Goal: Task Accomplishment & Management: Use online tool/utility

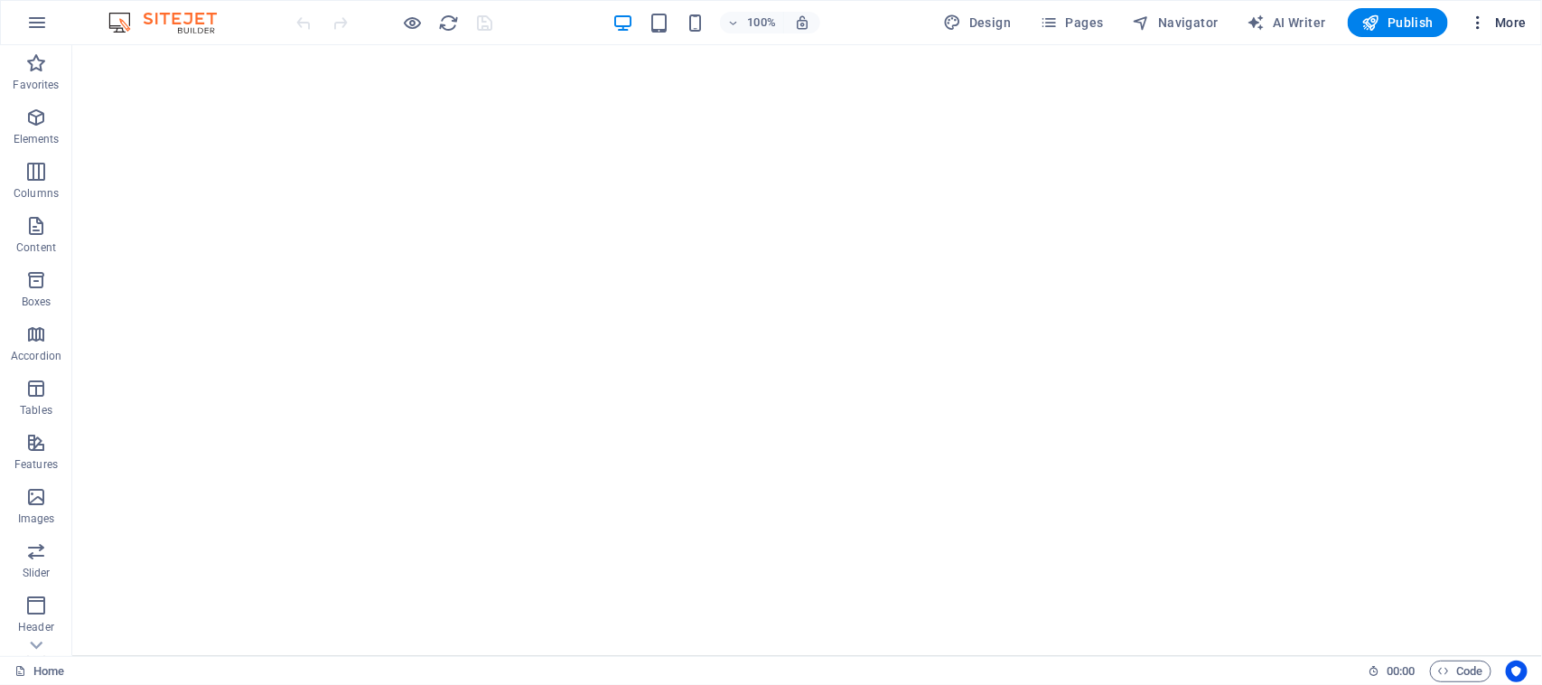
click at [1504, 20] on span "More" at bounding box center [1498, 23] width 57 height 18
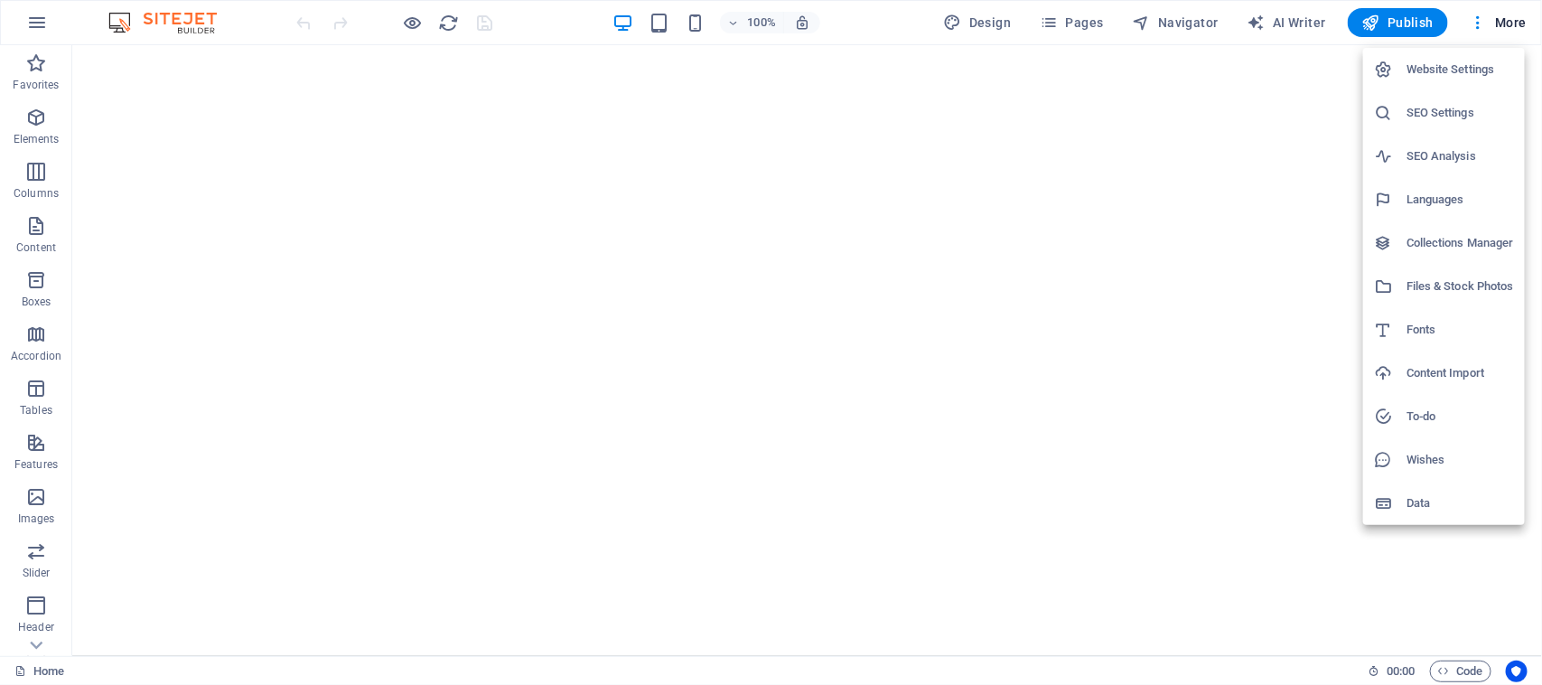
click at [1073, 19] on div at bounding box center [771, 342] width 1542 height 685
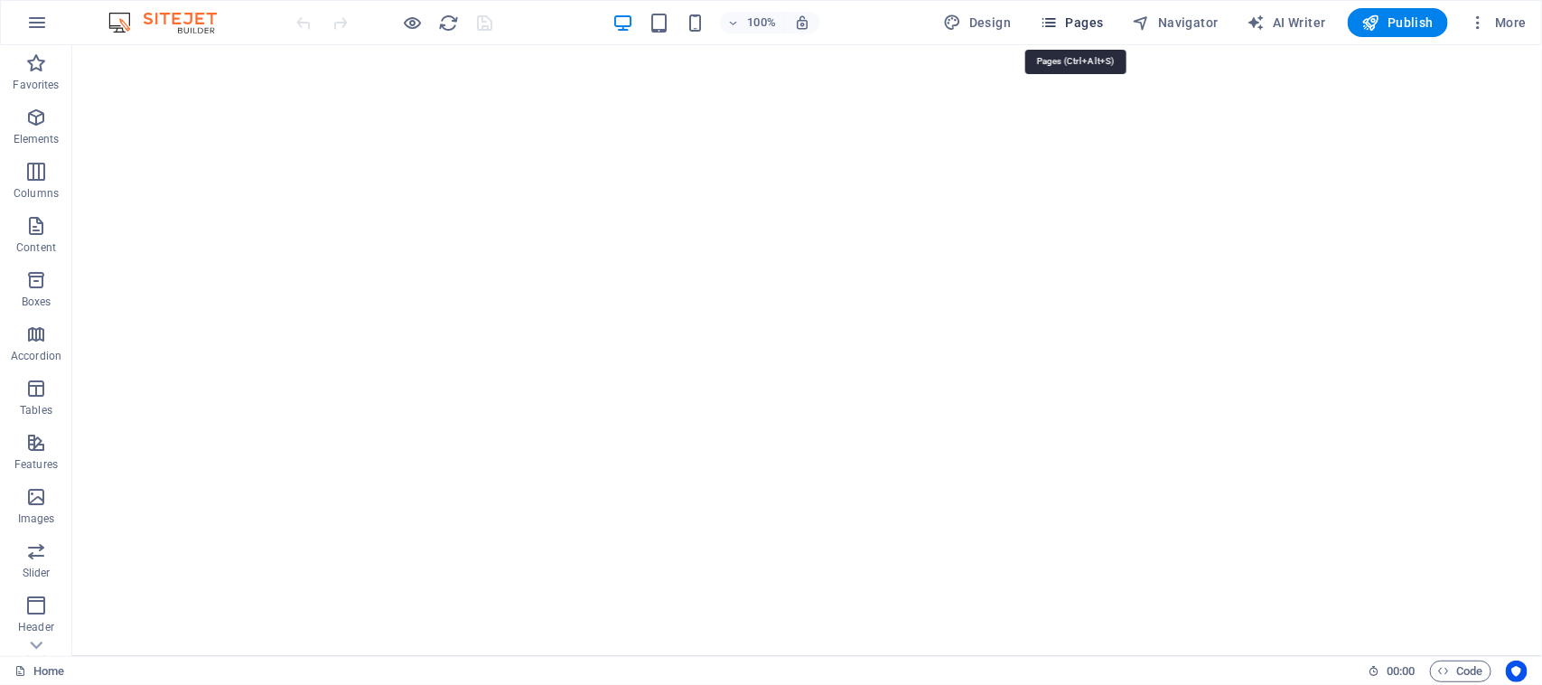
click at [1084, 23] on span "Pages" at bounding box center [1071, 23] width 63 height 18
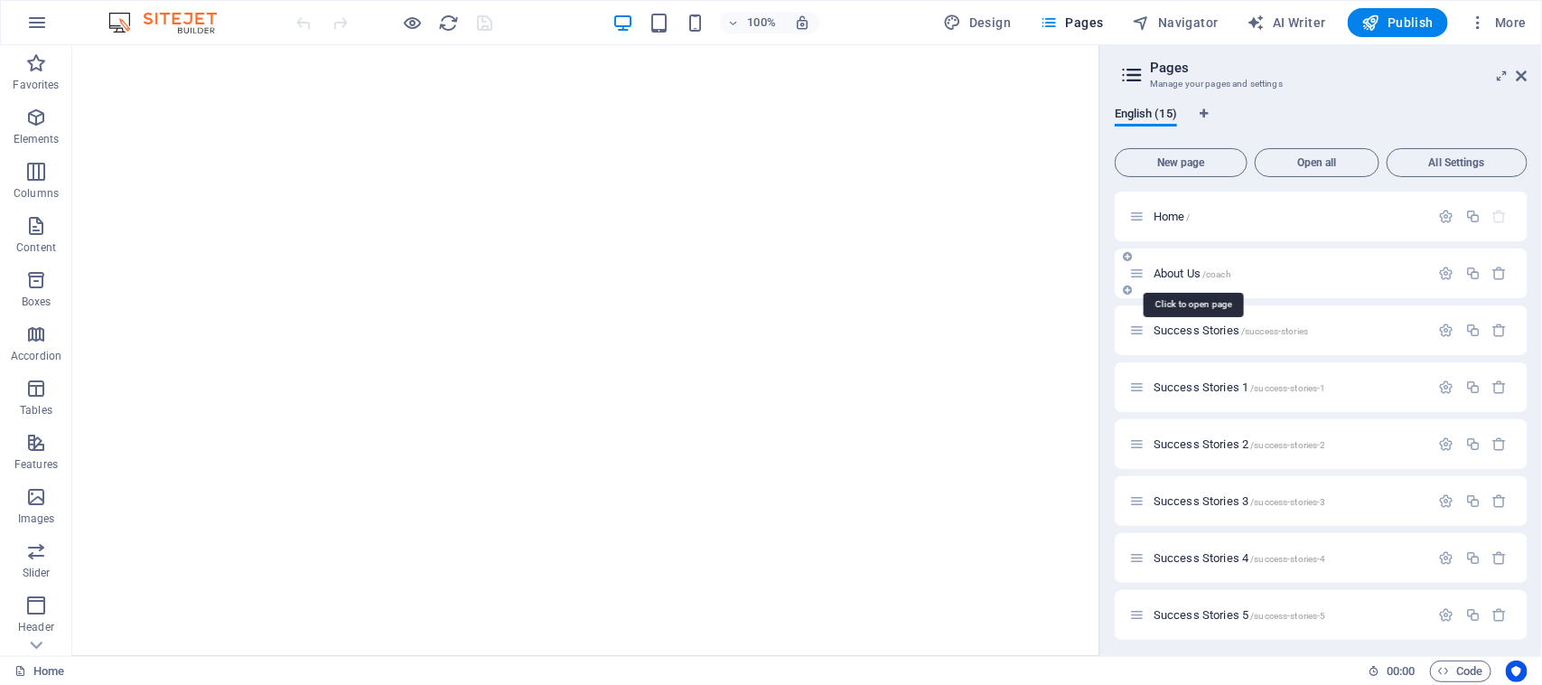
click at [1170, 267] on span "About Us /coach" at bounding box center [1193, 274] width 78 height 14
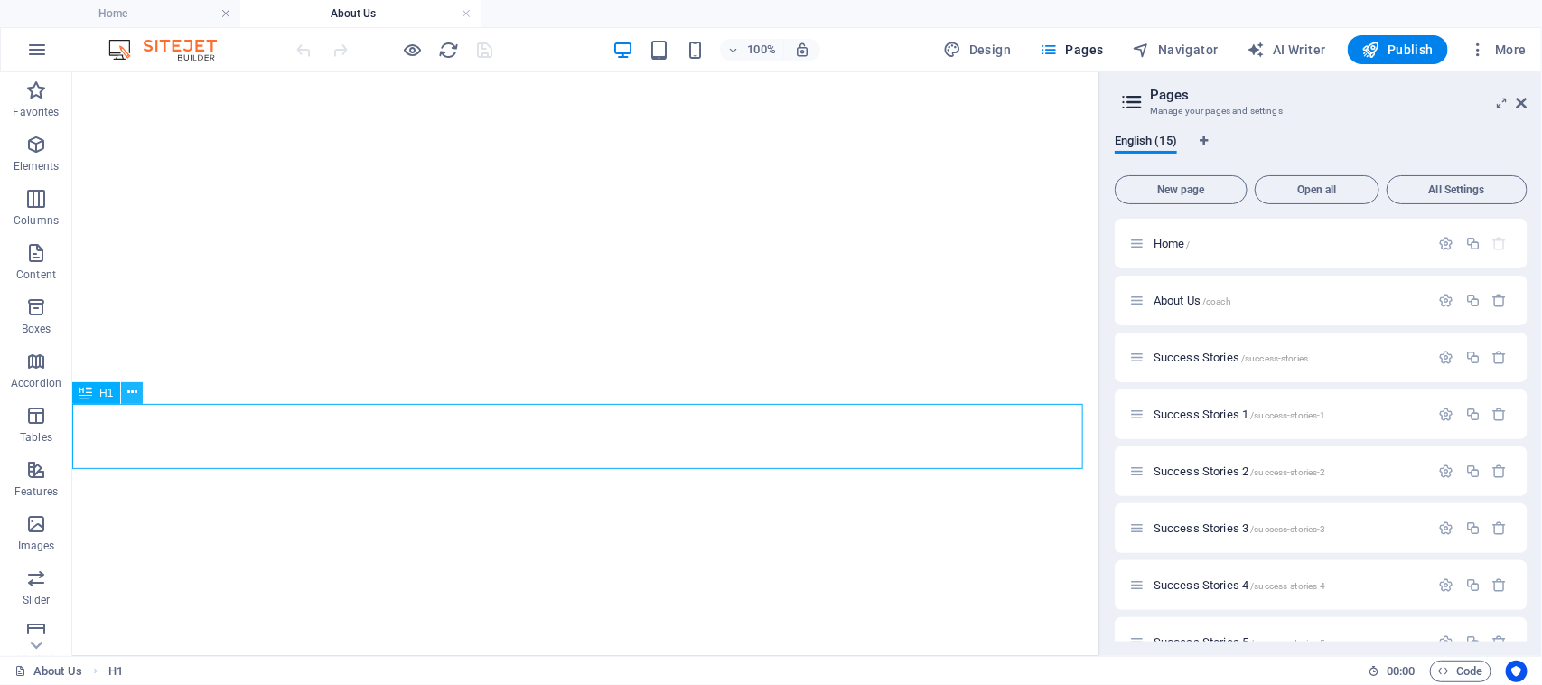
click at [129, 391] on icon at bounding box center [132, 392] width 10 height 19
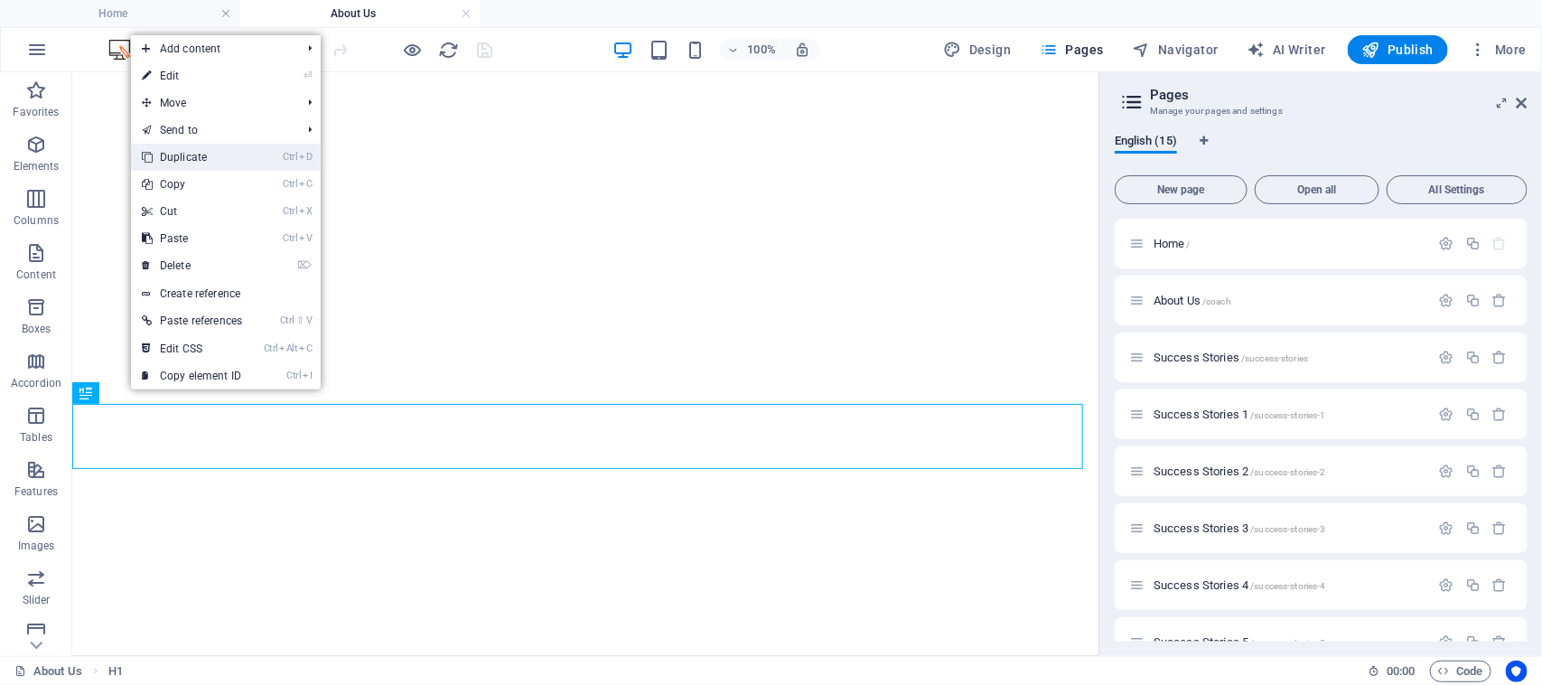
click at [181, 154] on link "Ctrl D Duplicate" at bounding box center [192, 157] width 122 height 27
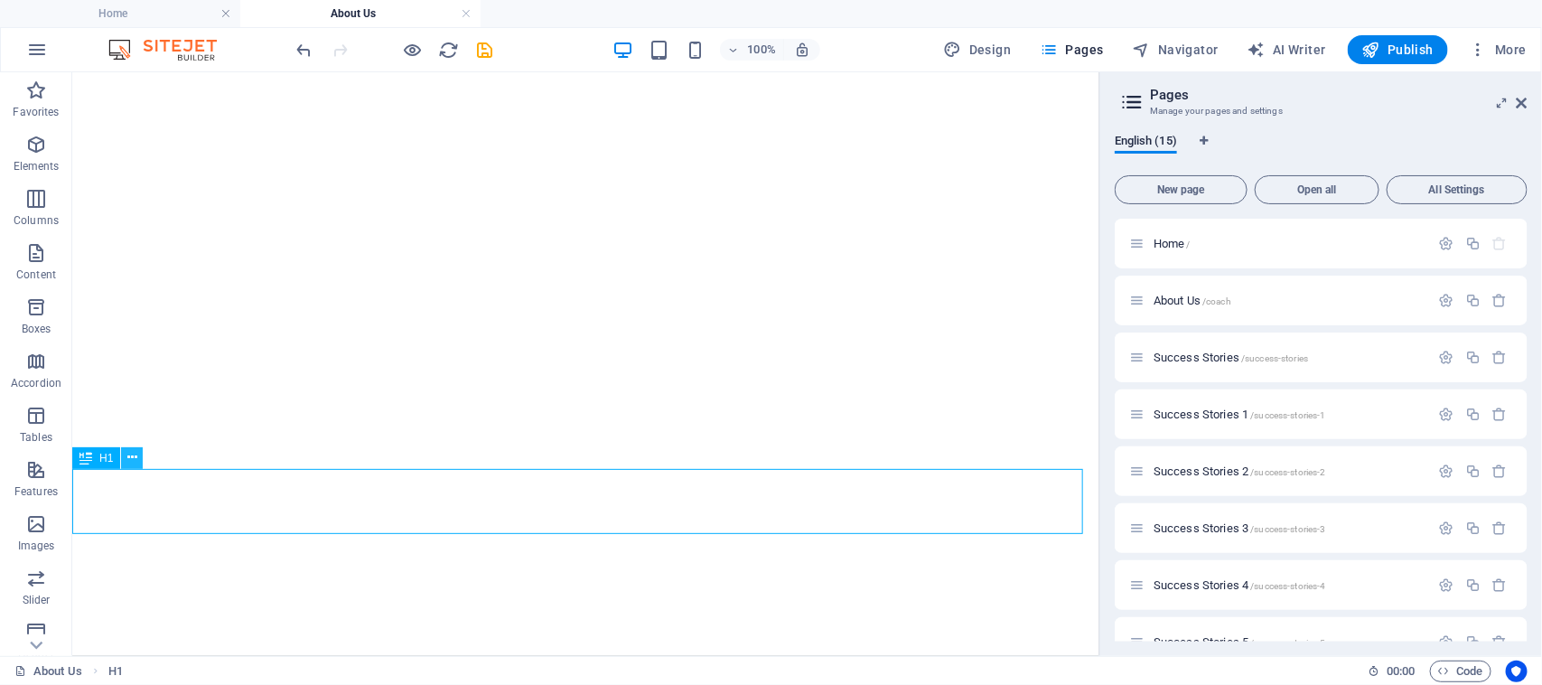
click at [134, 458] on icon at bounding box center [132, 457] width 10 height 19
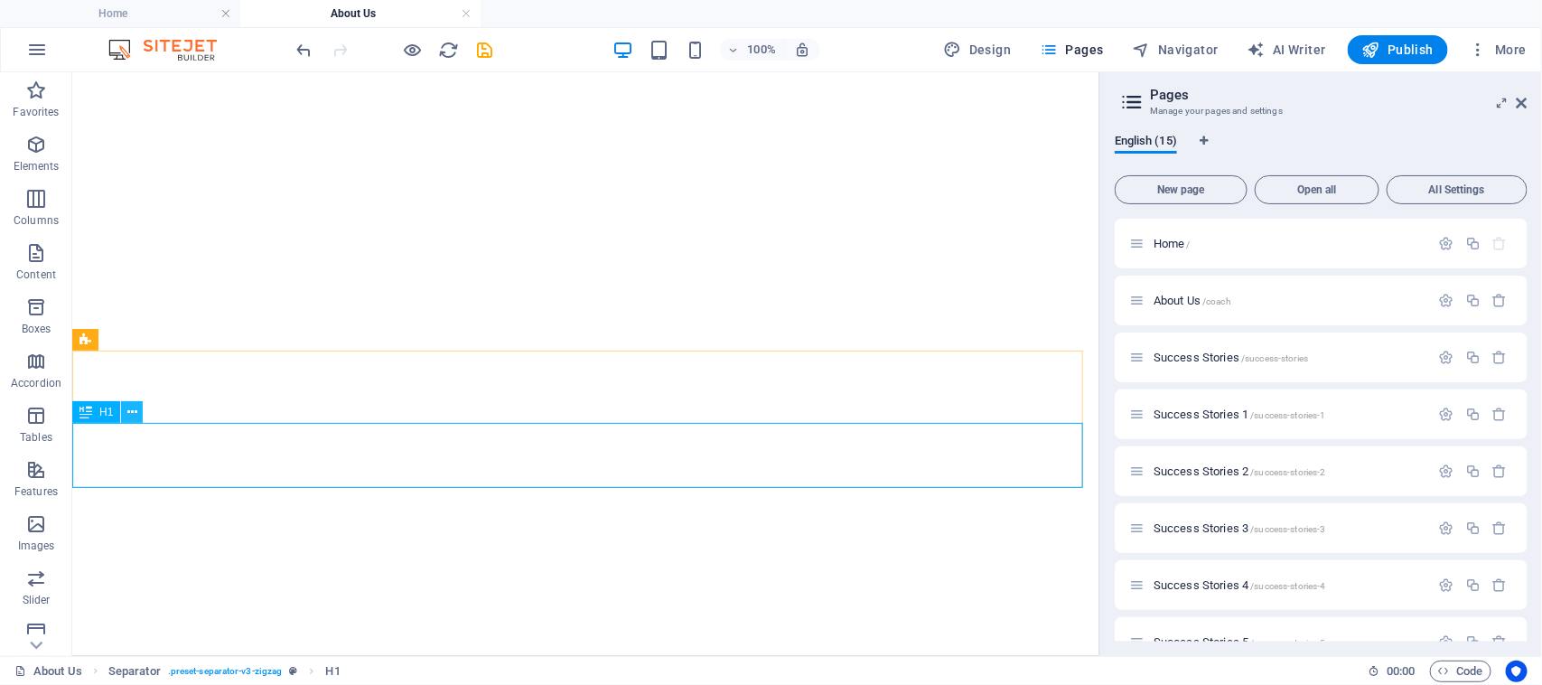
click at [134, 412] on icon at bounding box center [132, 412] width 10 height 19
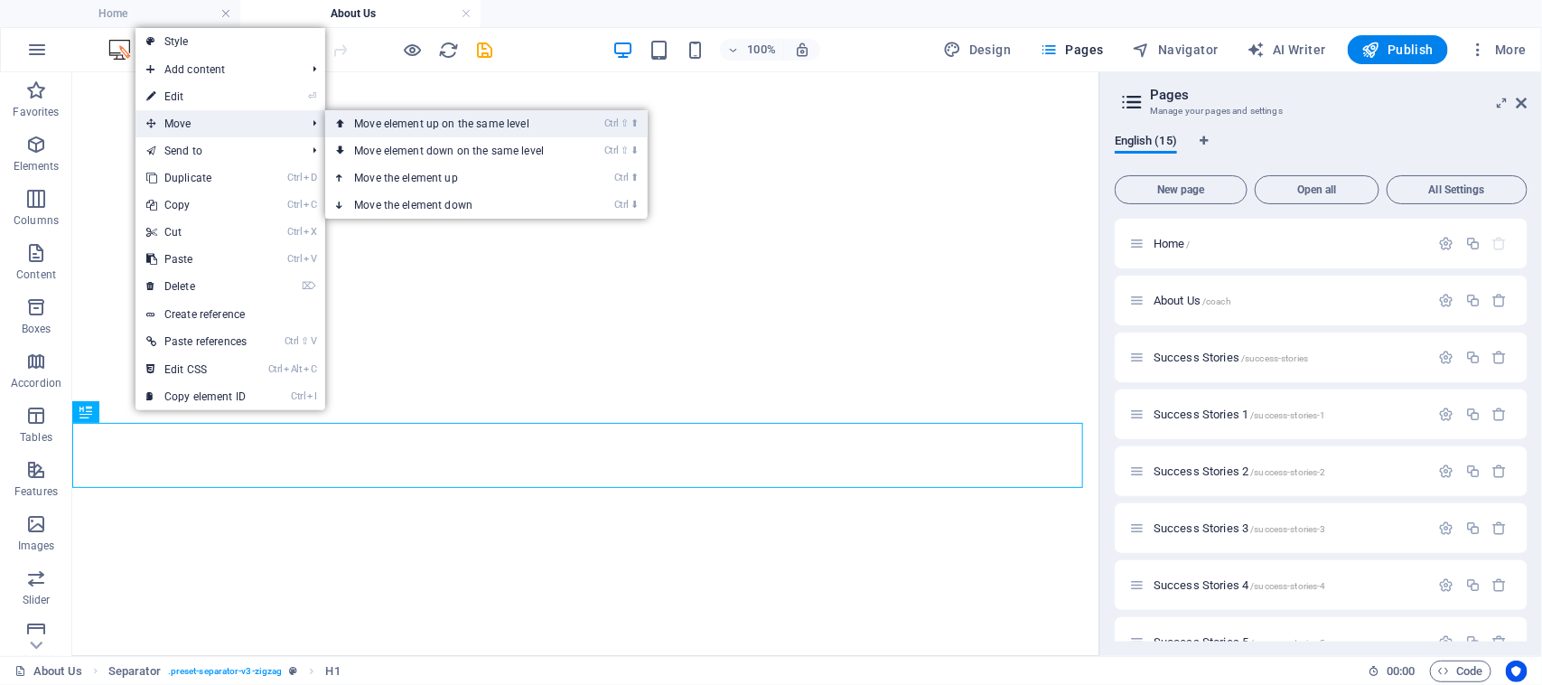
click at [429, 132] on link "Ctrl ⇧ ⬆ Move element up on the same level" at bounding box center [452, 123] width 255 height 27
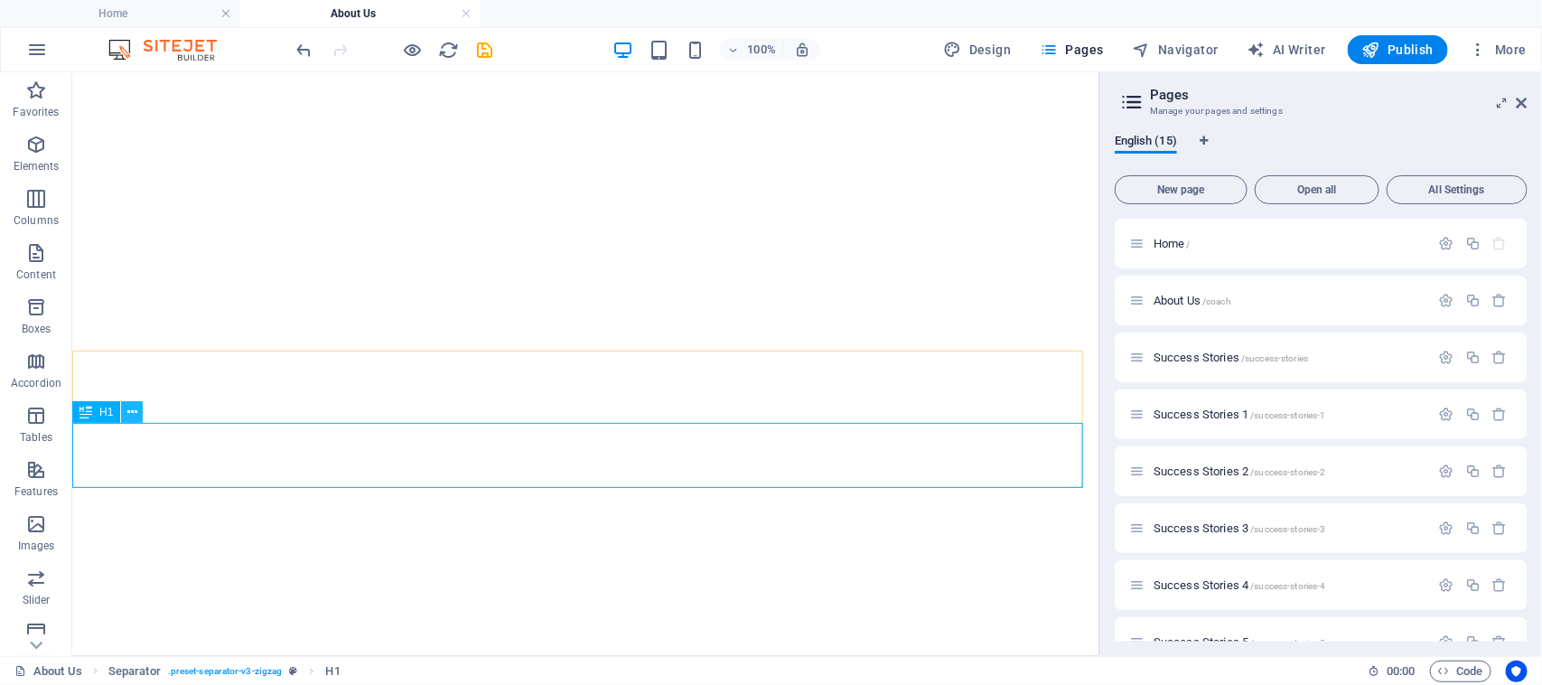
click at [132, 408] on icon at bounding box center [132, 412] width 10 height 19
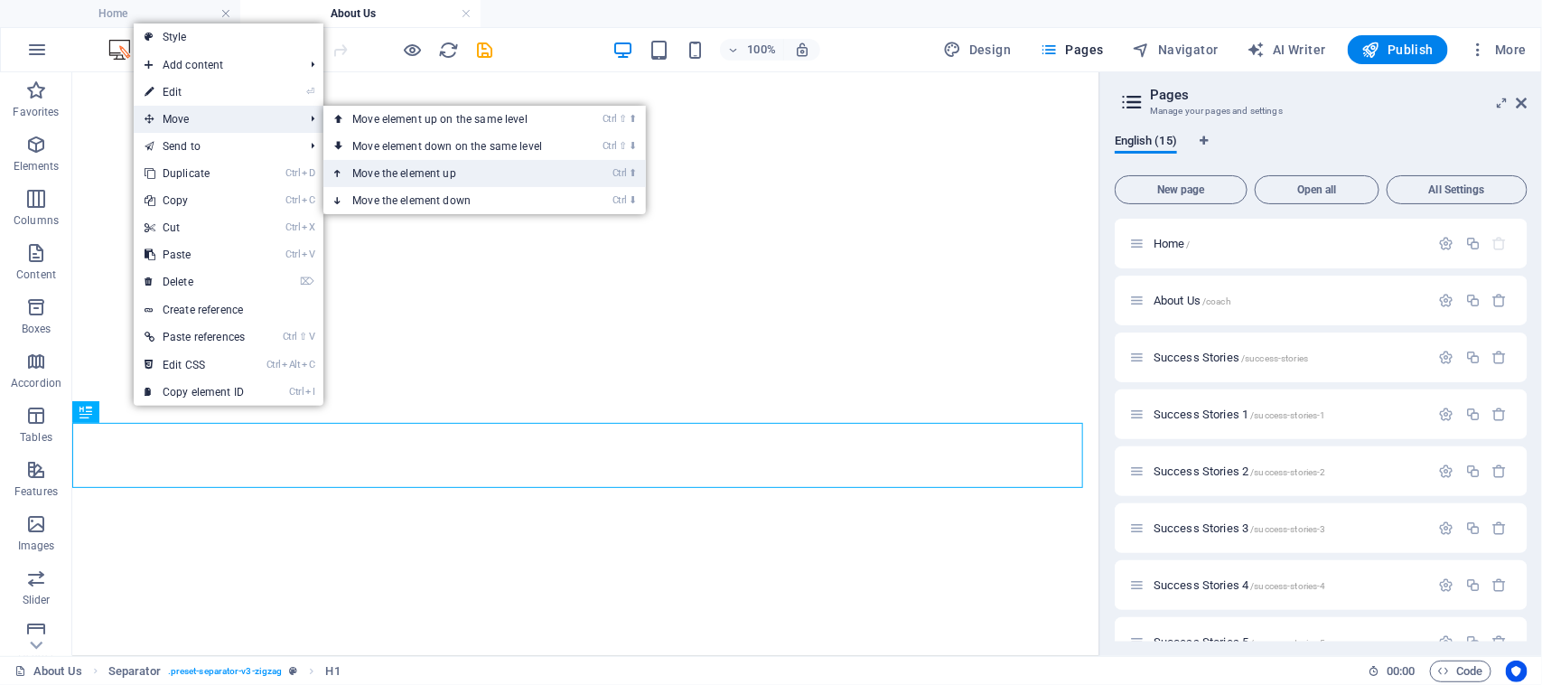
click at [390, 169] on link "Ctrl ⬆ Move the element up" at bounding box center [450, 173] width 255 height 27
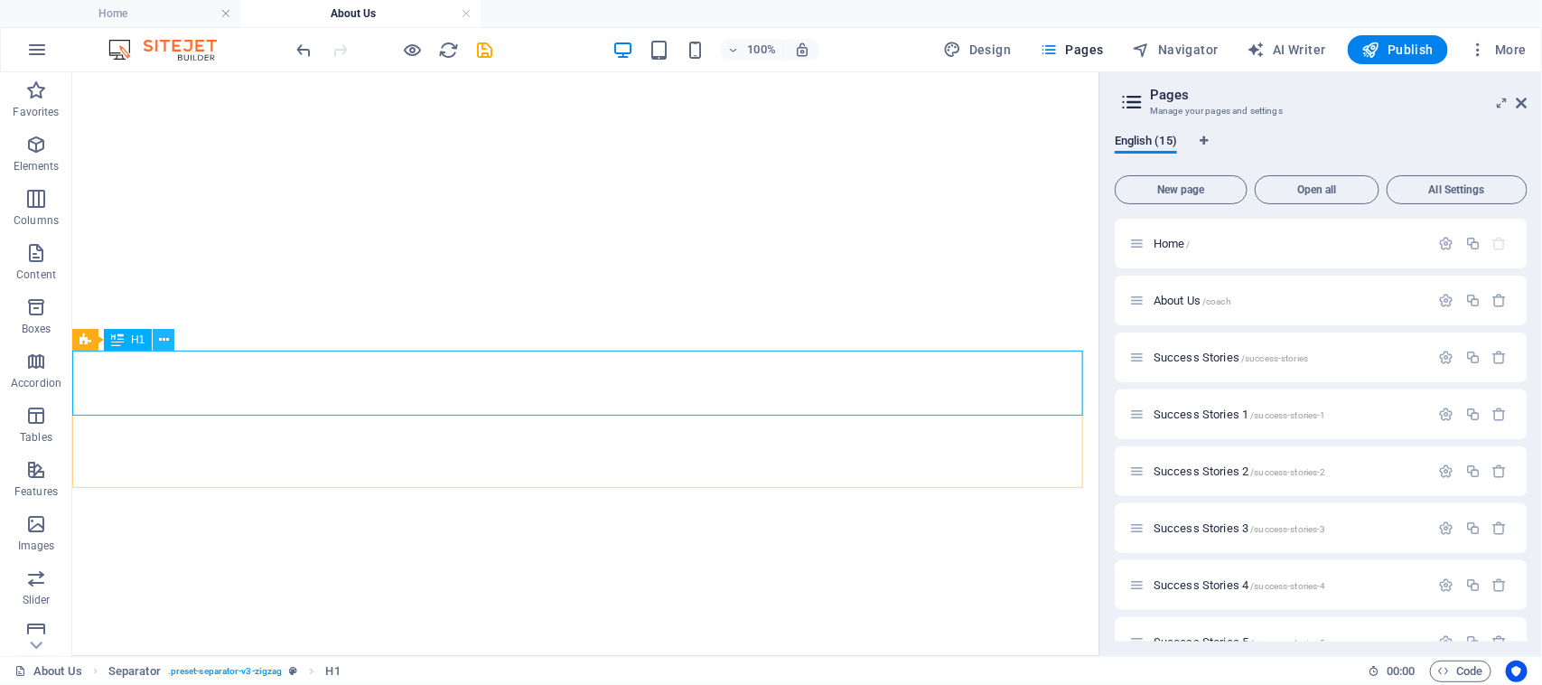
click at [170, 333] on button at bounding box center [164, 340] width 22 height 22
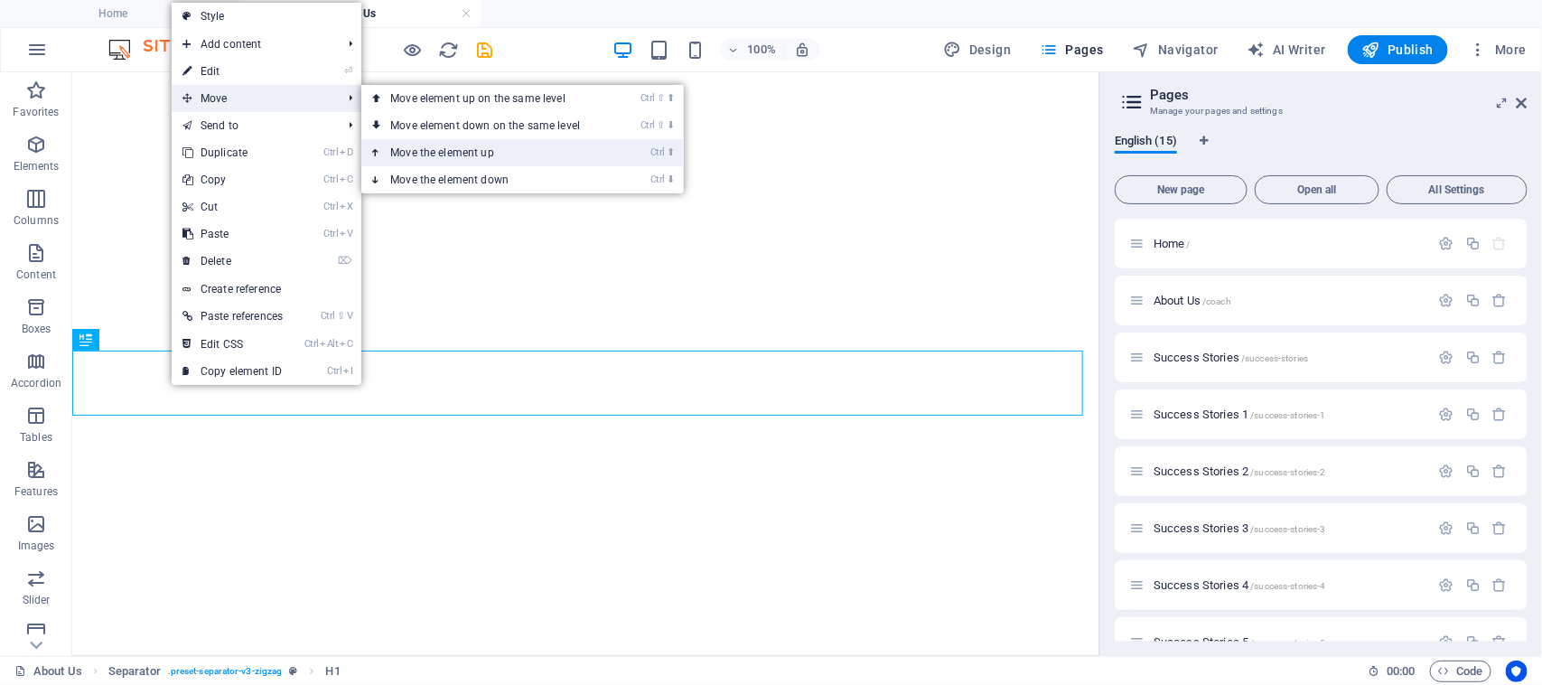
click at [463, 150] on link "Ctrl ⬆ Move the element up" at bounding box center [488, 152] width 255 height 27
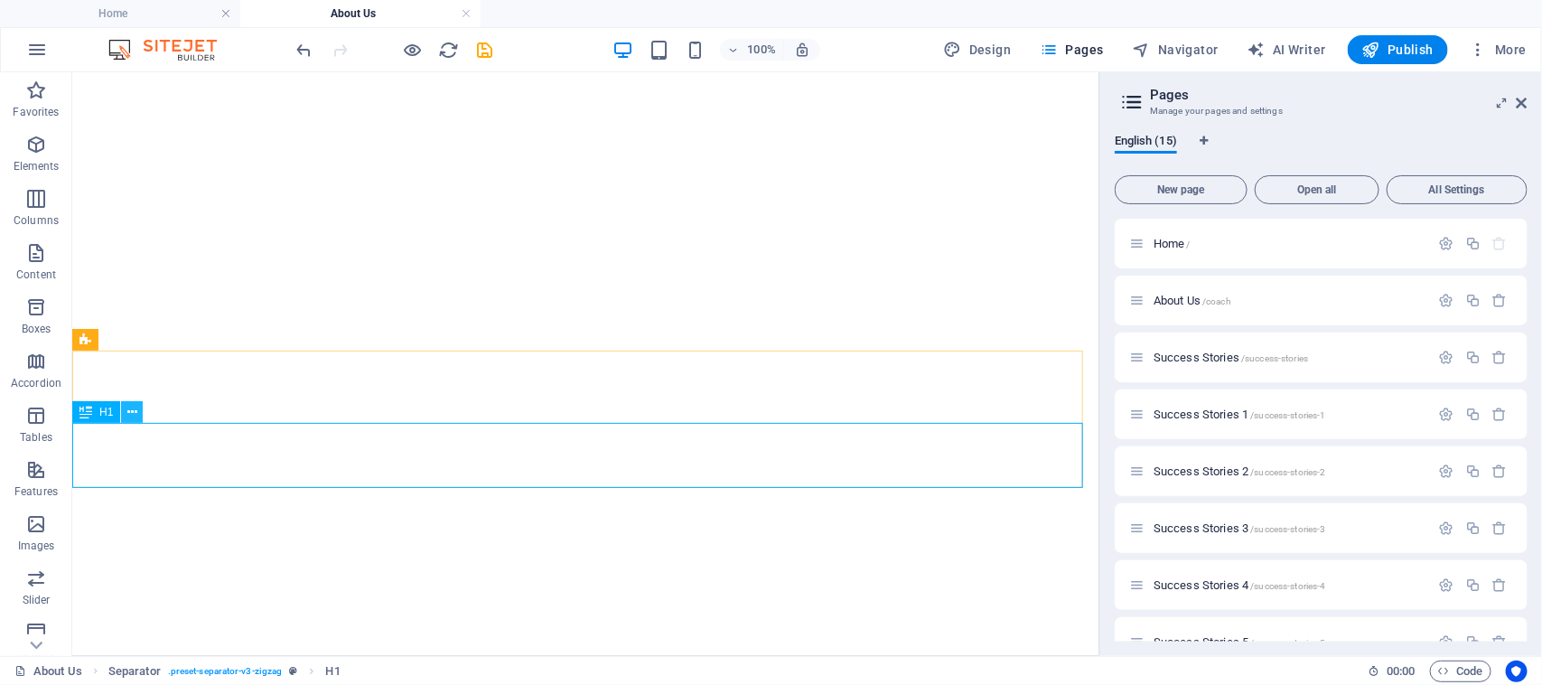
click at [134, 408] on icon at bounding box center [132, 412] width 10 height 19
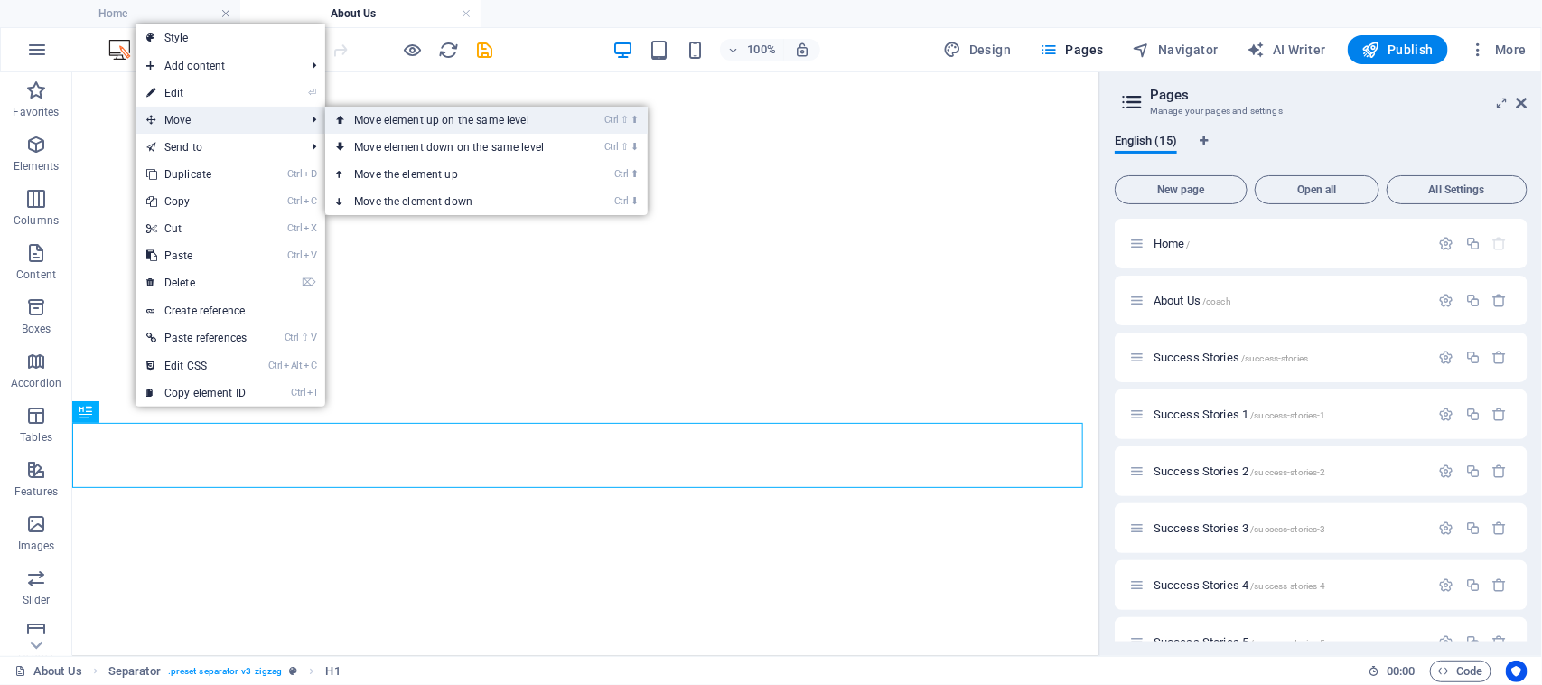
click at [436, 119] on link "Ctrl ⇧ ⬆ Move element up on the same level" at bounding box center [452, 120] width 255 height 27
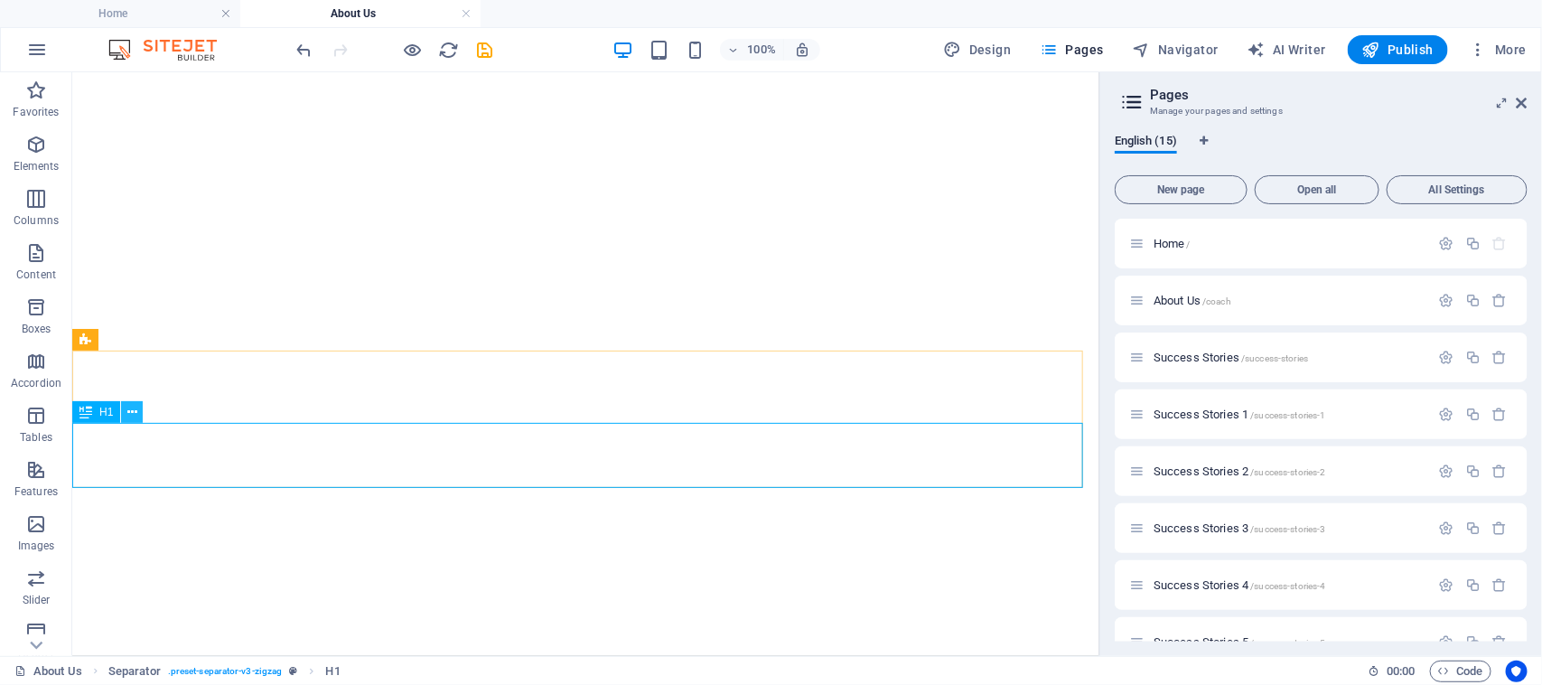
click at [134, 412] on icon at bounding box center [132, 412] width 10 height 19
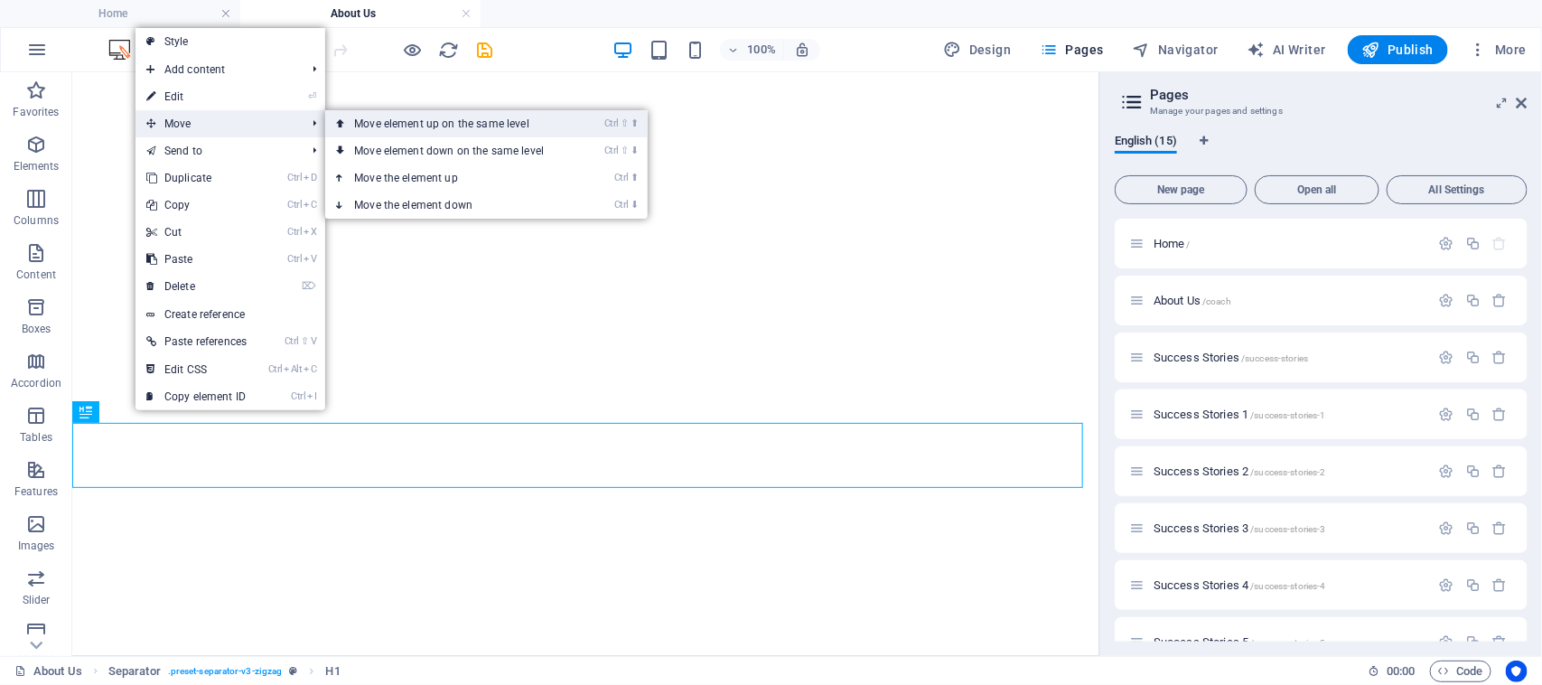
click at [398, 124] on link "Ctrl ⇧ ⬆ Move element up on the same level" at bounding box center [452, 123] width 255 height 27
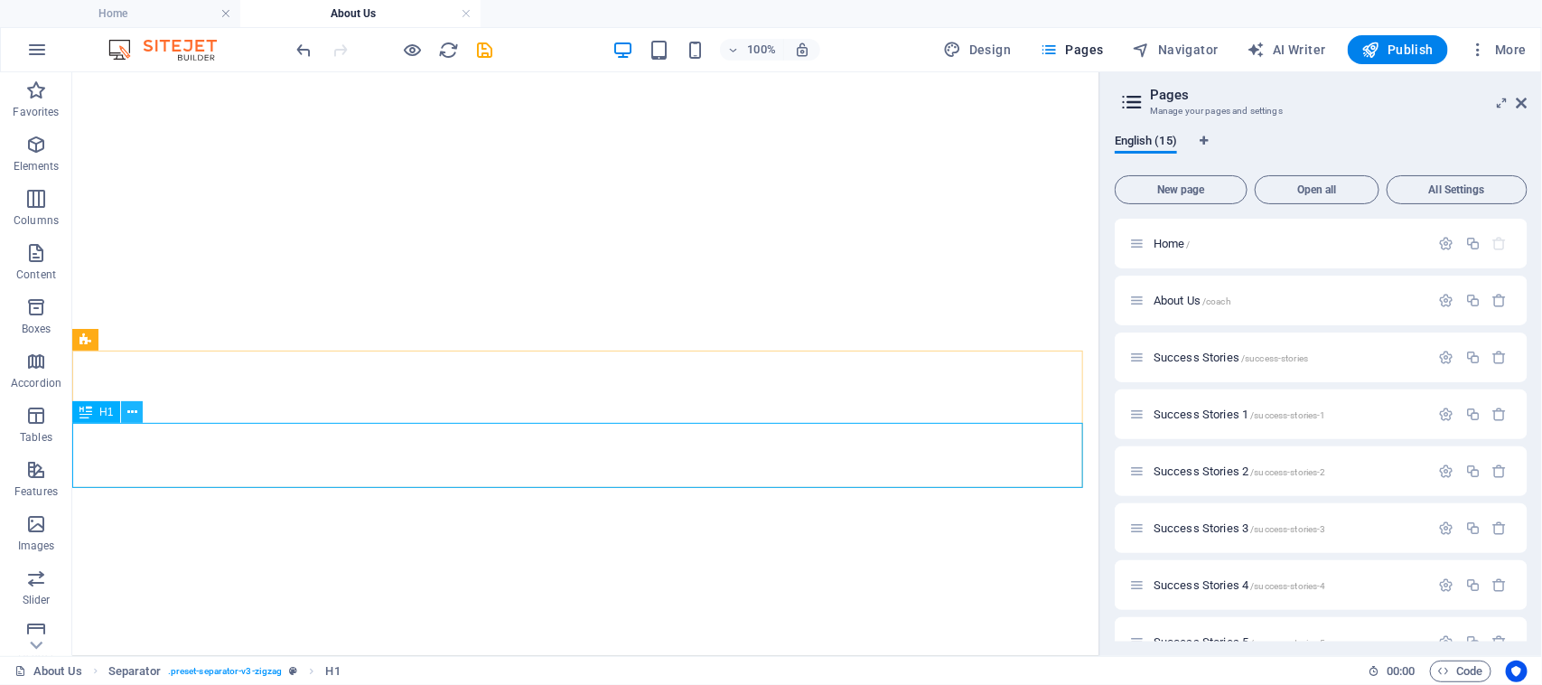
click at [136, 417] on icon at bounding box center [132, 412] width 10 height 19
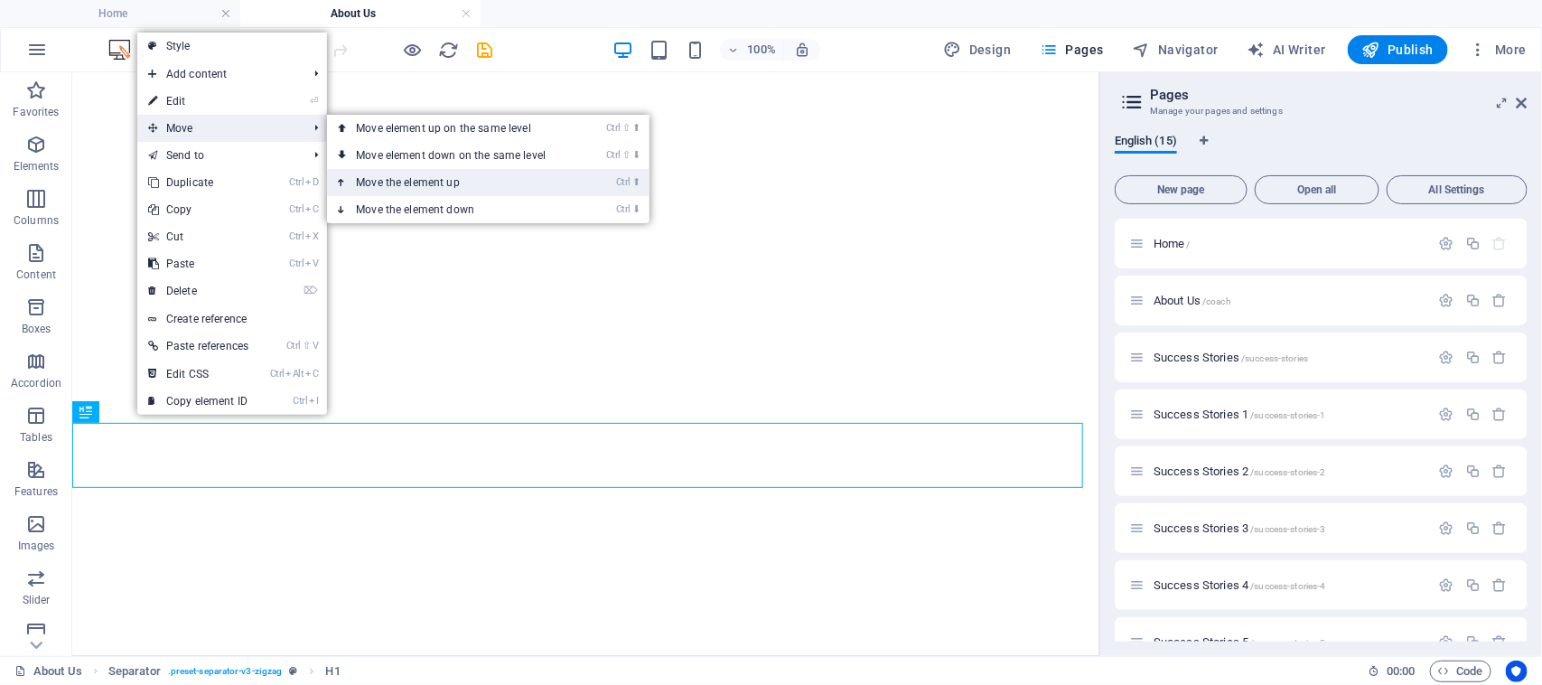
click at [370, 182] on link "Ctrl ⬆ Move the element up" at bounding box center [454, 182] width 255 height 27
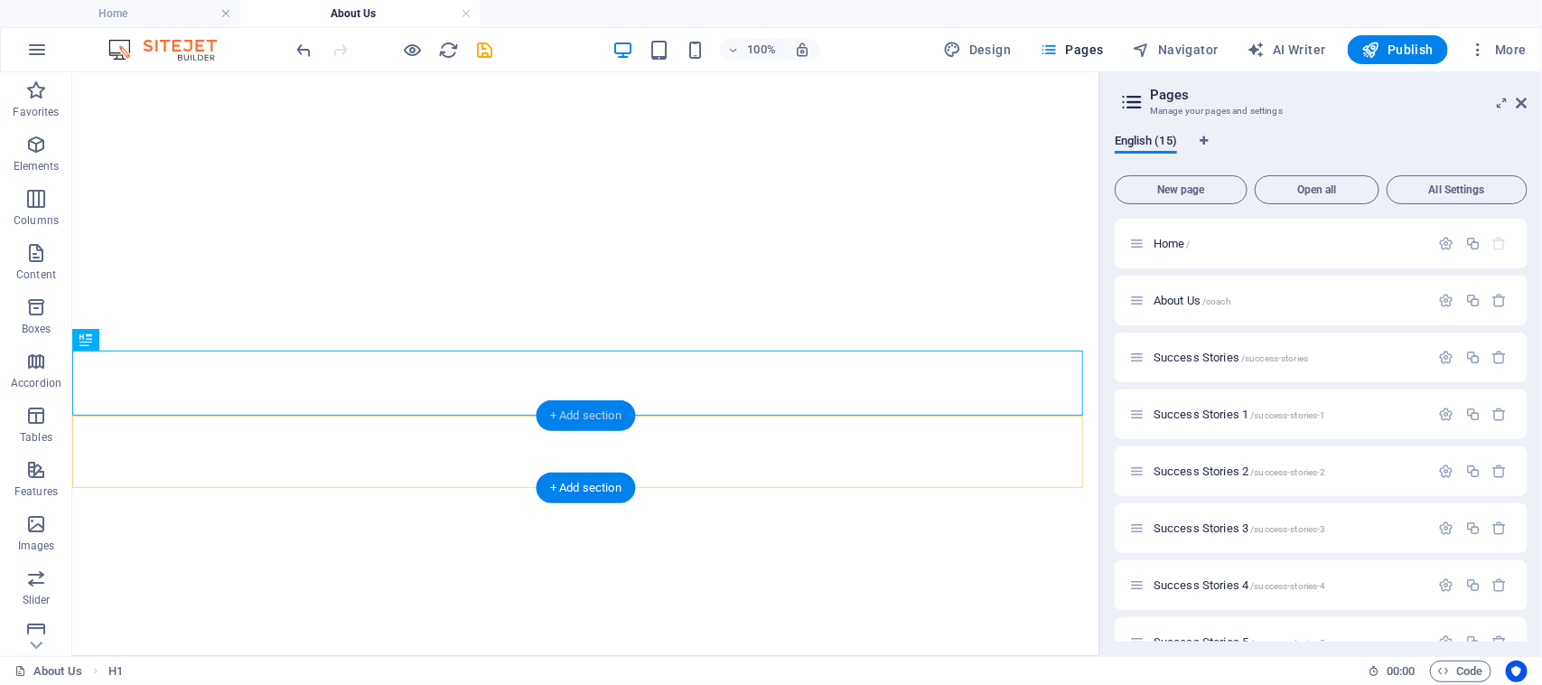
click at [581, 412] on div "+ Add section" at bounding box center [586, 415] width 100 height 31
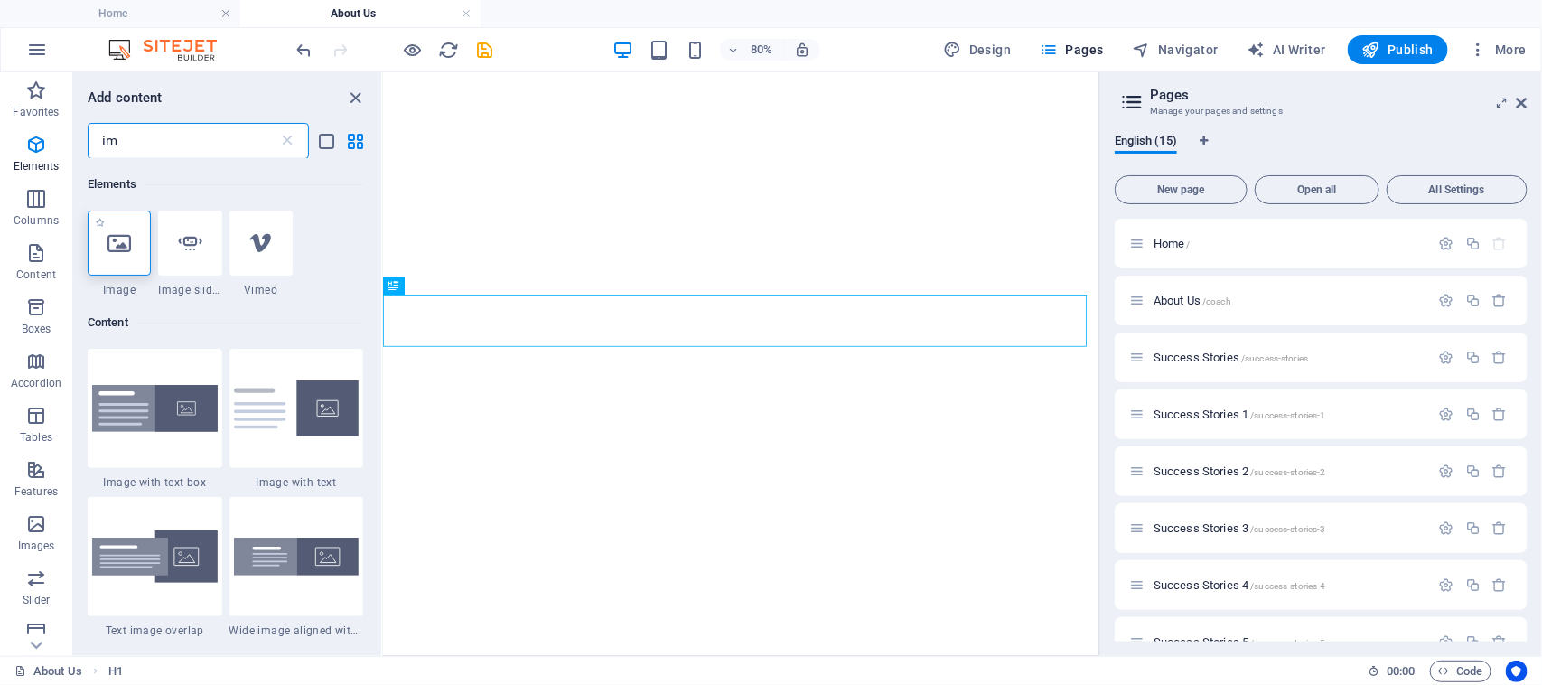
type input "im"
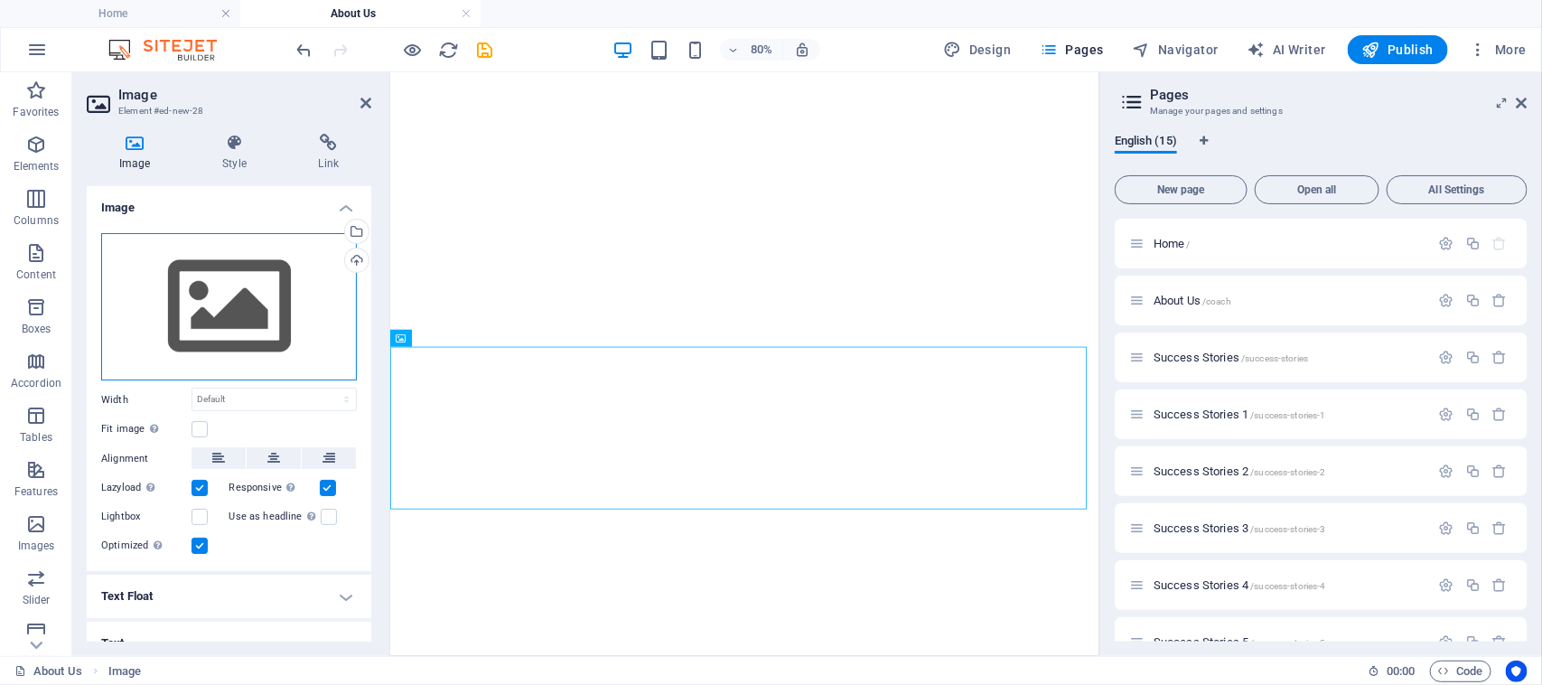
click at [213, 281] on div "Drag files here, click to choose files or select files from Files or our free s…" at bounding box center [229, 307] width 256 height 148
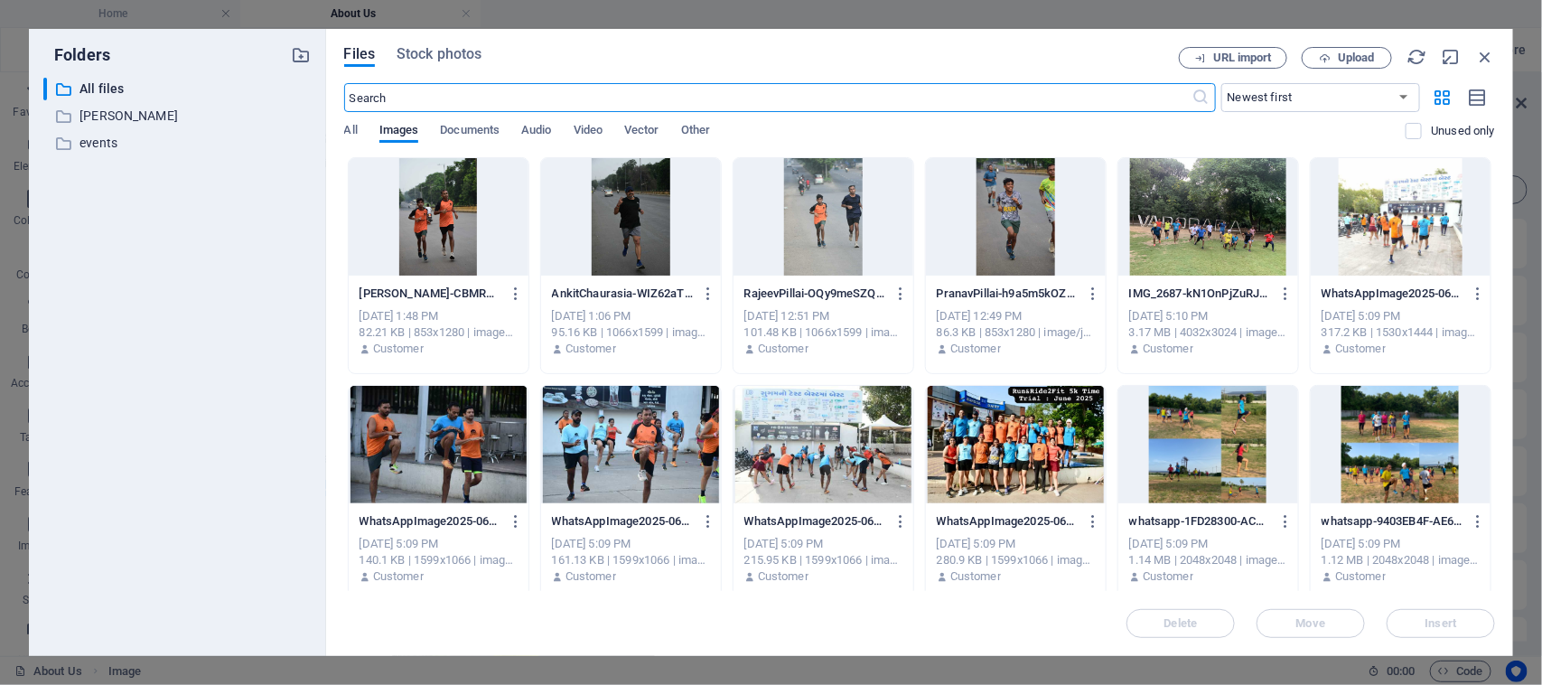
scroll to position [1608, 0]
click at [1334, 54] on span "Upload" at bounding box center [1347, 58] width 74 height 12
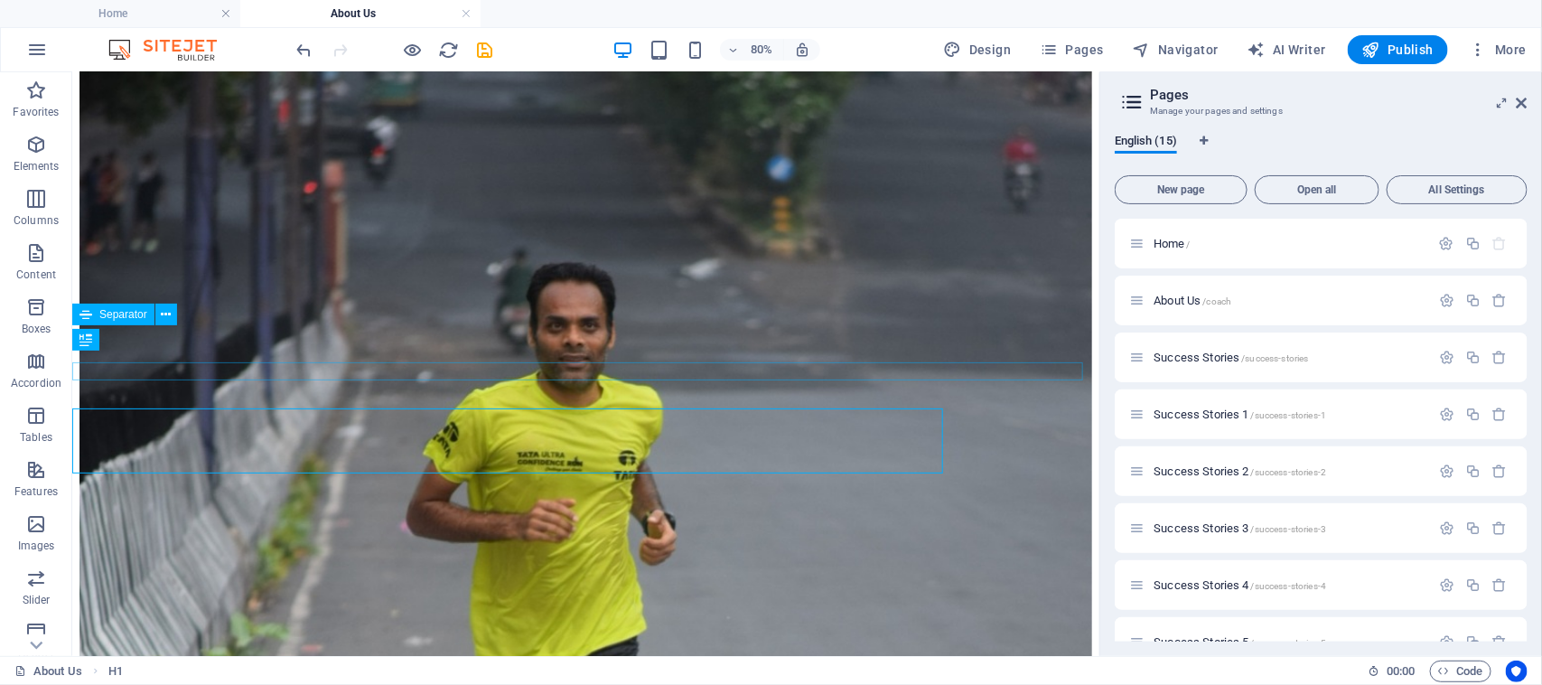
scroll to position [1551, 0]
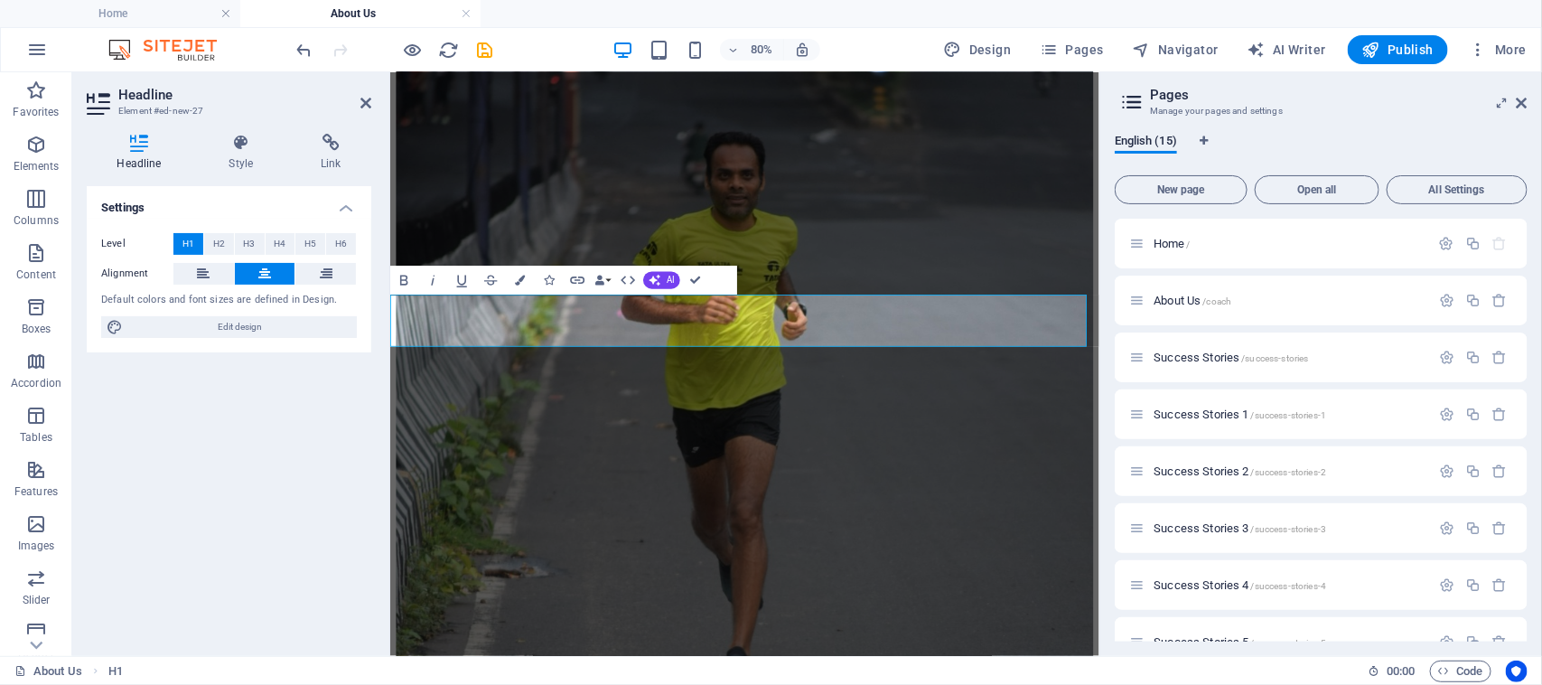
scroll to position [1608, 0]
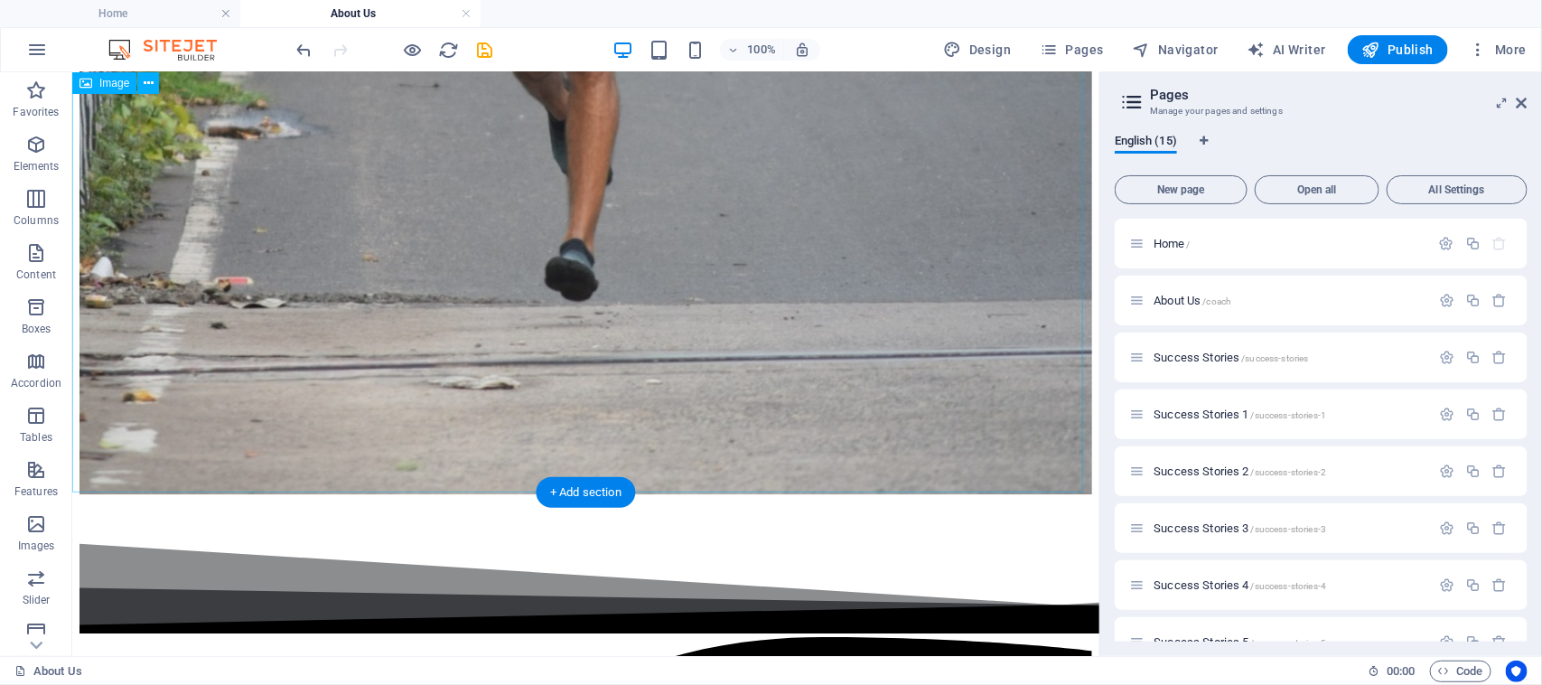
scroll to position [2372, 0]
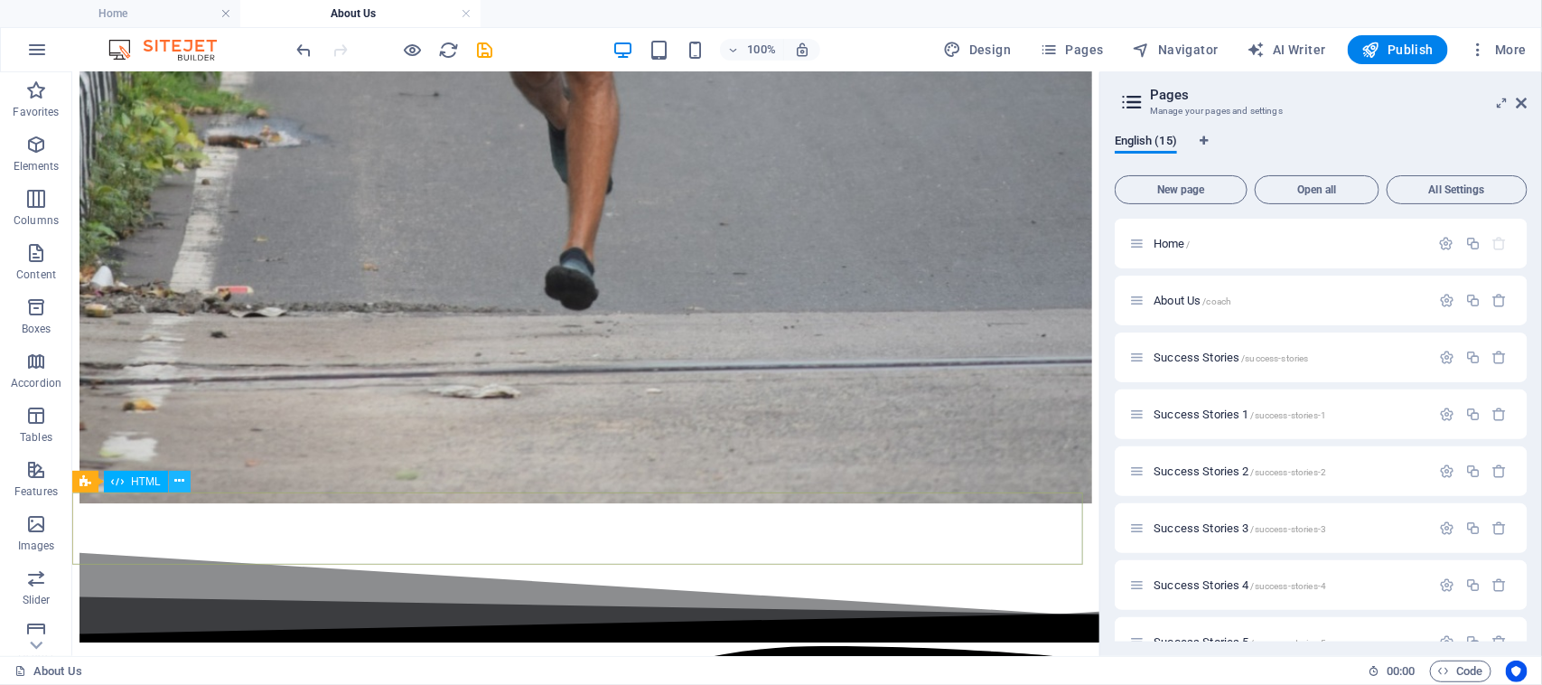
click at [178, 477] on icon at bounding box center [179, 481] width 10 height 19
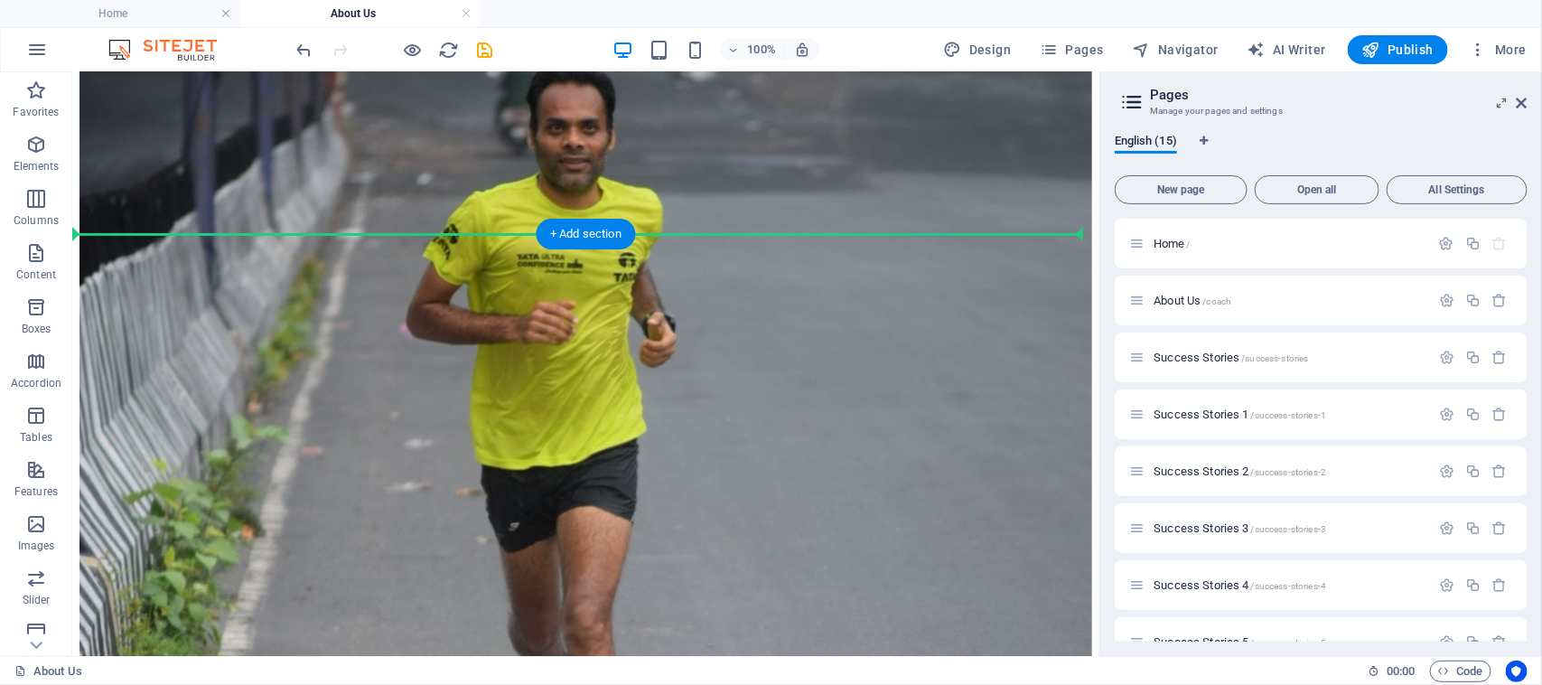
scroll to position [1581, 0]
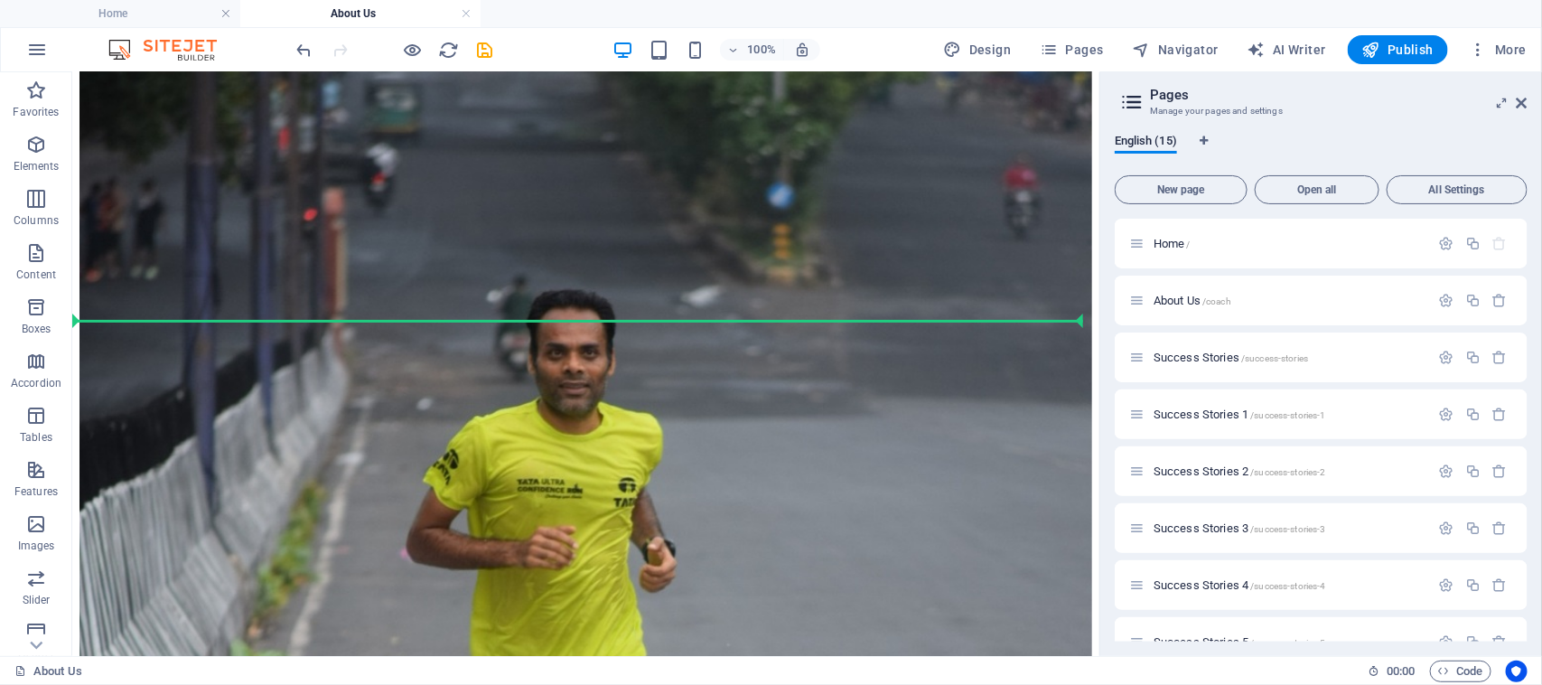
drag, startPoint x: 408, startPoint y: 530, endPoint x: 534, endPoint y: 347, distance: 222.3
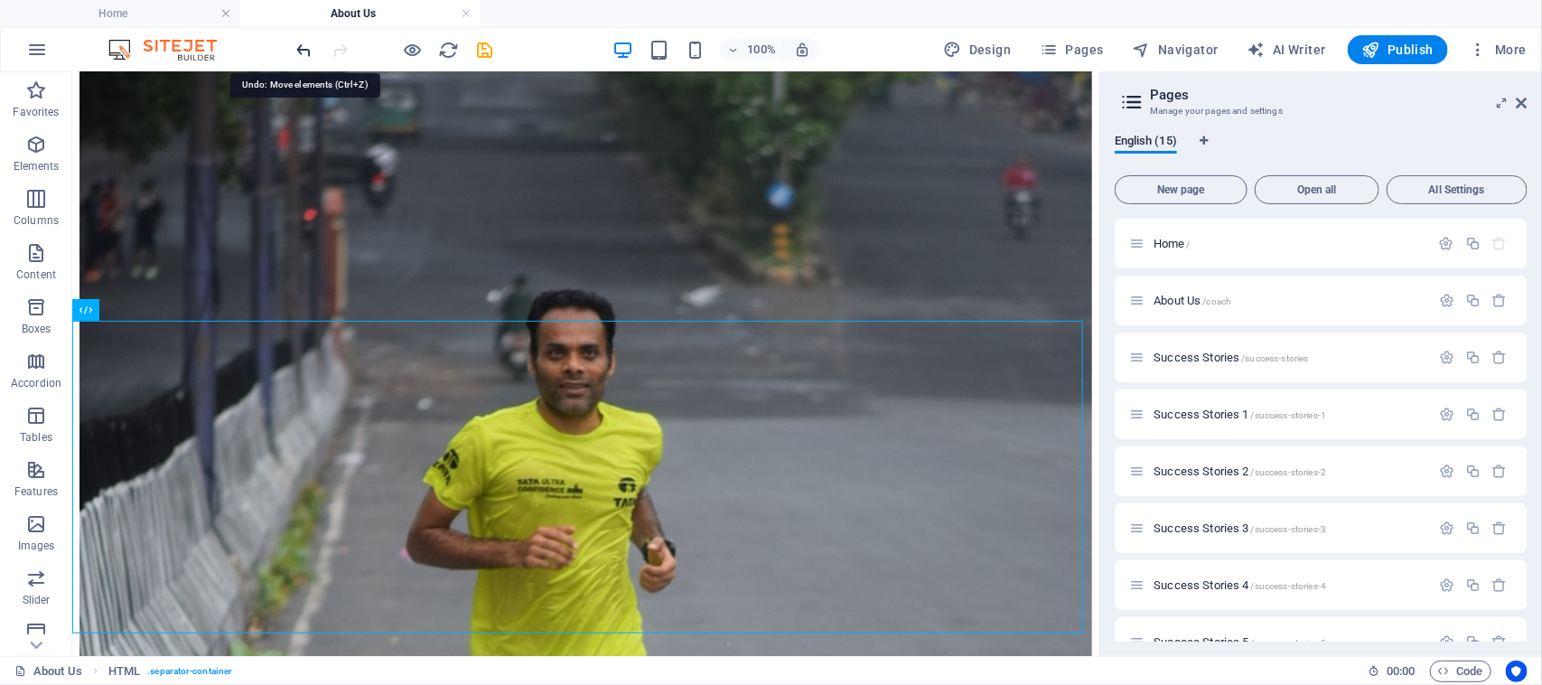
click at [305, 50] on icon "undo" at bounding box center [305, 50] width 21 height 21
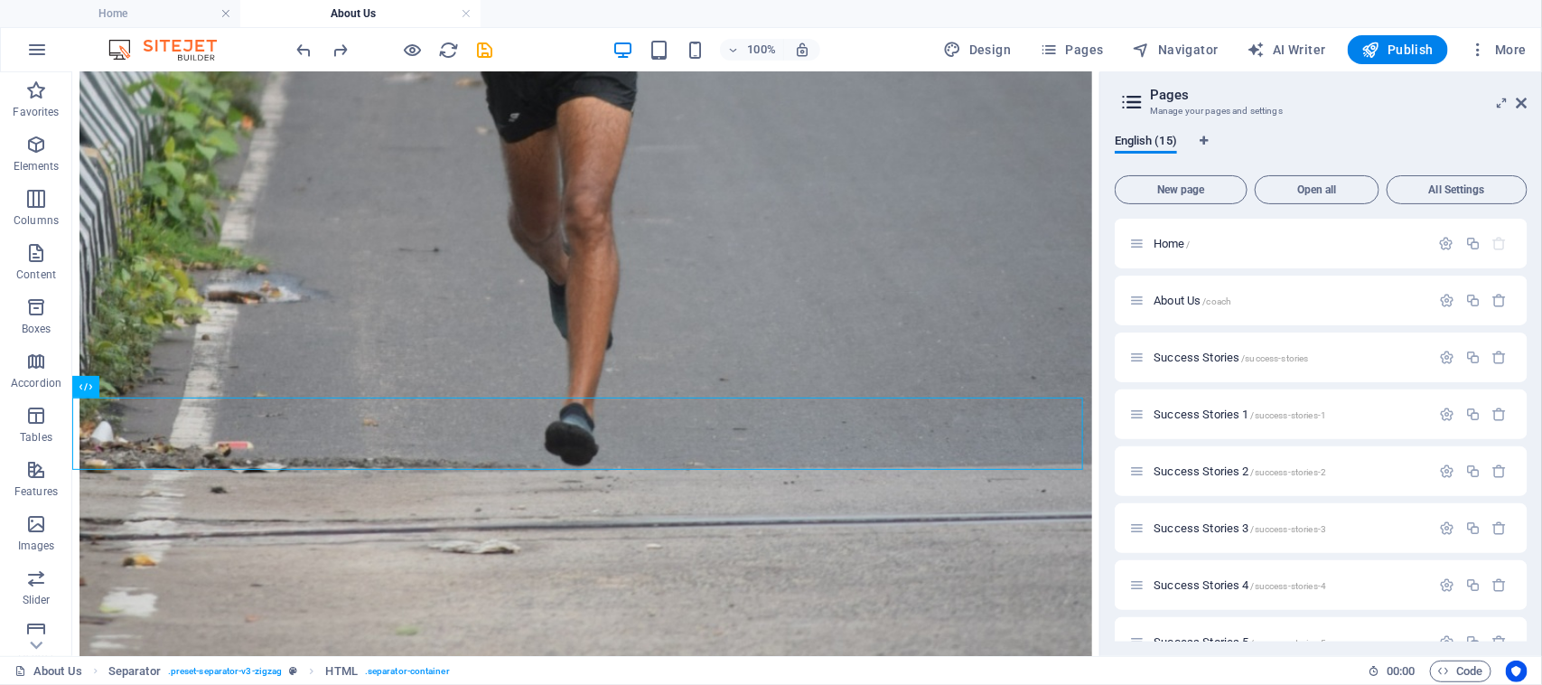
scroll to position [2545, 0]
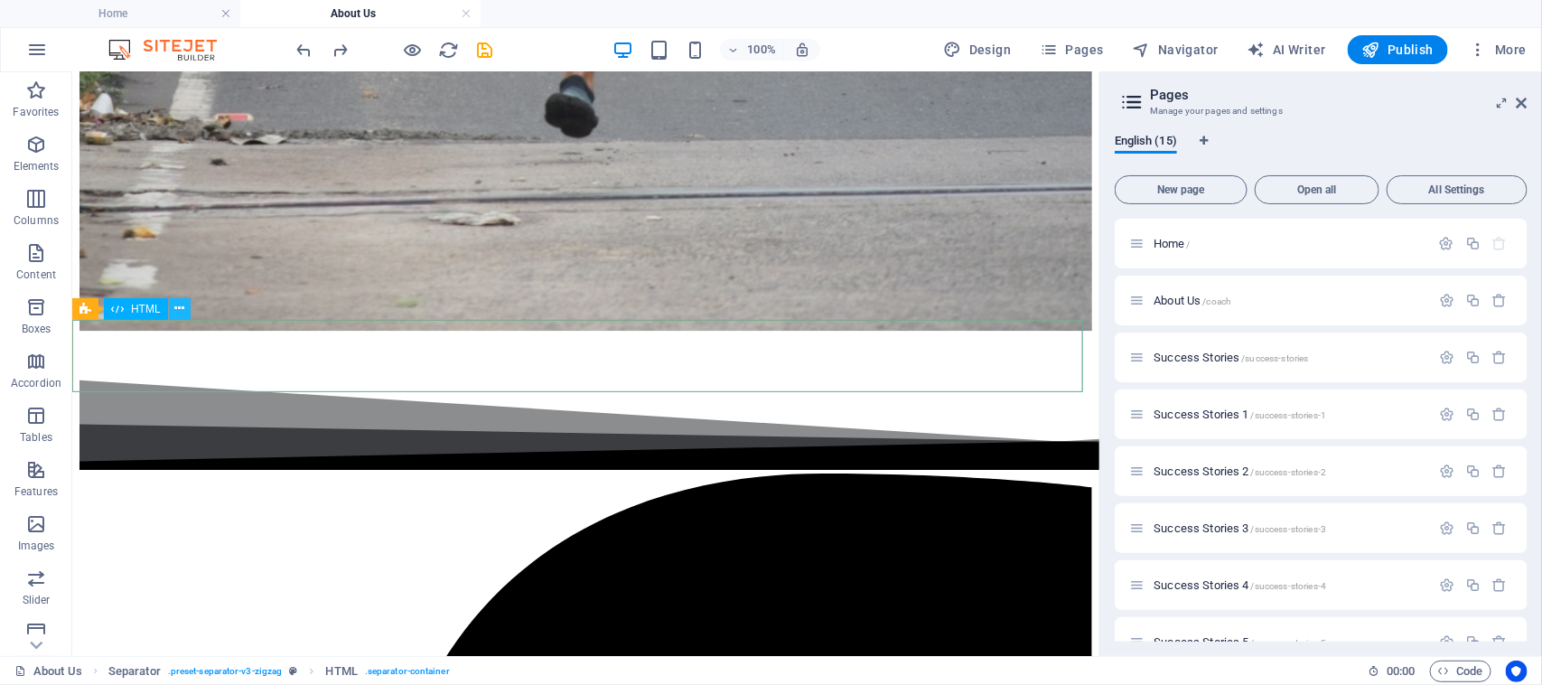
click at [182, 305] on icon at bounding box center [179, 308] width 10 height 19
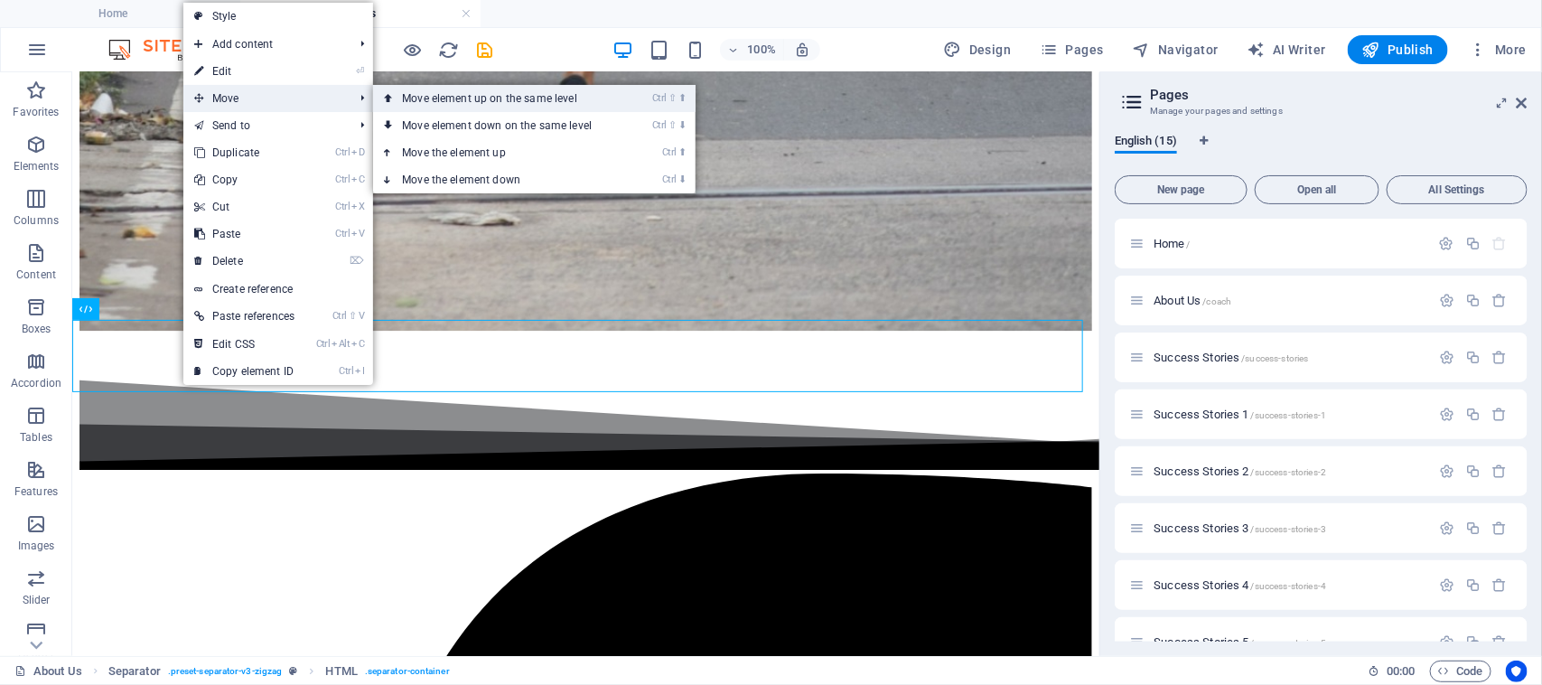
click at [436, 93] on link "Ctrl ⇧ ⬆ Move element up on the same level" at bounding box center [500, 98] width 255 height 27
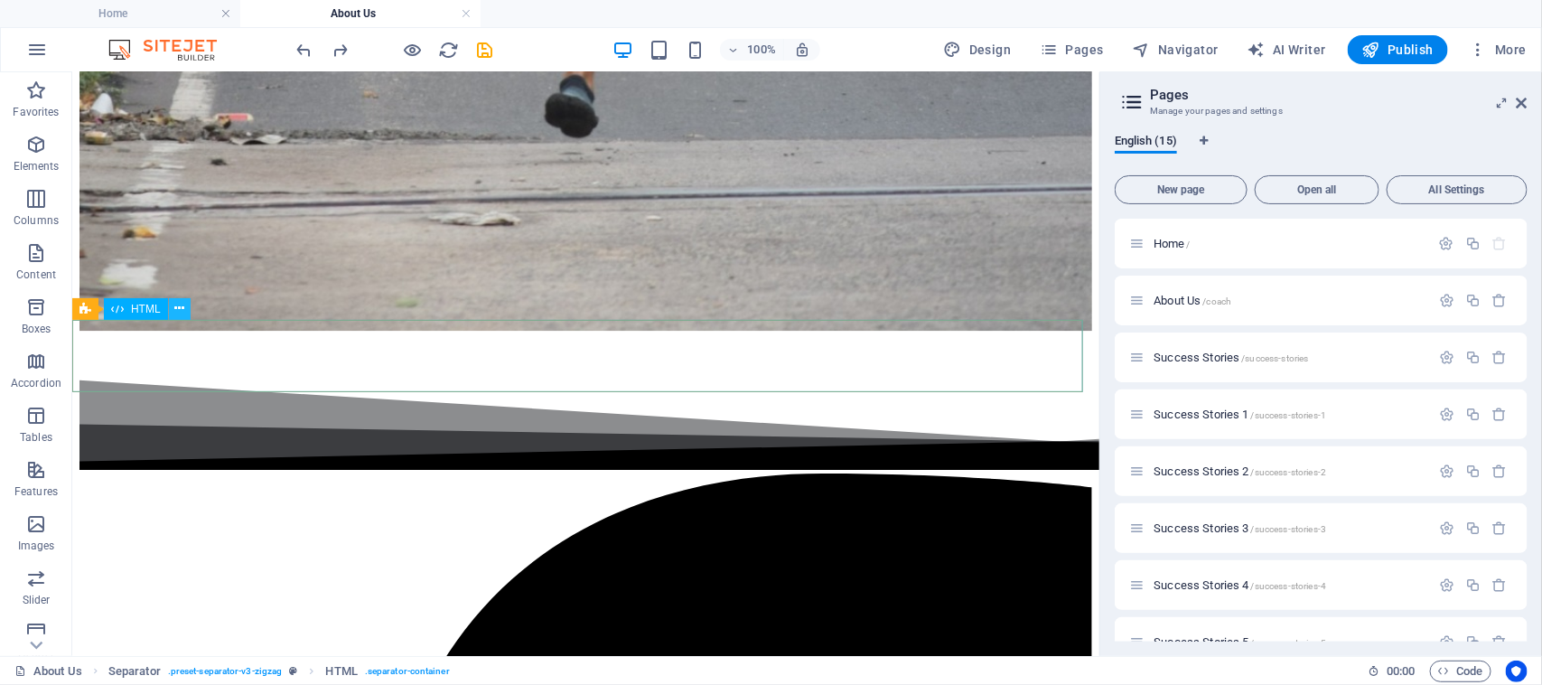
click at [182, 305] on icon at bounding box center [179, 308] width 10 height 19
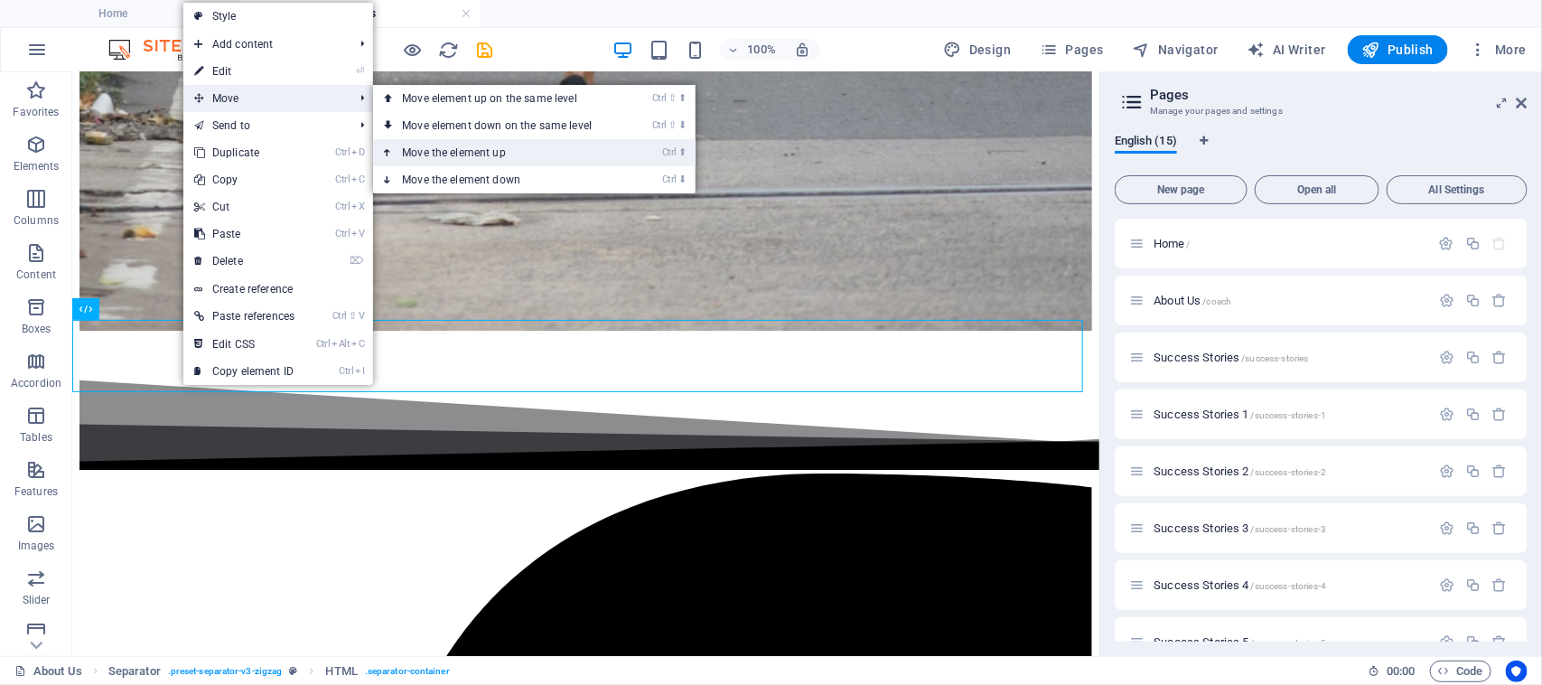
click at [467, 151] on link "Ctrl ⬆ Move the element up" at bounding box center [500, 152] width 255 height 27
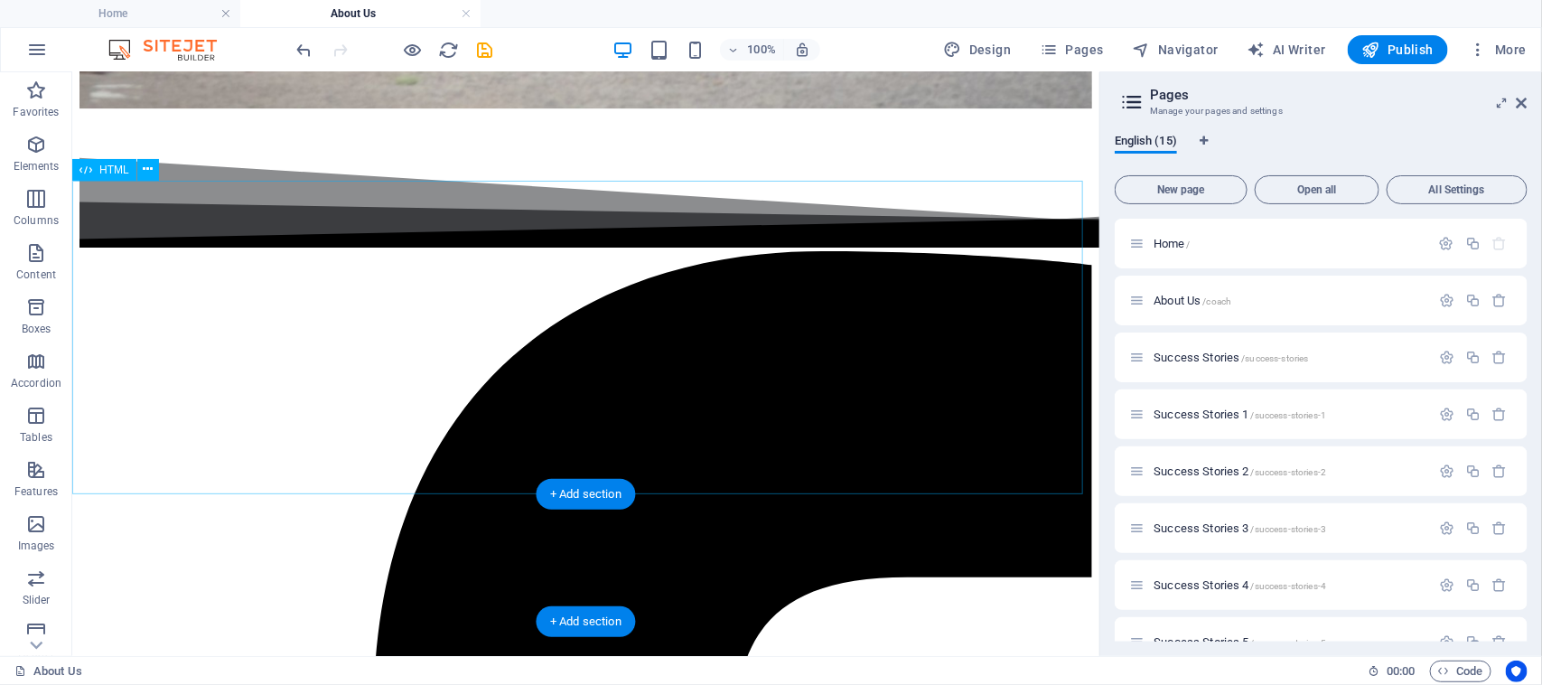
scroll to position [2657, 0]
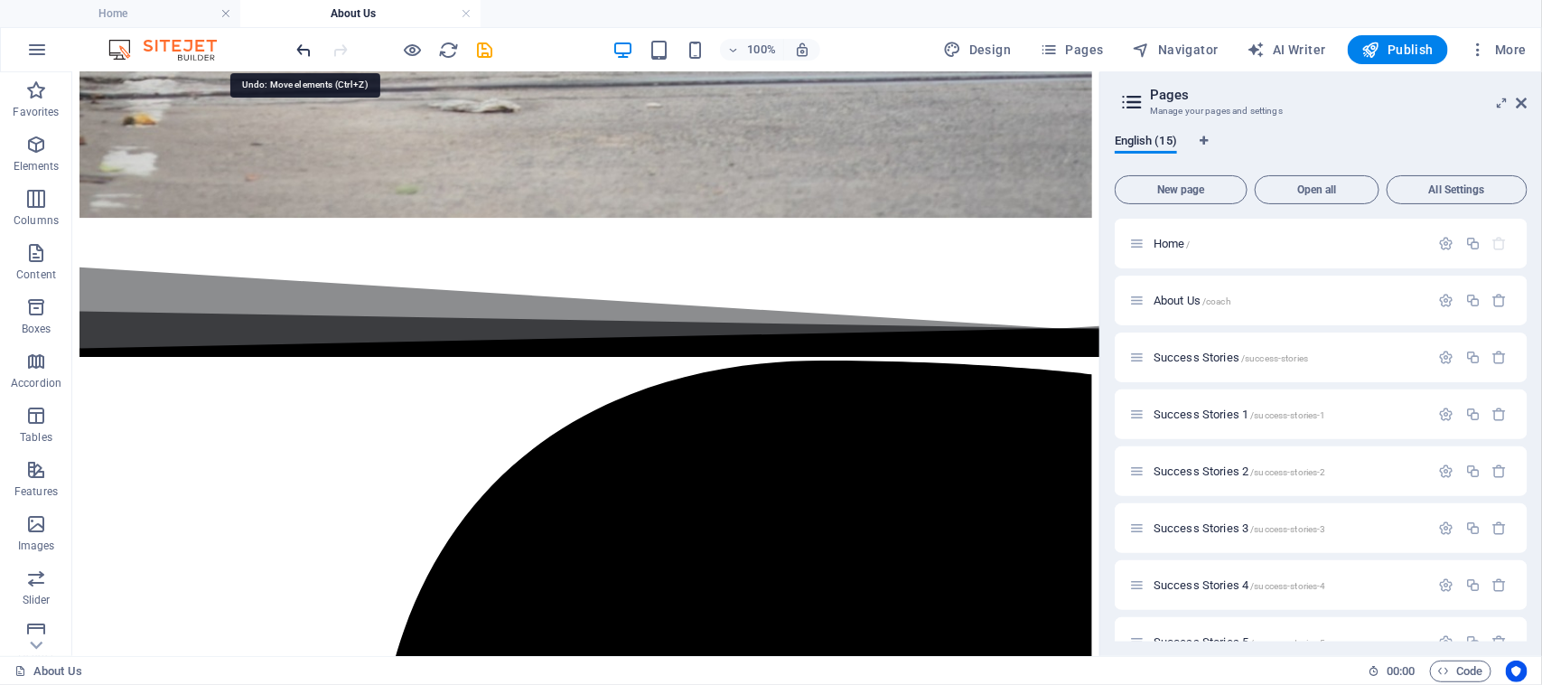
click at [308, 50] on icon "undo" at bounding box center [305, 50] width 21 height 21
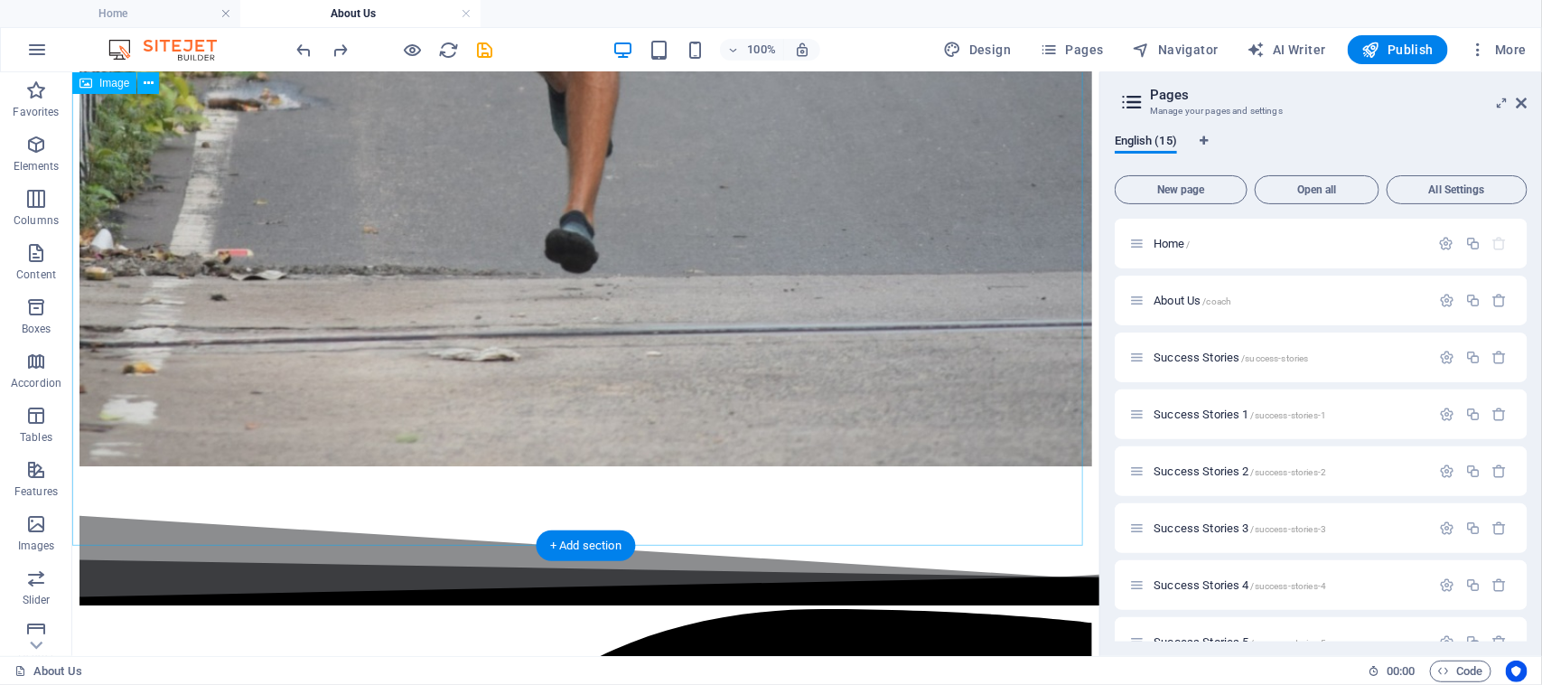
scroll to position [2319, 0]
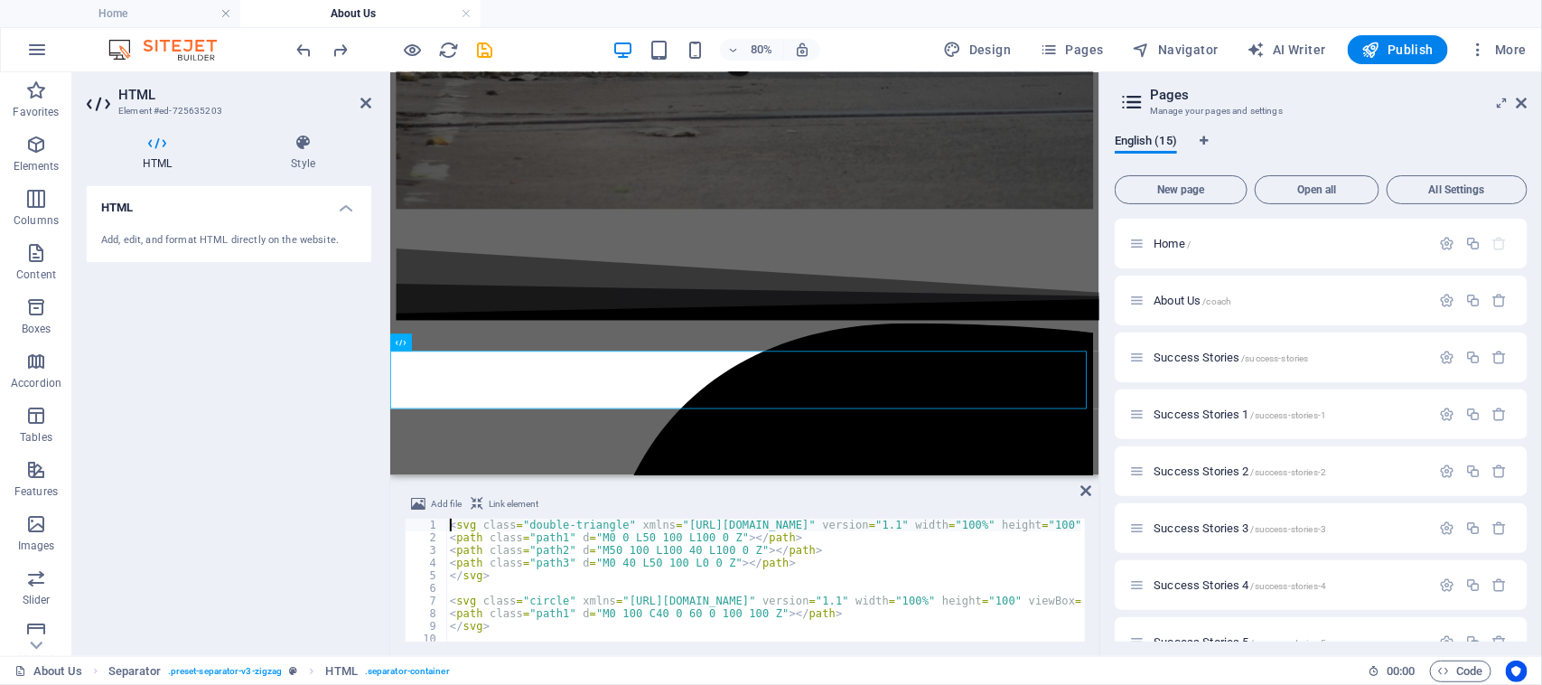
scroll to position [2376, 0]
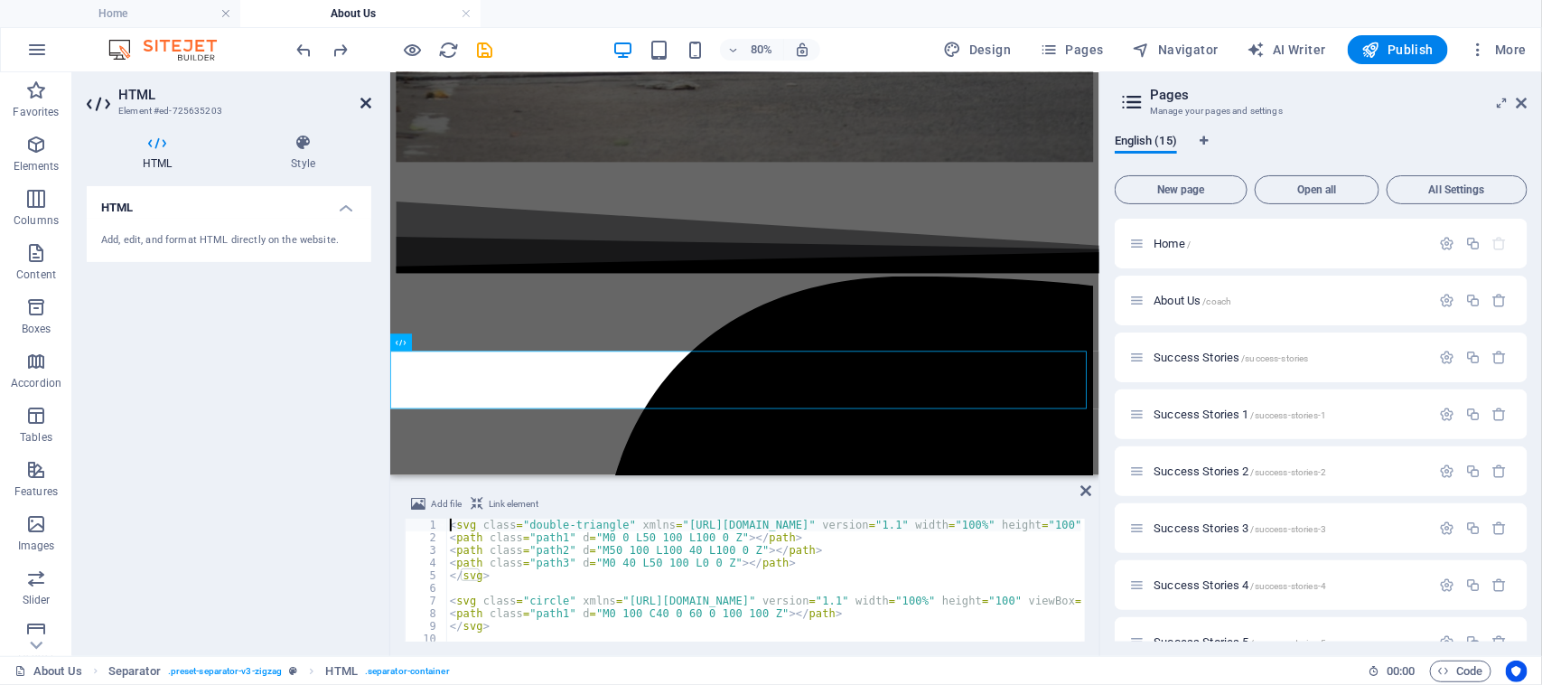
click at [361, 97] on icon at bounding box center [366, 103] width 11 height 14
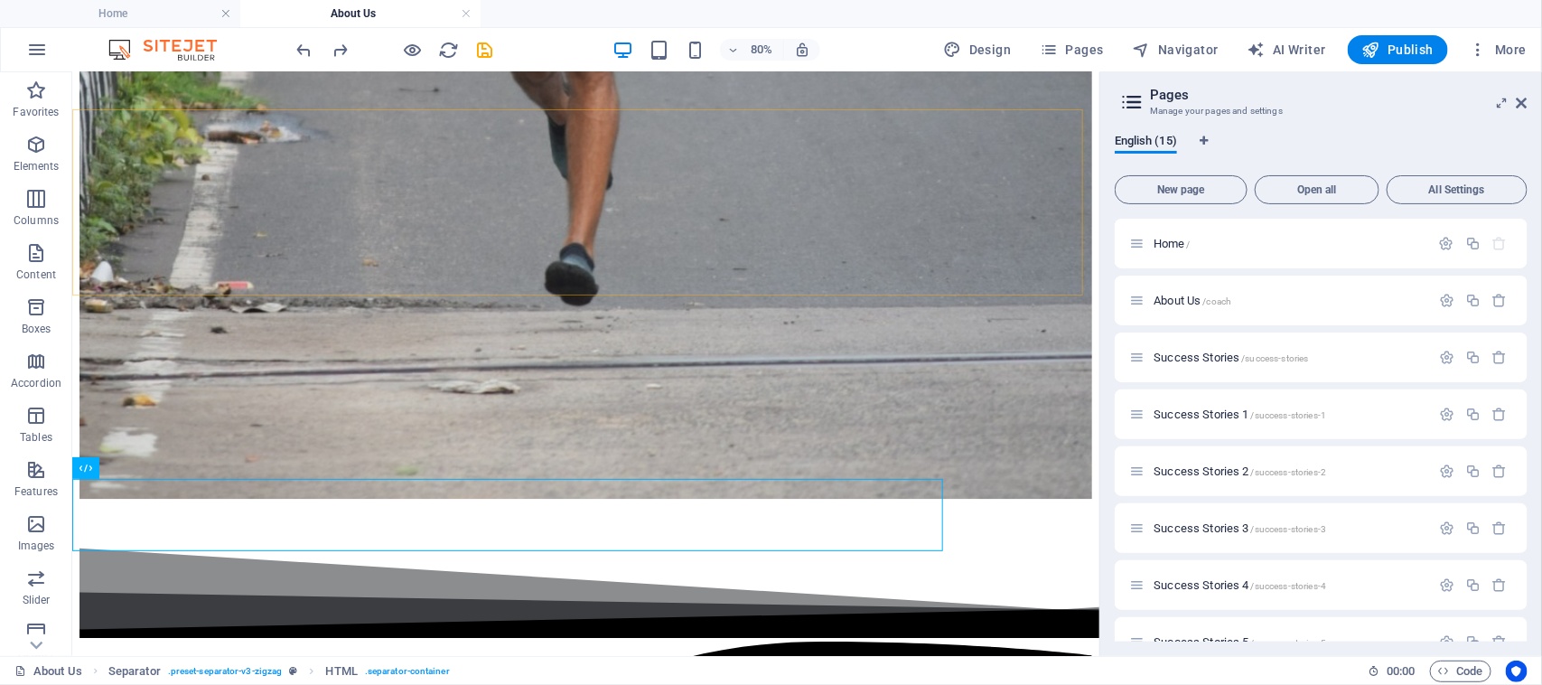
scroll to position [2319, 0]
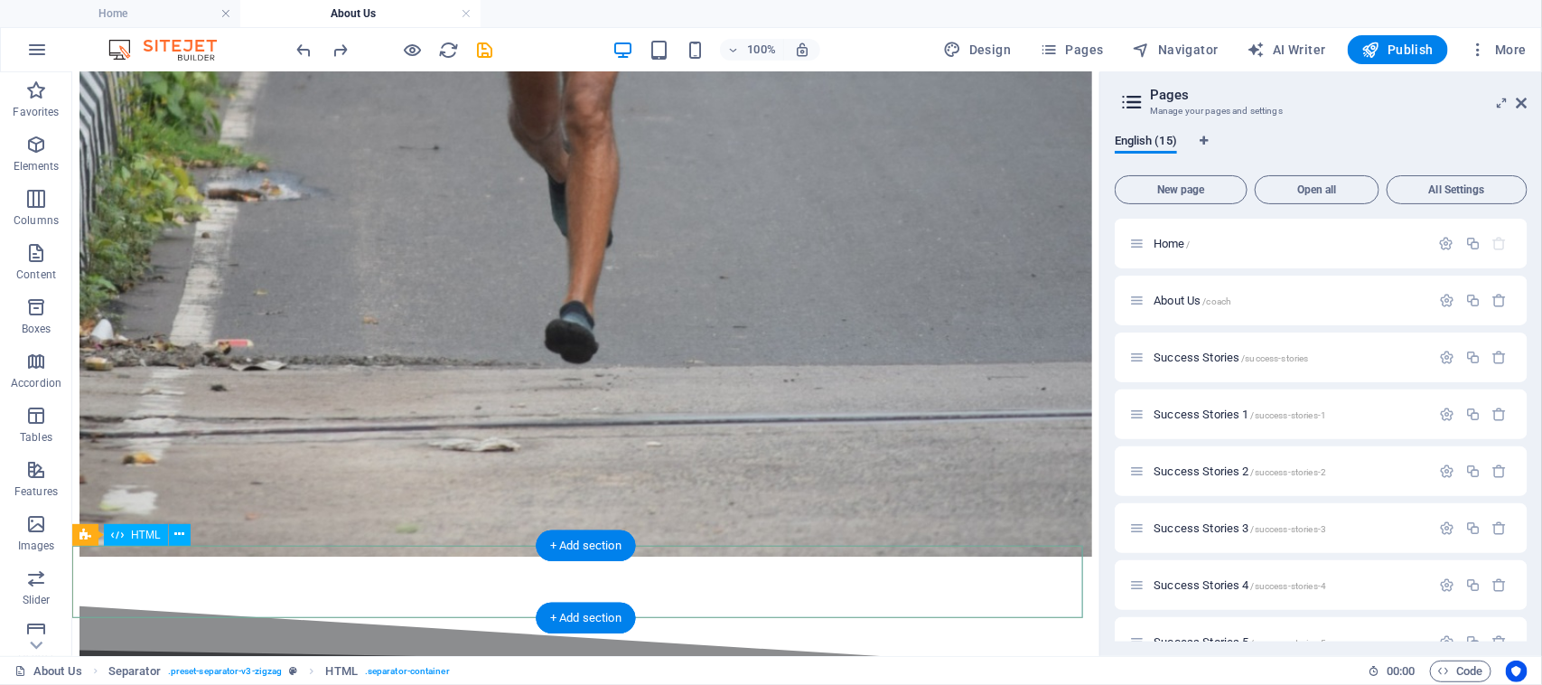
click at [178, 534] on icon at bounding box center [179, 534] width 10 height 19
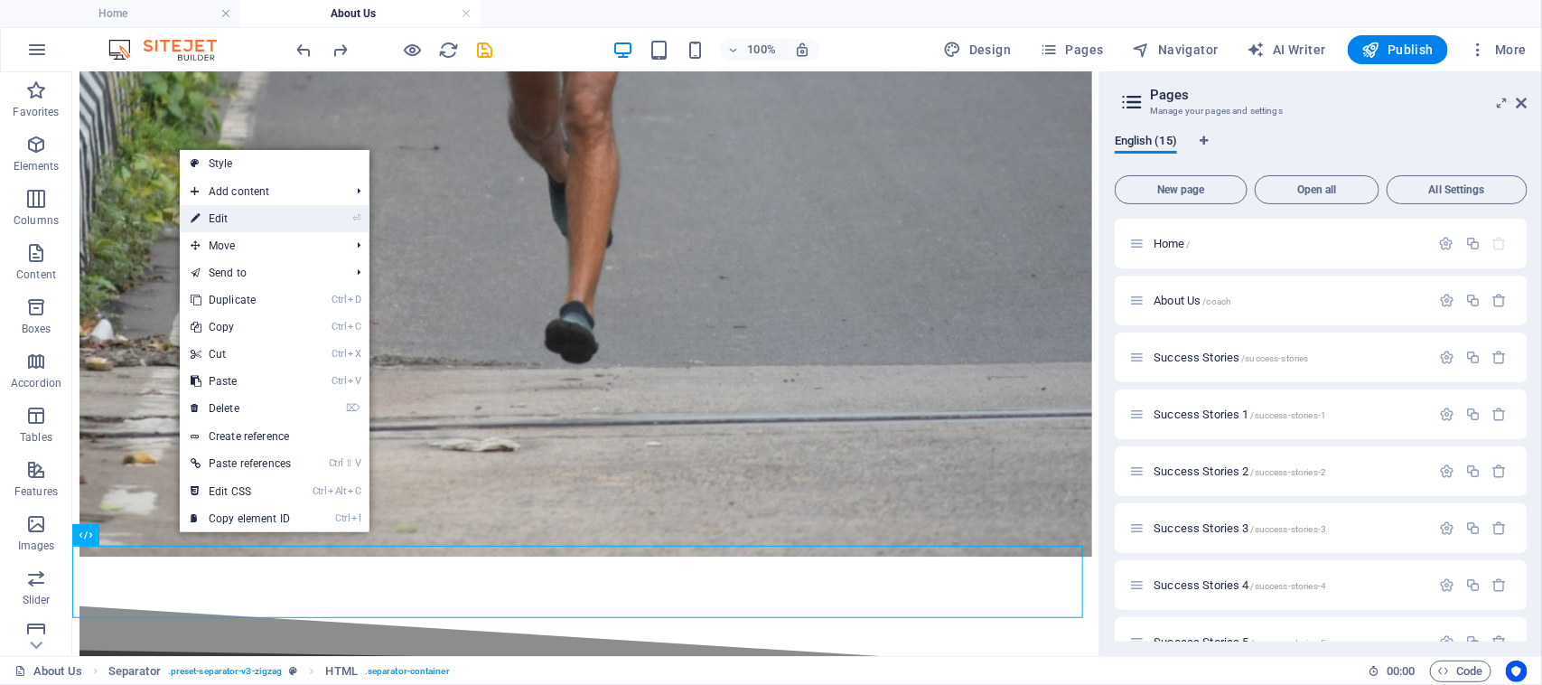
click at [233, 213] on link "⏎ Edit" at bounding box center [241, 218] width 122 height 27
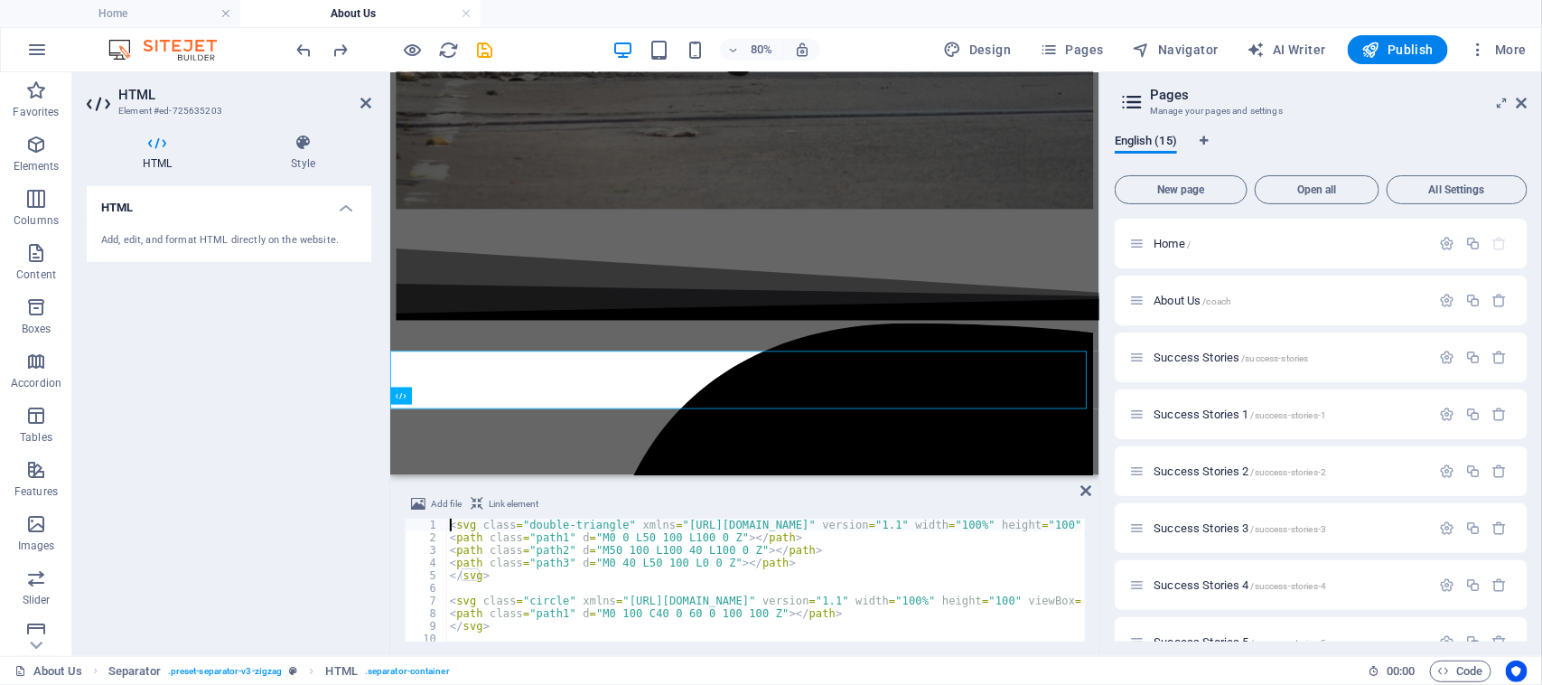
scroll to position [2376, 0]
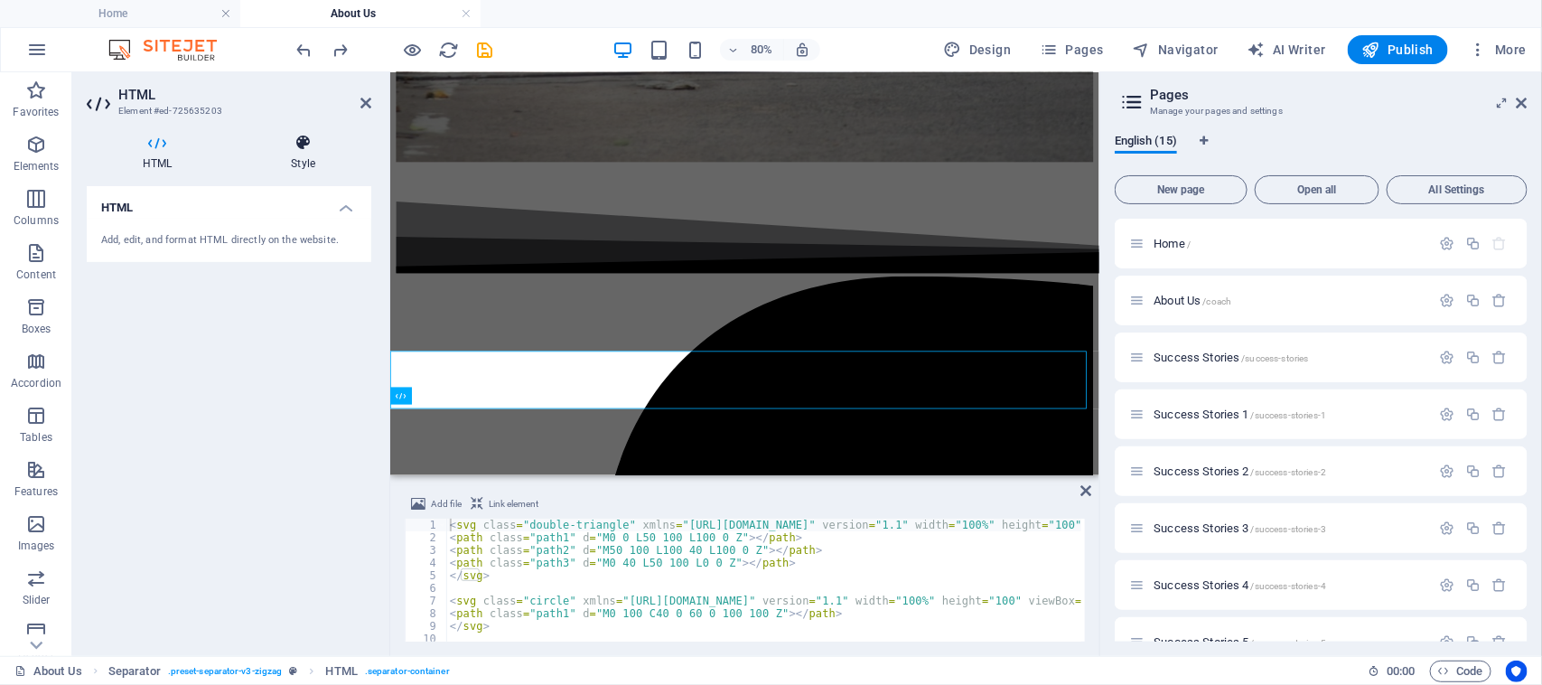
click at [296, 140] on icon at bounding box center [303, 143] width 136 height 18
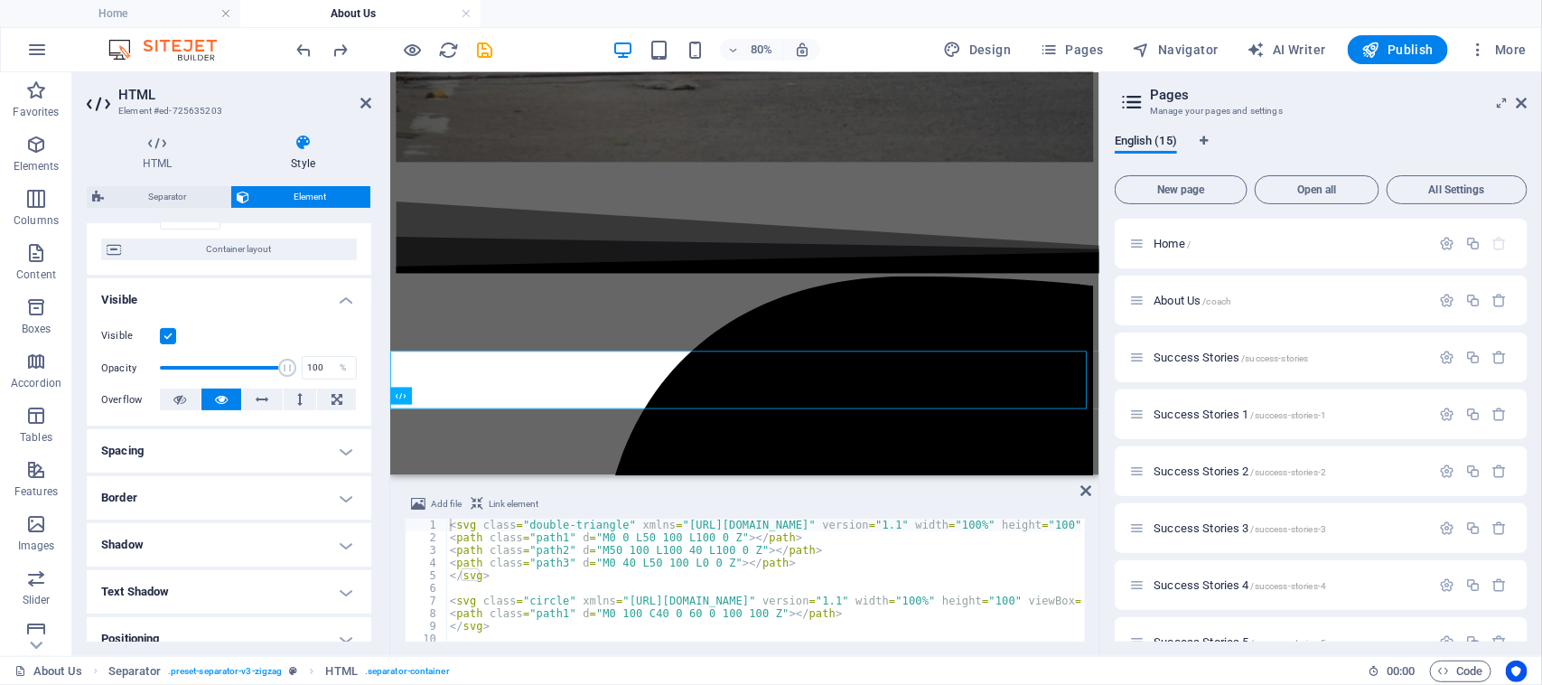
scroll to position [0, 0]
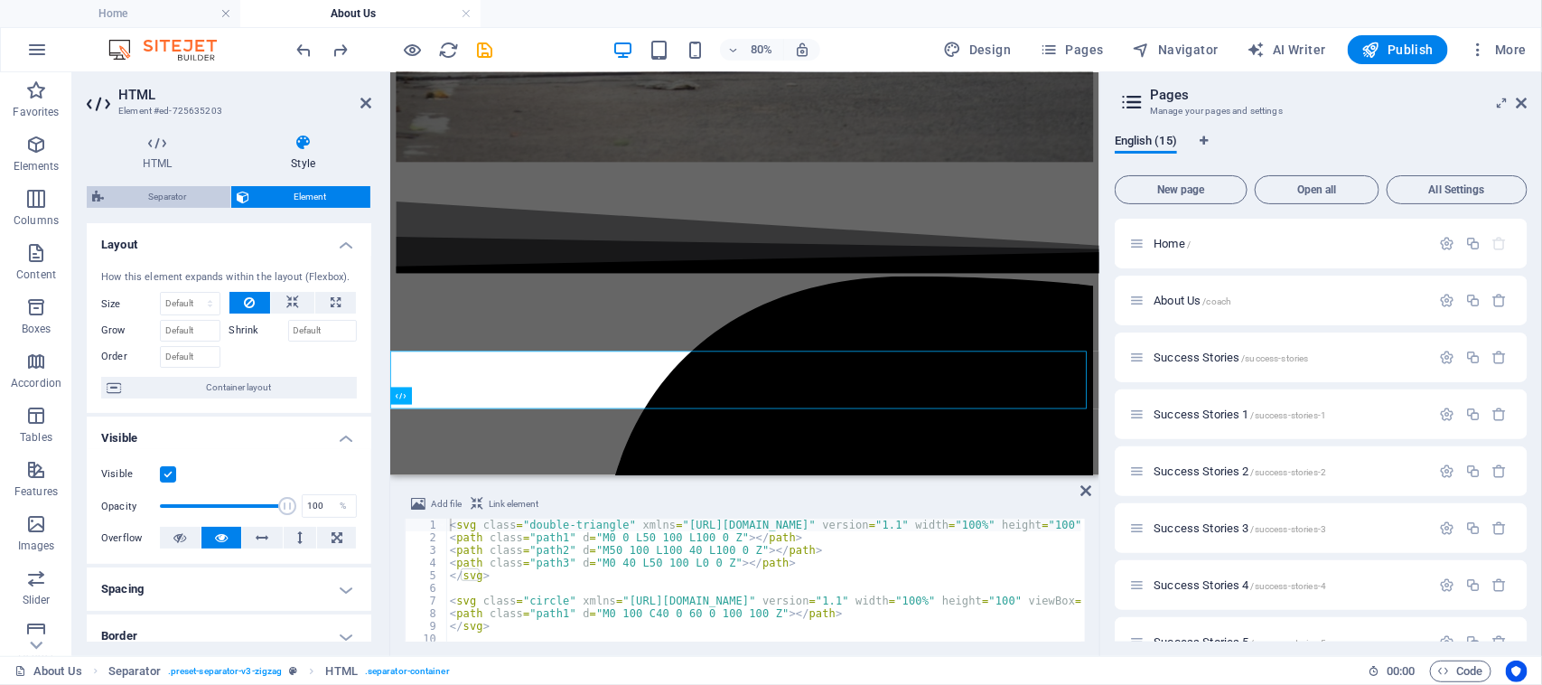
click at [158, 192] on span "Separator" at bounding box center [167, 197] width 116 height 22
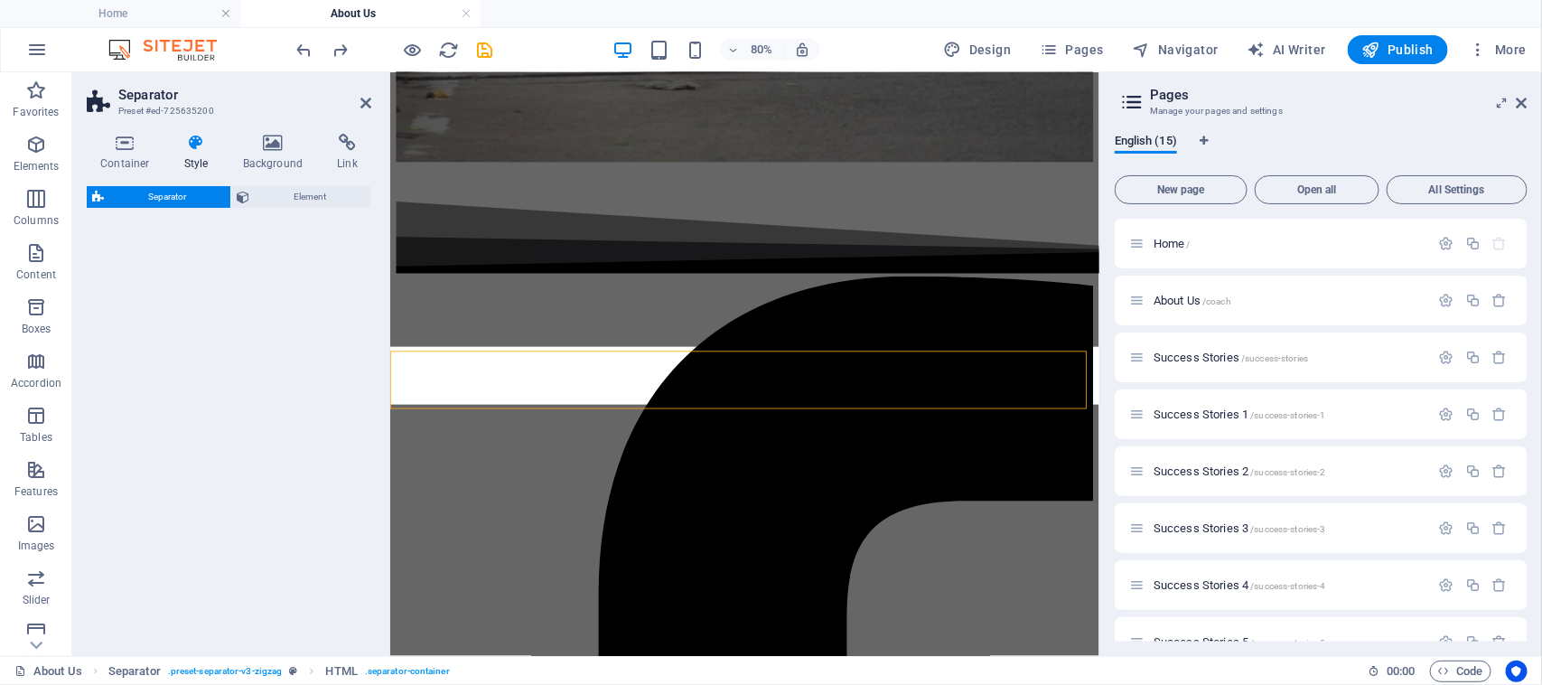
select select "zigzag"
select select "rem"
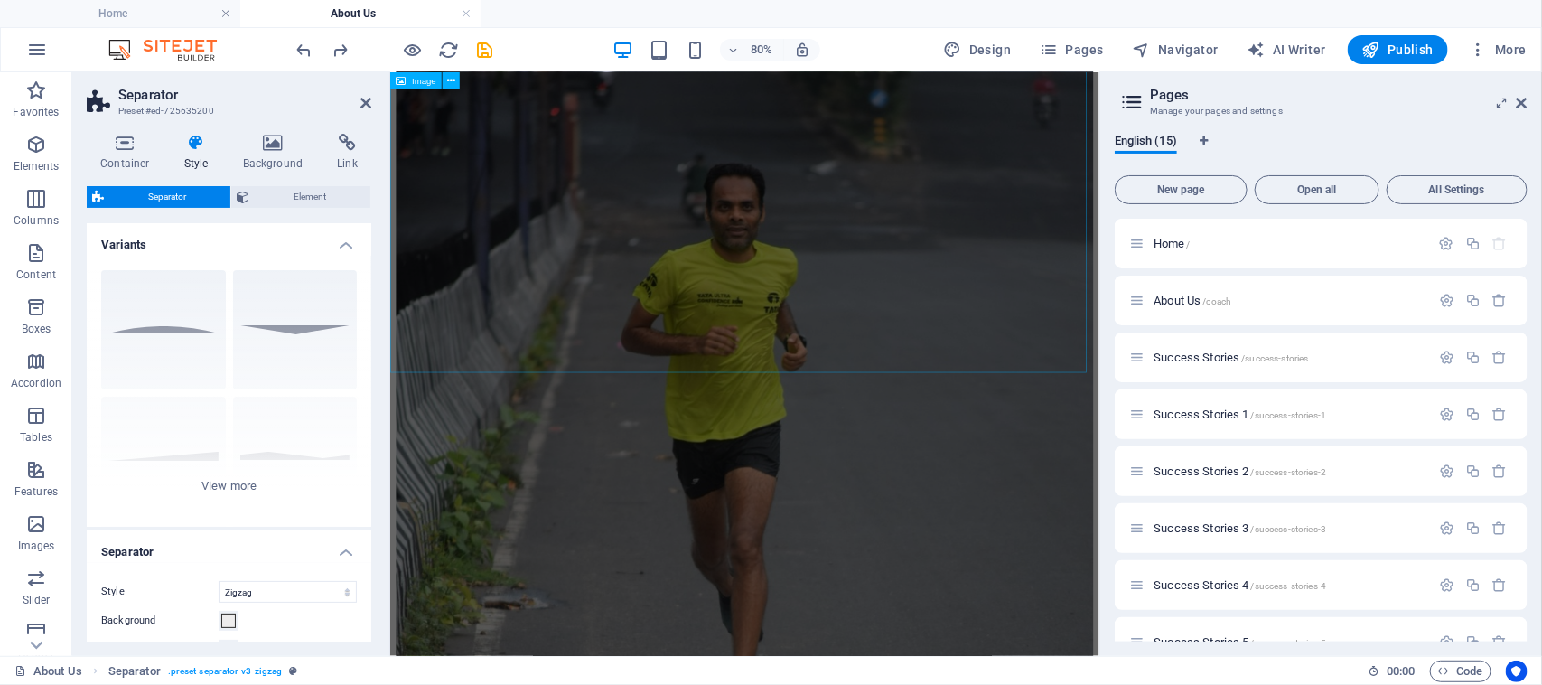
scroll to position [1473, 0]
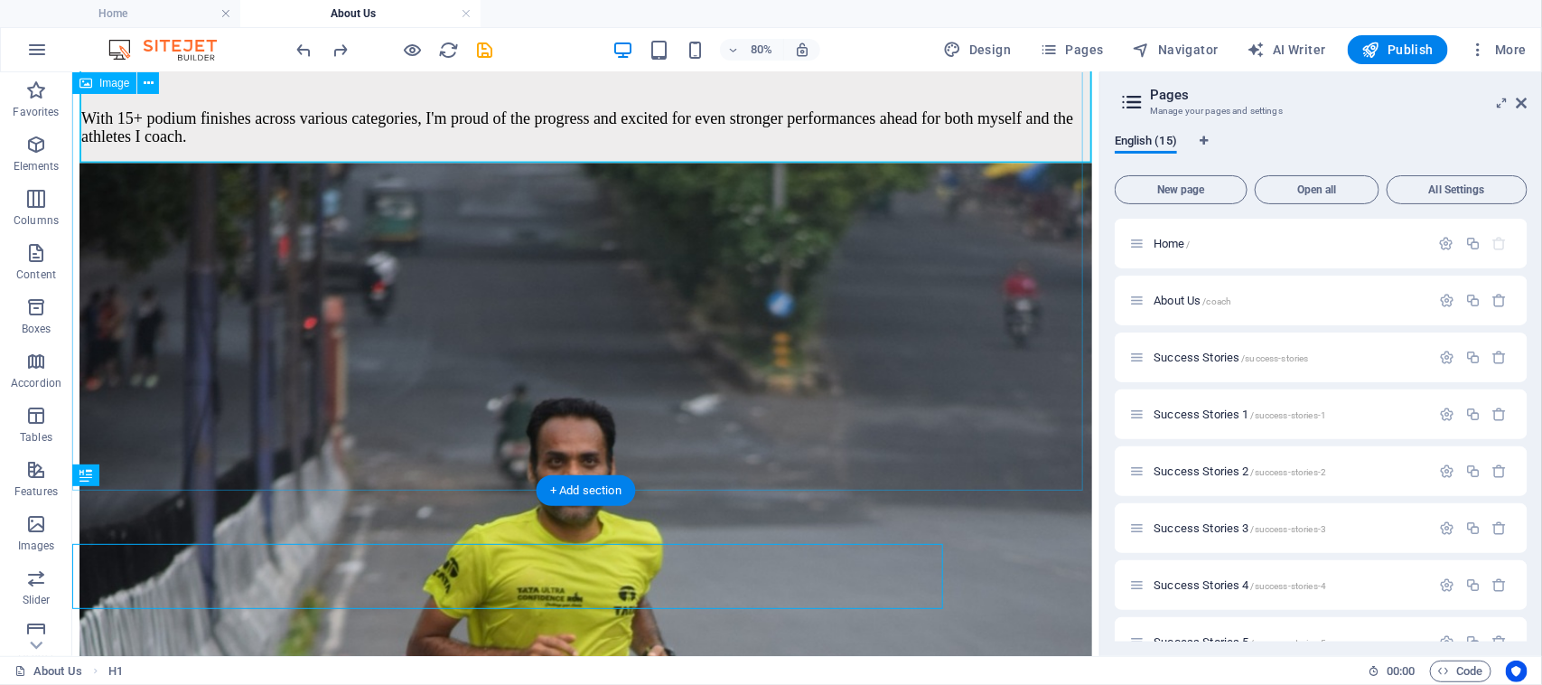
scroll to position [1415, 0]
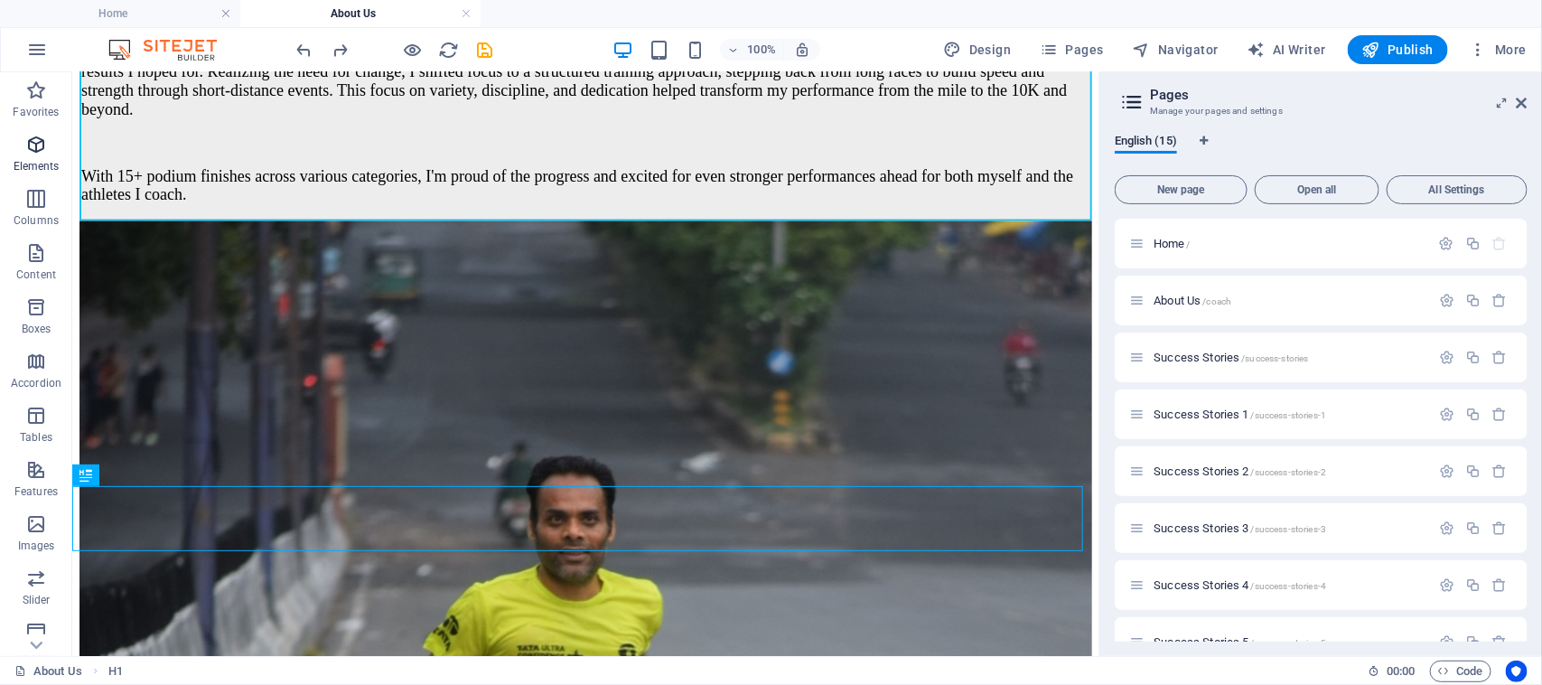
click at [32, 142] on icon "button" at bounding box center [36, 145] width 22 height 22
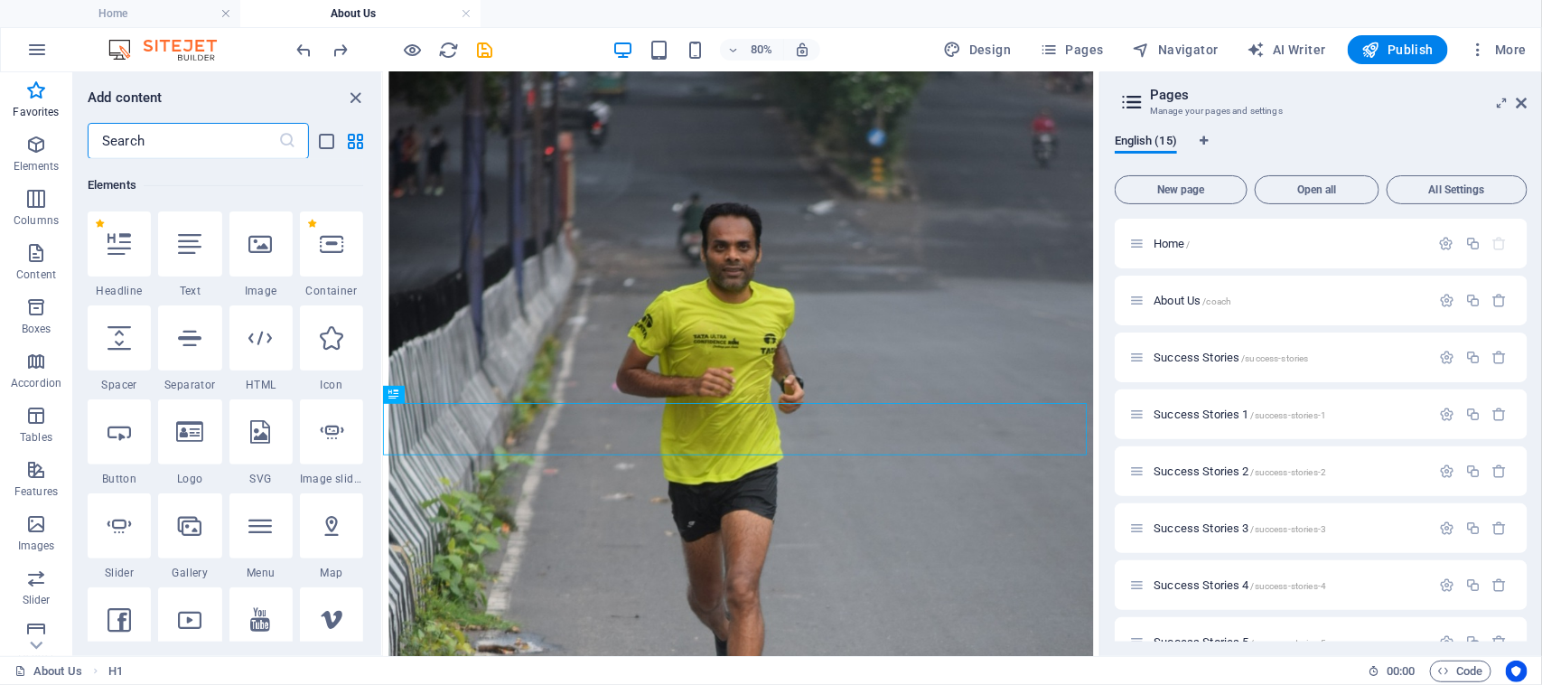
scroll to position [79, 0]
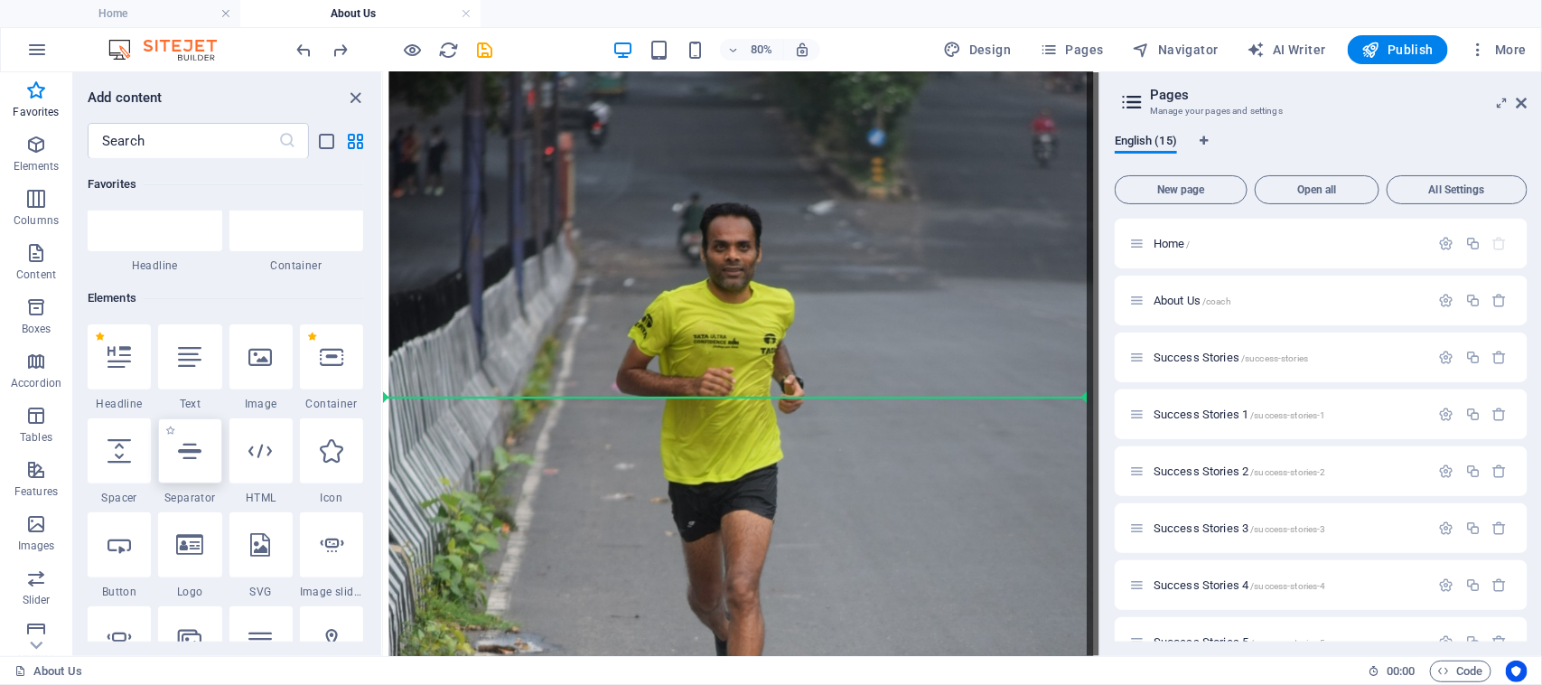
select select "%"
select select "px"
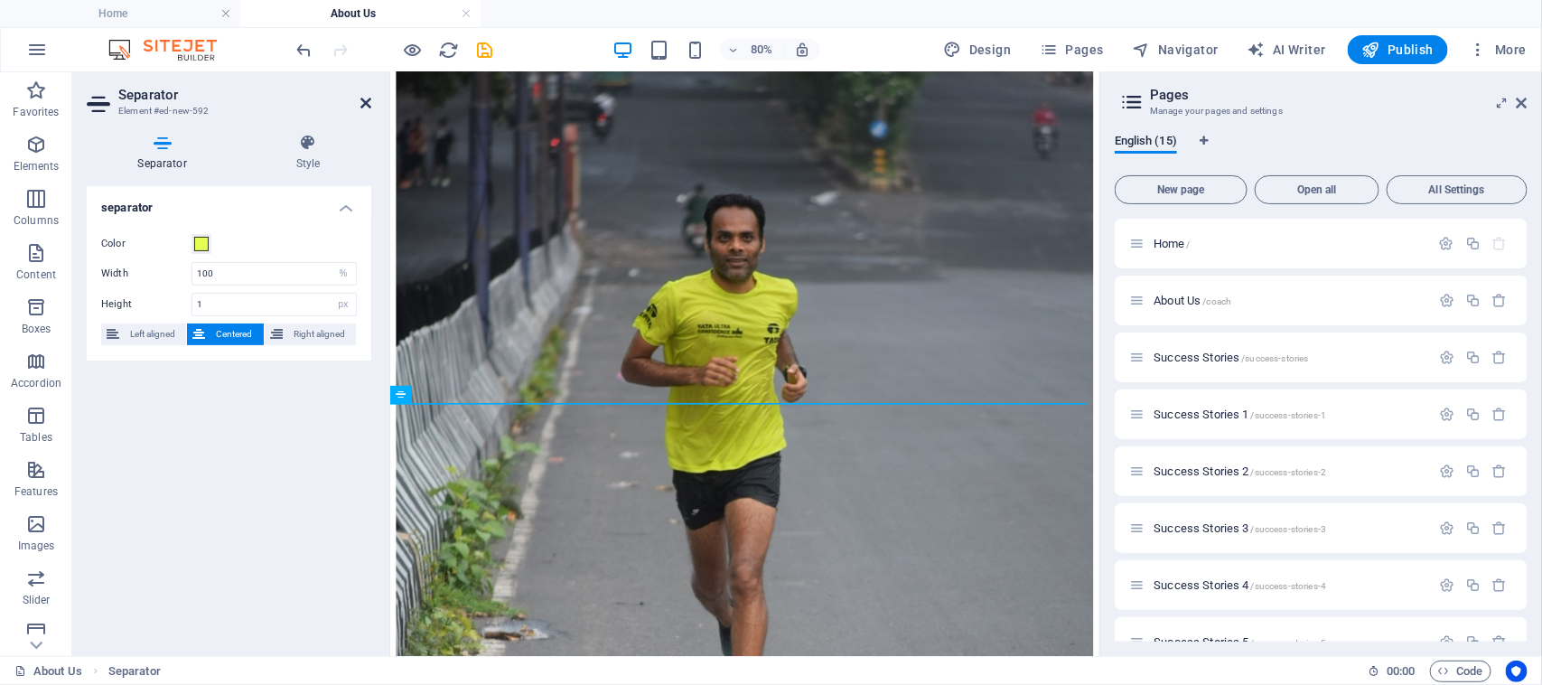
drag, startPoint x: 362, startPoint y: 100, endPoint x: 132, endPoint y: 199, distance: 250.6
click at [362, 100] on icon at bounding box center [366, 103] width 11 height 14
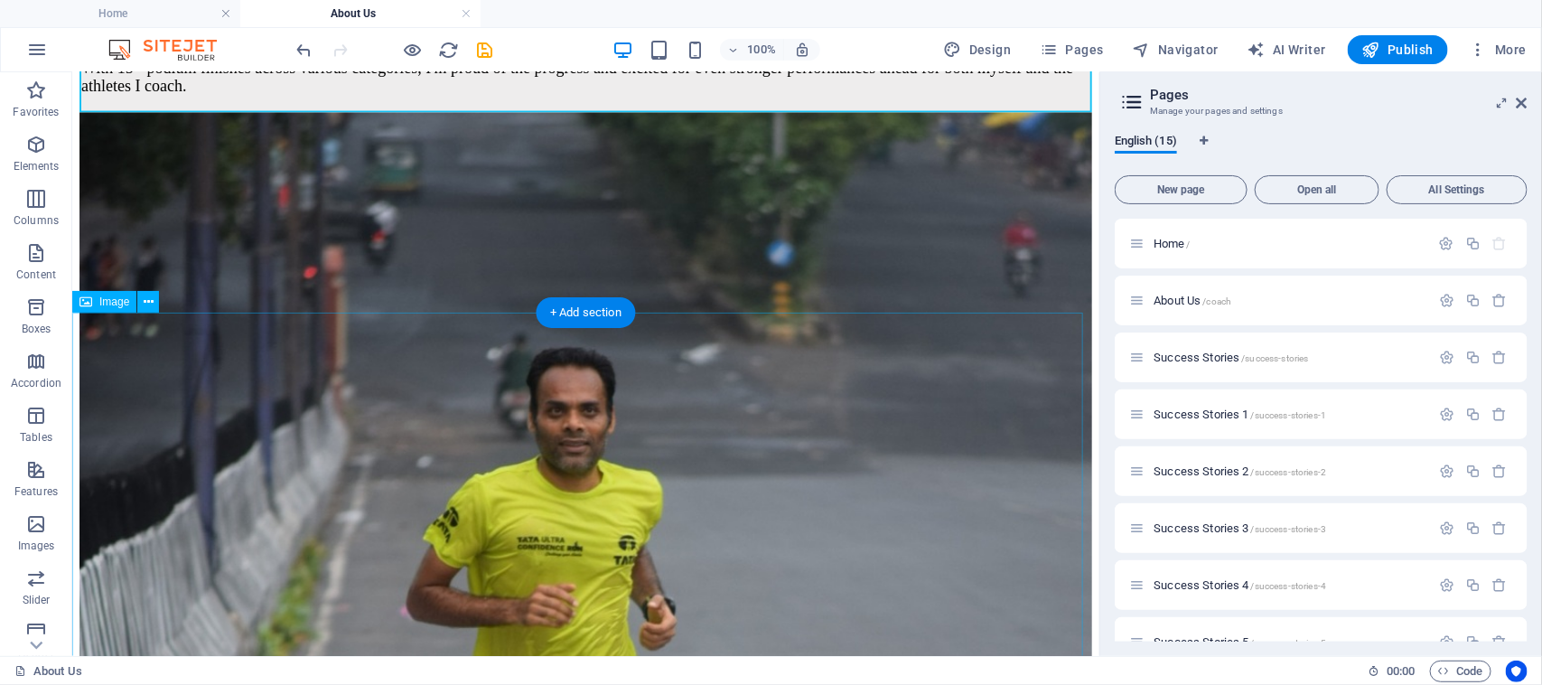
scroll to position [1302, 0]
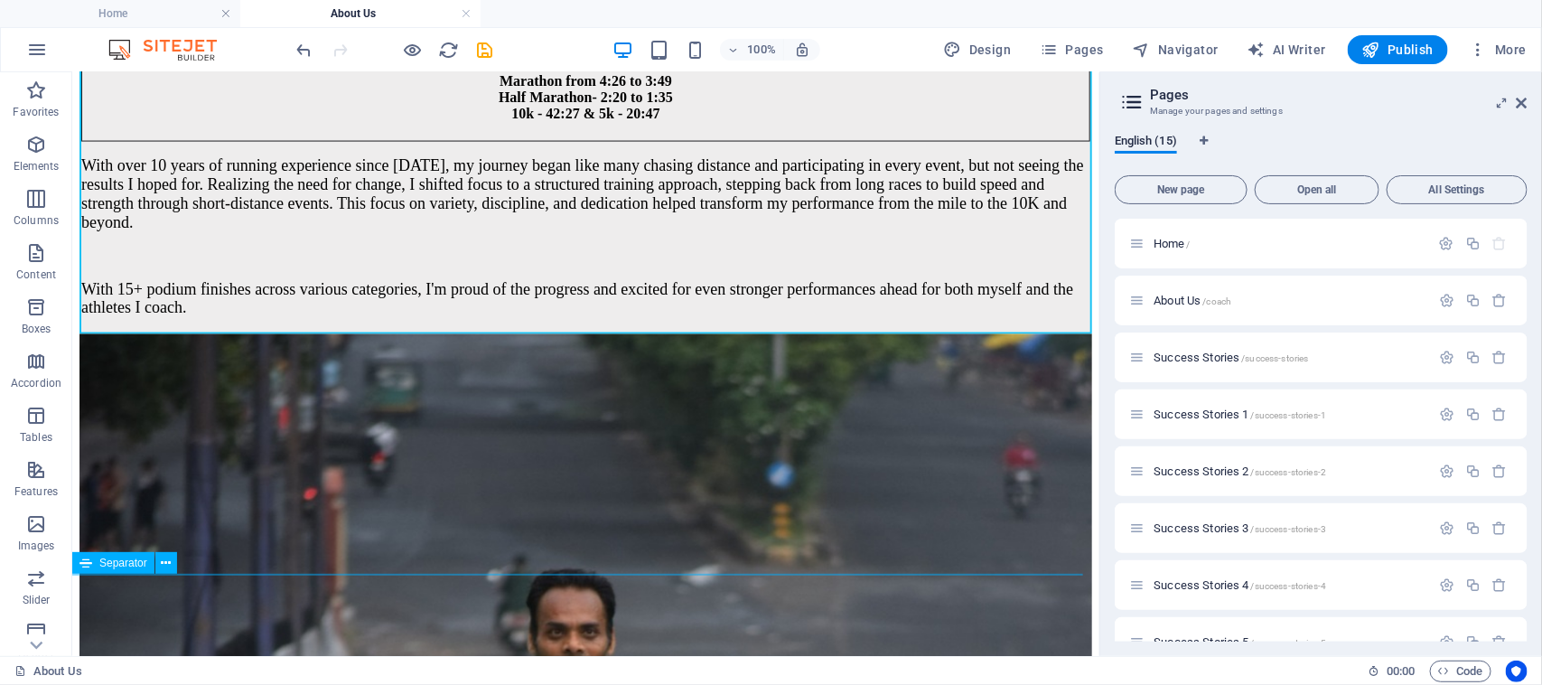
drag, startPoint x: 28, startPoint y: 155, endPoint x: 35, endPoint y: 238, distance: 82.5
click at [28, 155] on span "Elements" at bounding box center [36, 155] width 72 height 43
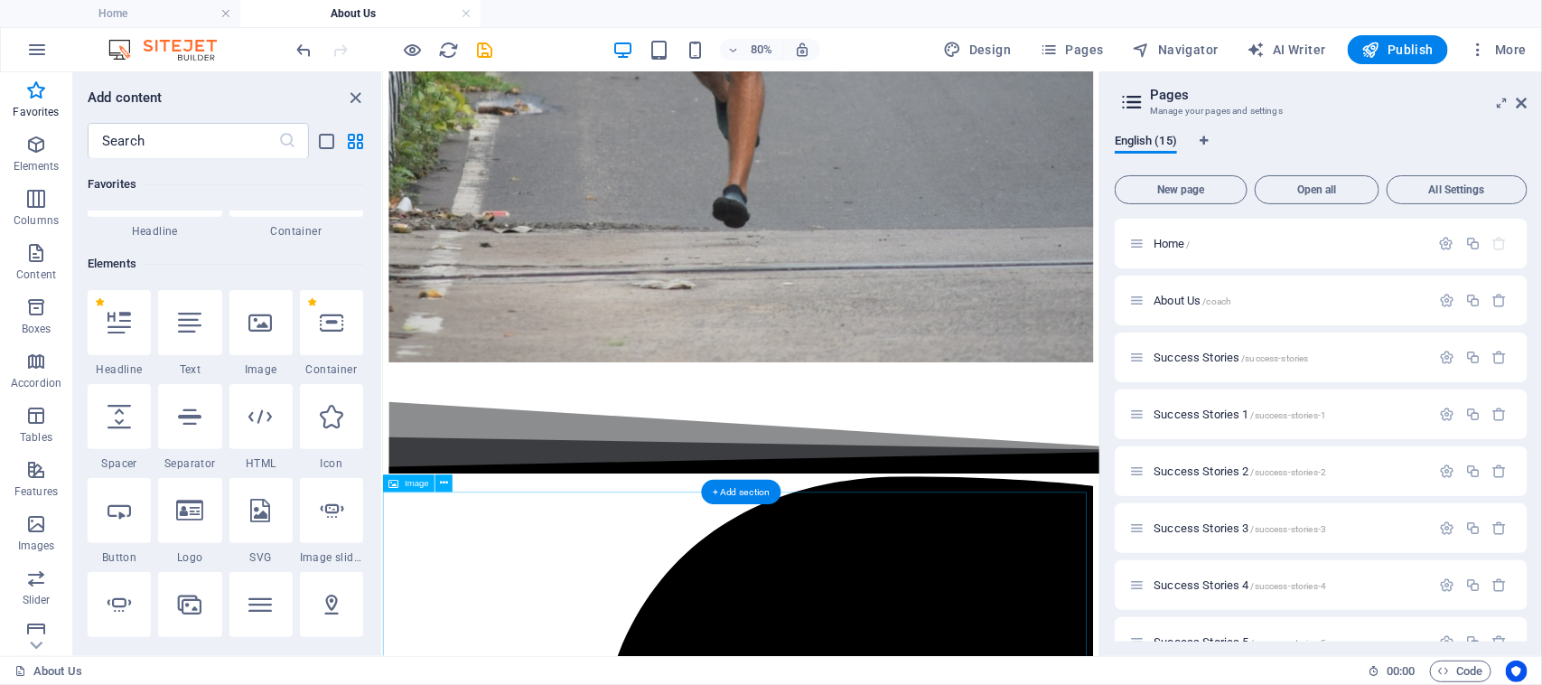
scroll to position [2264, 0]
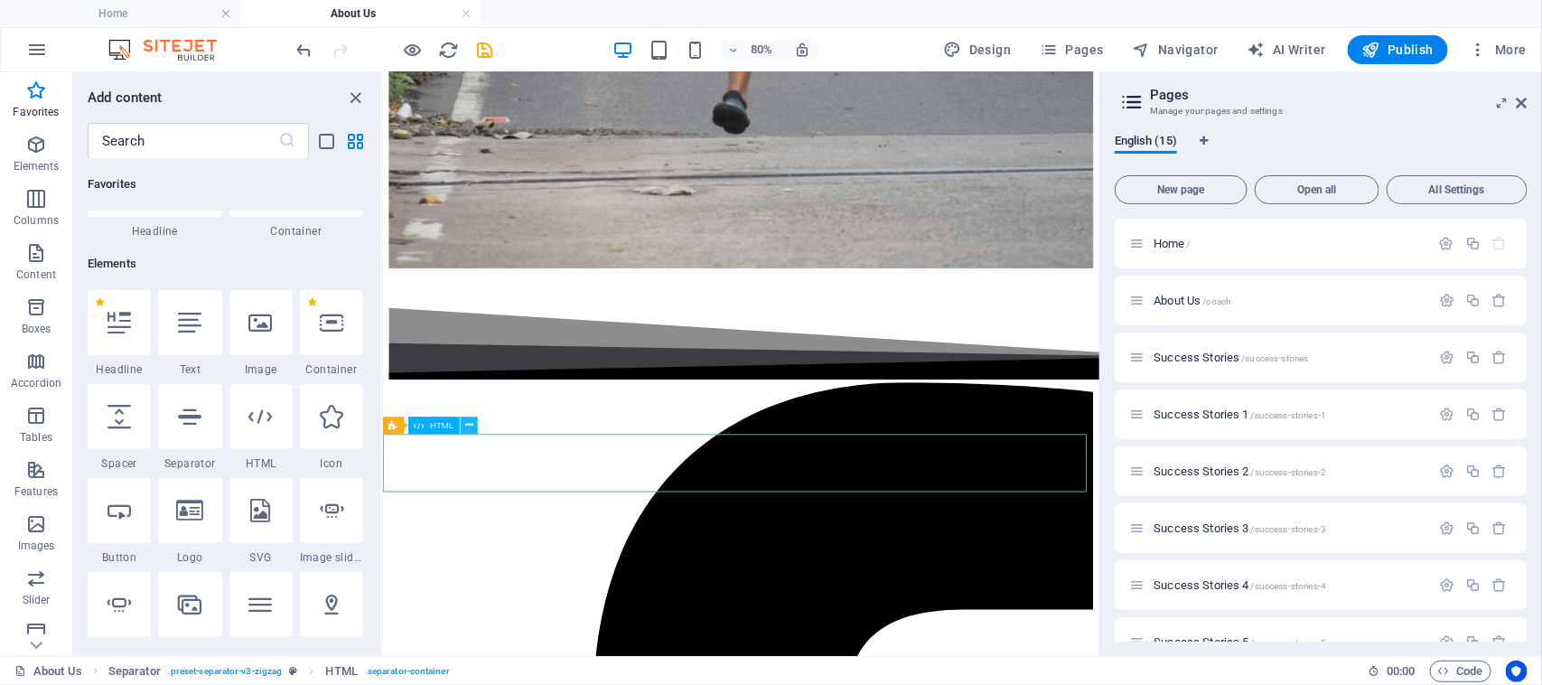
click at [471, 427] on icon at bounding box center [469, 425] width 8 height 15
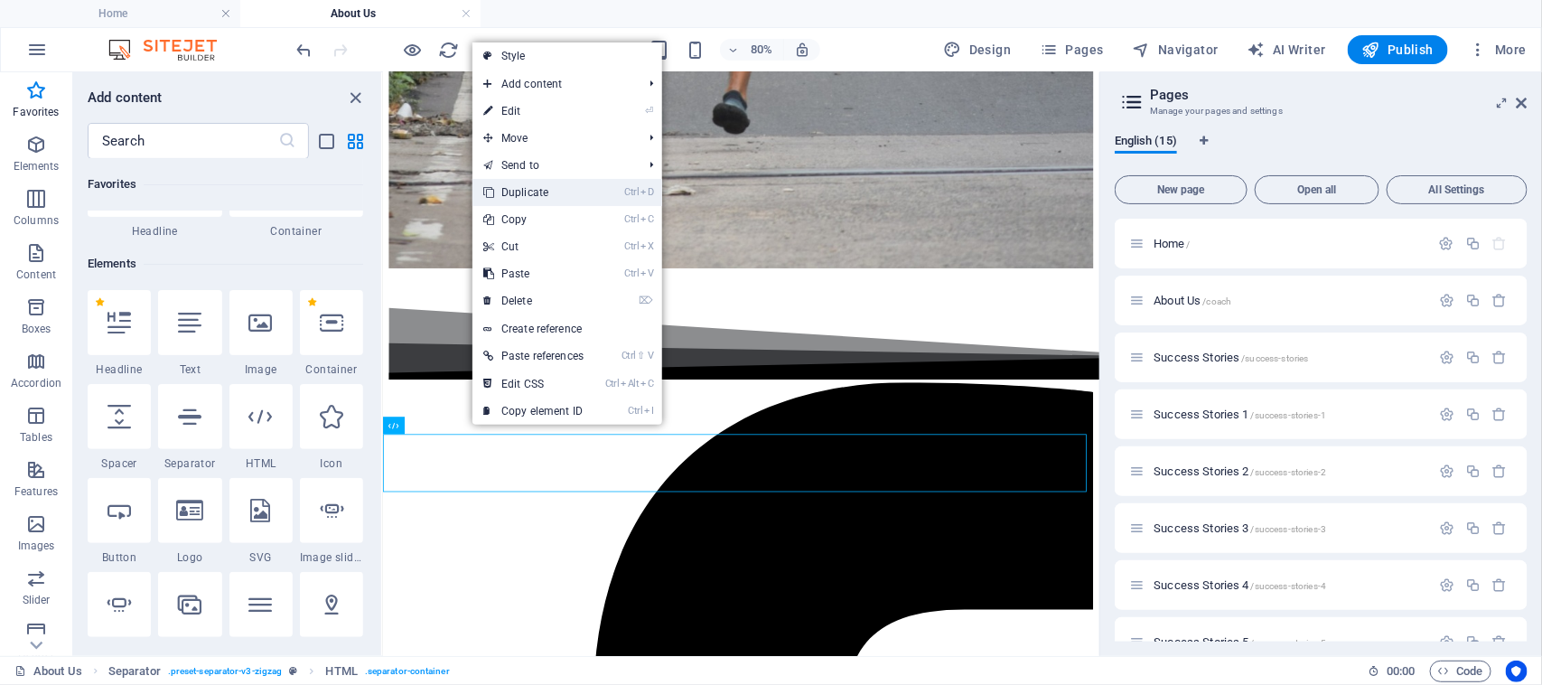
click at [544, 191] on link "Ctrl D Duplicate" at bounding box center [534, 192] width 122 height 27
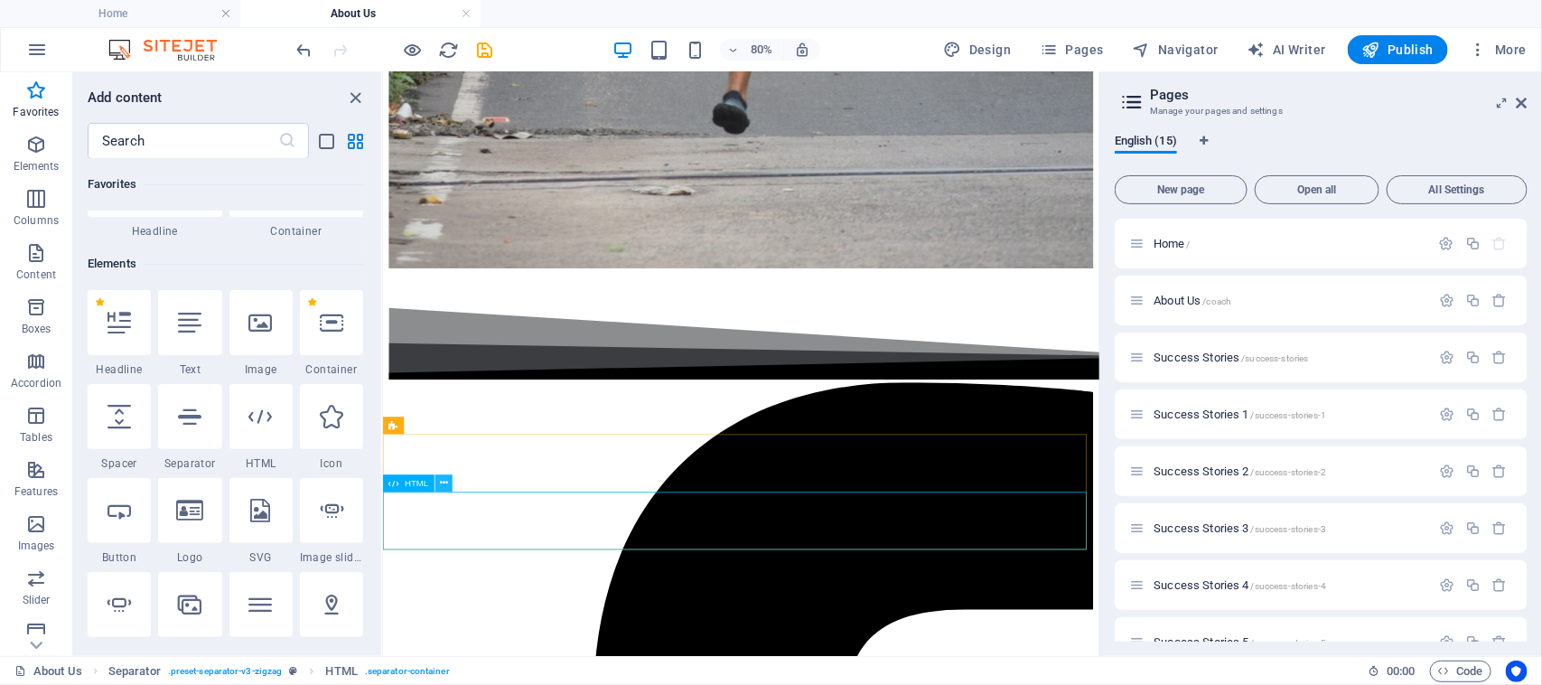
click at [445, 484] on icon at bounding box center [444, 483] width 8 height 15
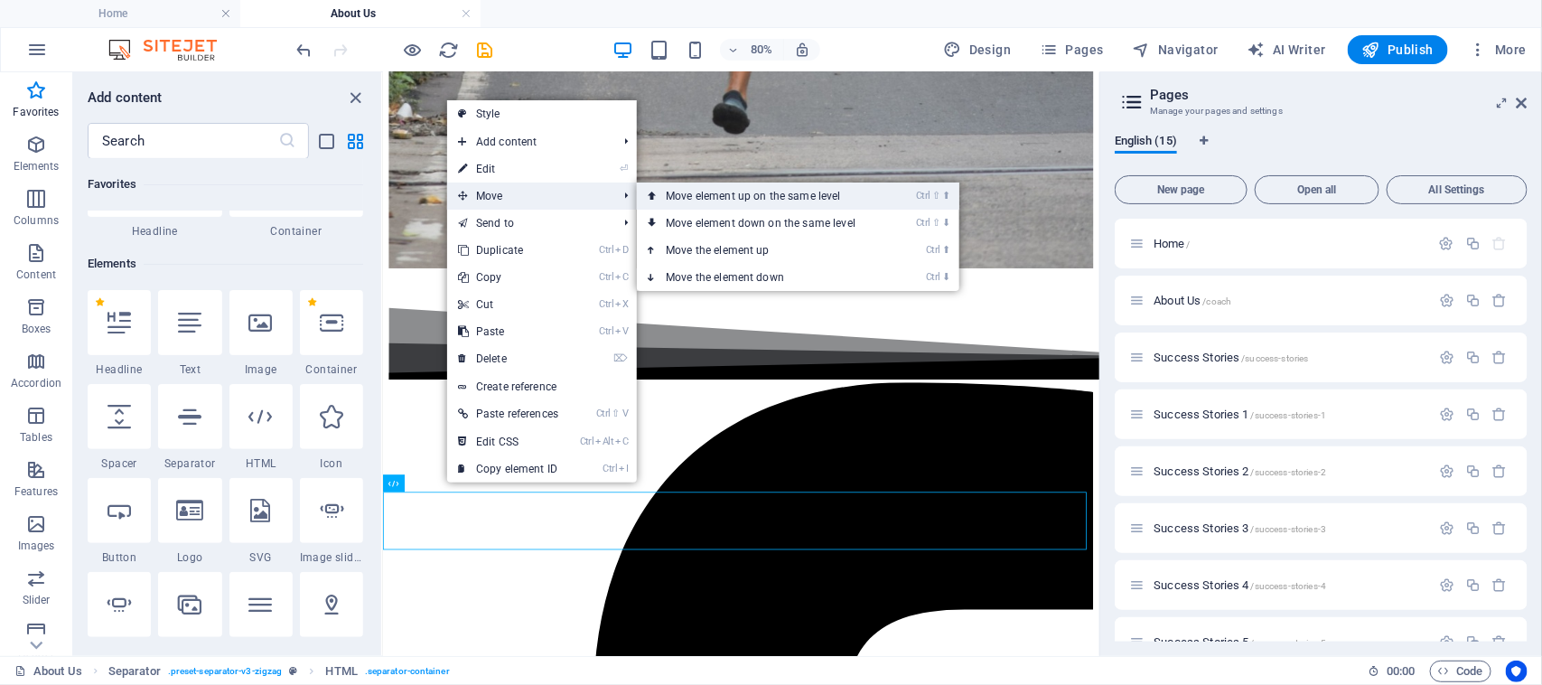
click at [755, 191] on link "Ctrl ⇧ ⬆ Move element up on the same level" at bounding box center [764, 196] width 255 height 27
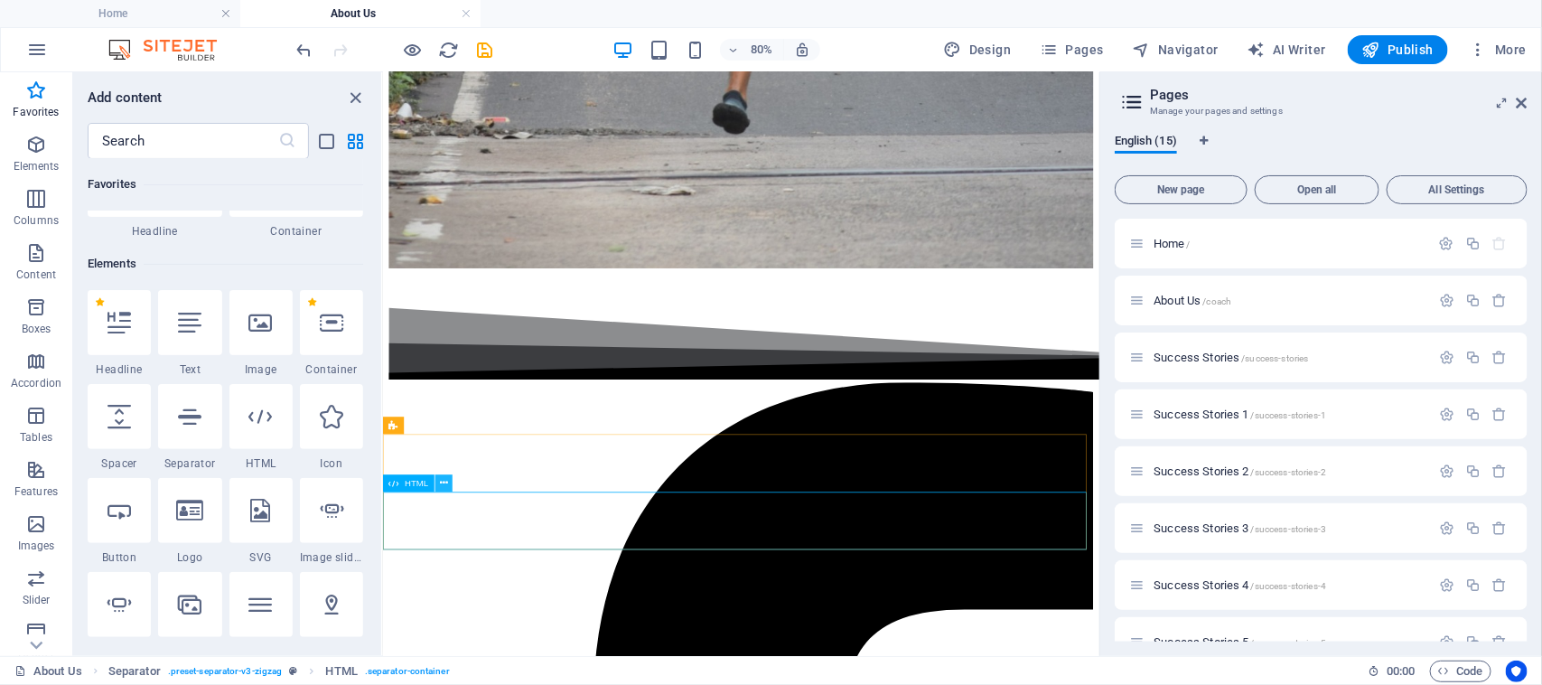
click at [445, 479] on icon at bounding box center [444, 483] width 8 height 15
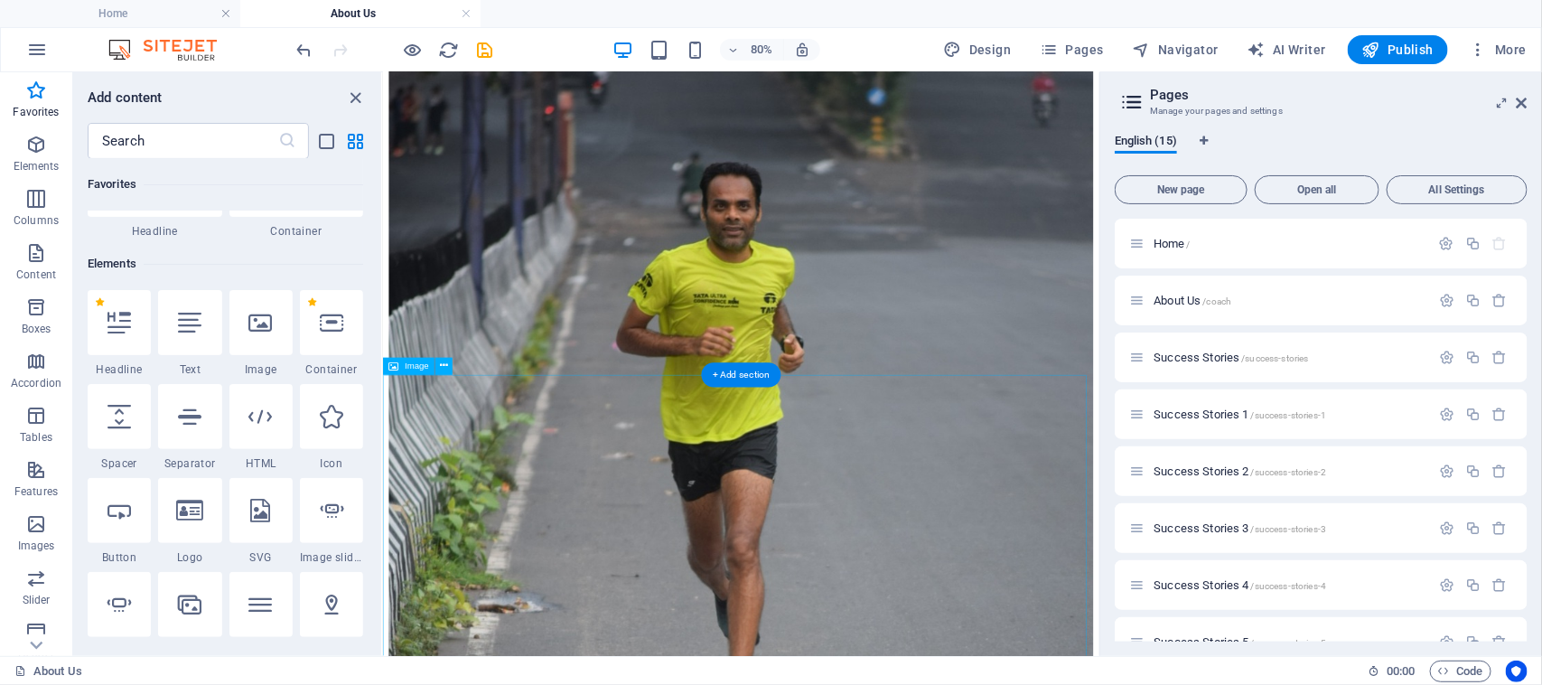
scroll to position [1473, 0]
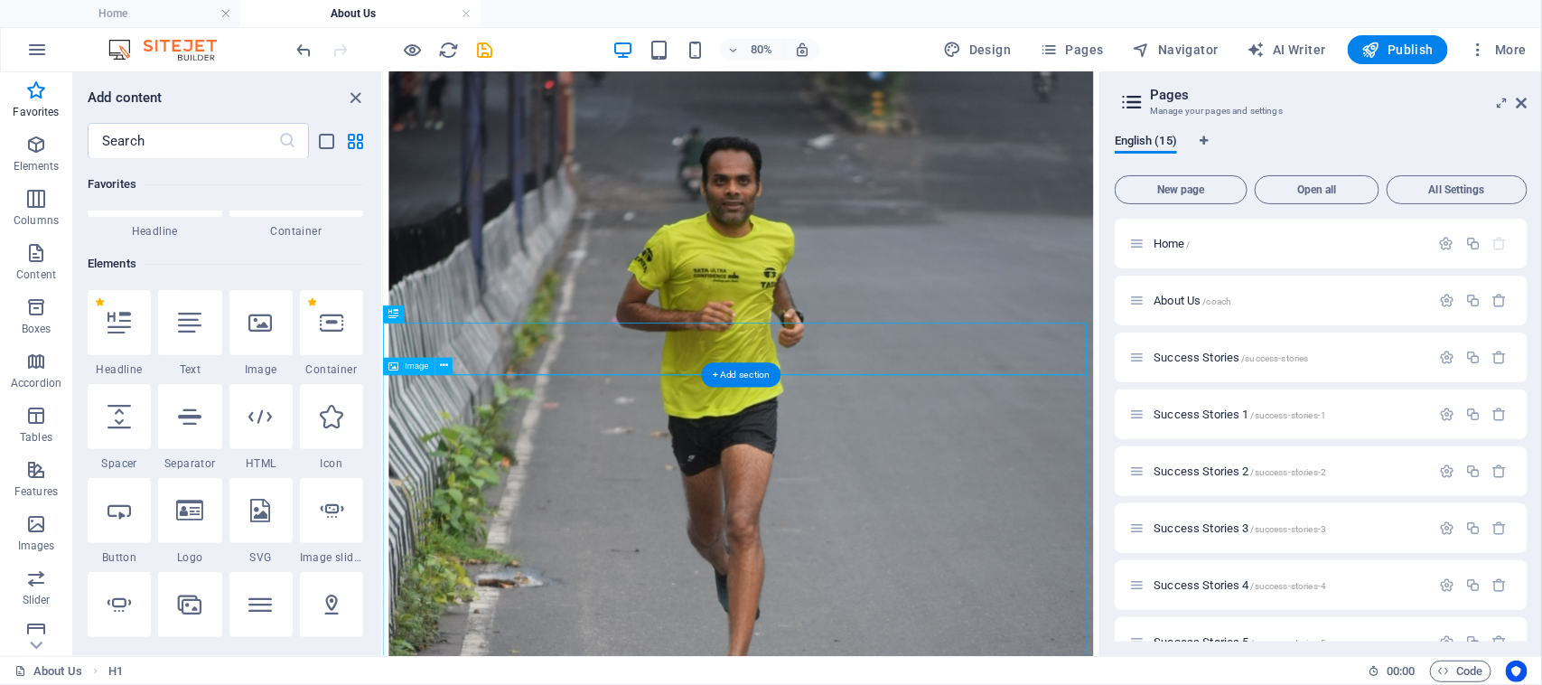
scroll to position [1586, 0]
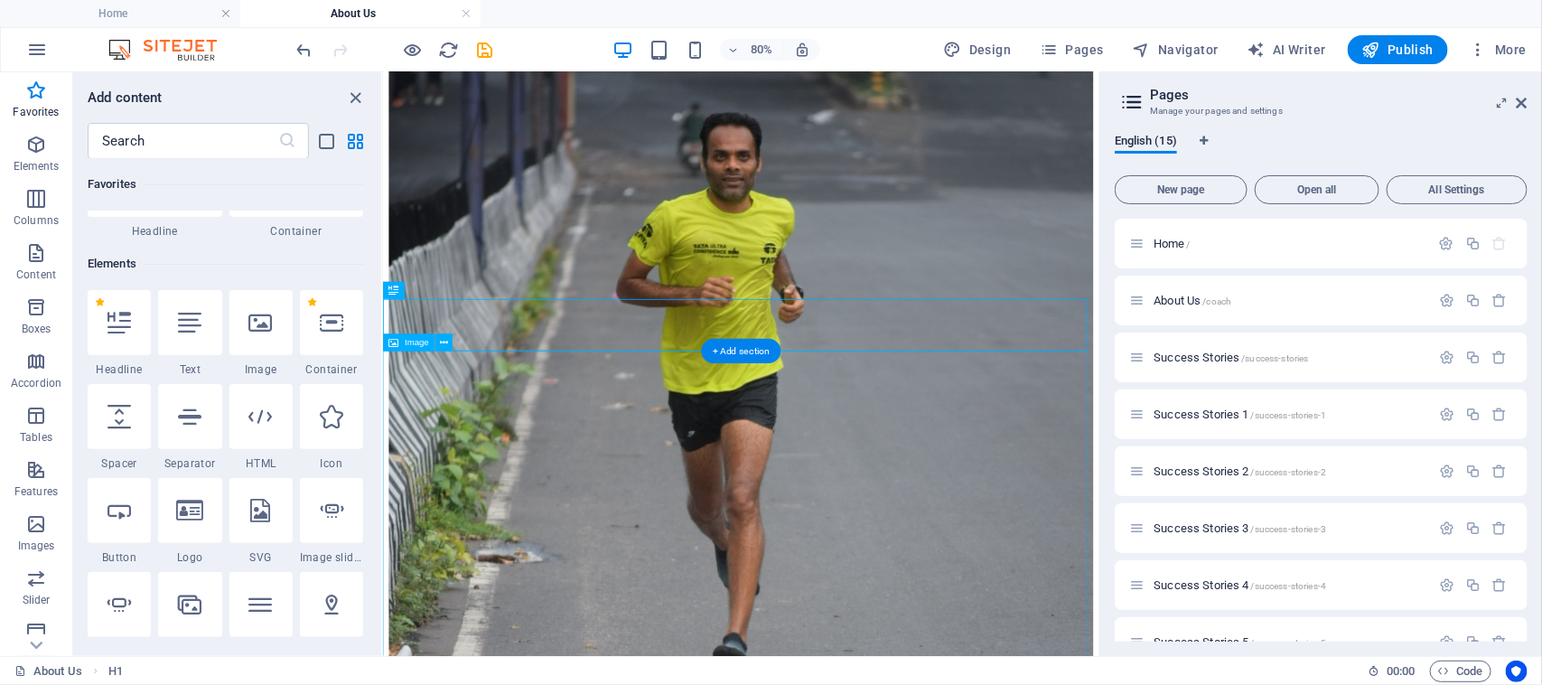
click at [441, 341] on icon at bounding box center [444, 342] width 8 height 15
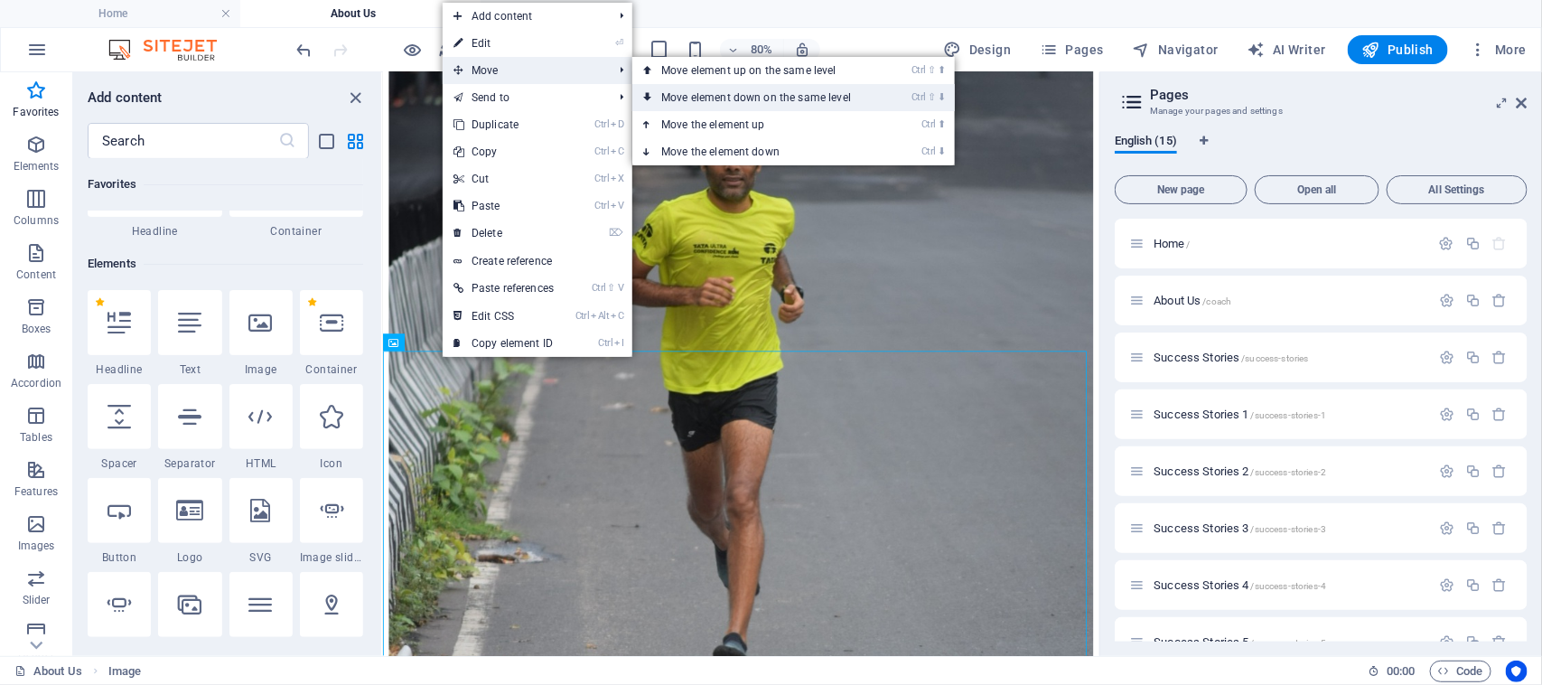
drag, startPoint x: 717, startPoint y: 95, endPoint x: 417, endPoint y: 23, distance: 307.5
click at [717, 95] on link "Ctrl ⇧ ⬇ Move element down on the same level" at bounding box center [760, 97] width 255 height 27
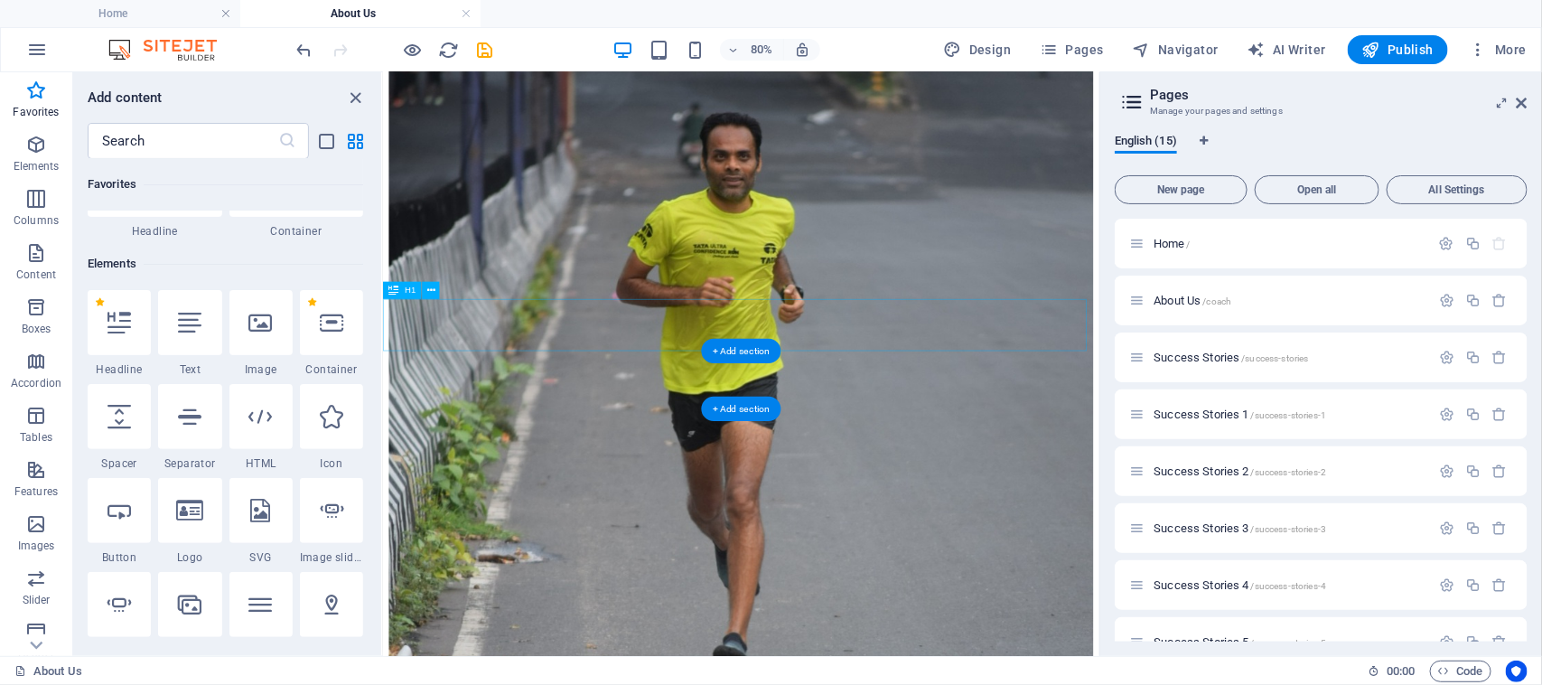
click at [429, 289] on icon at bounding box center [431, 290] width 8 height 15
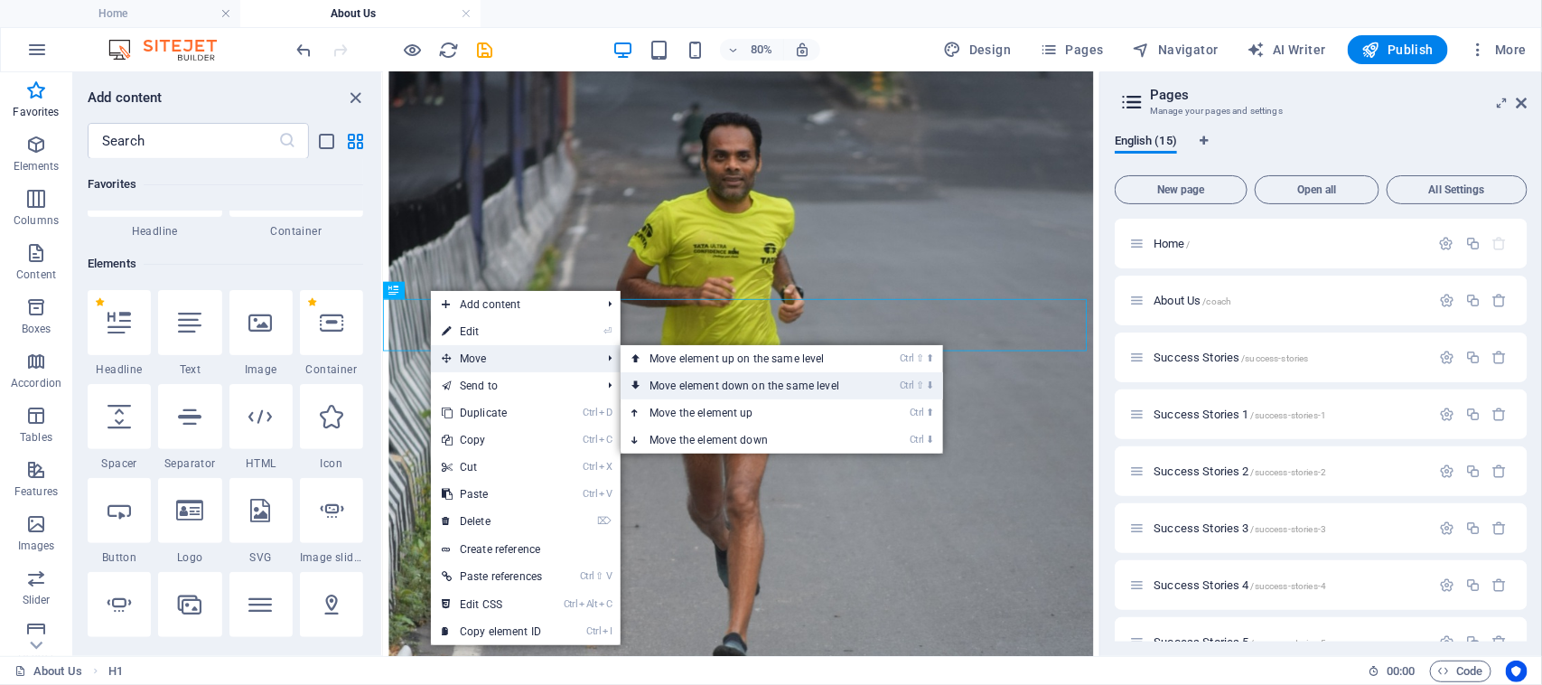
click at [698, 382] on link "Ctrl ⇧ ⬇ Move element down on the same level" at bounding box center [748, 385] width 255 height 27
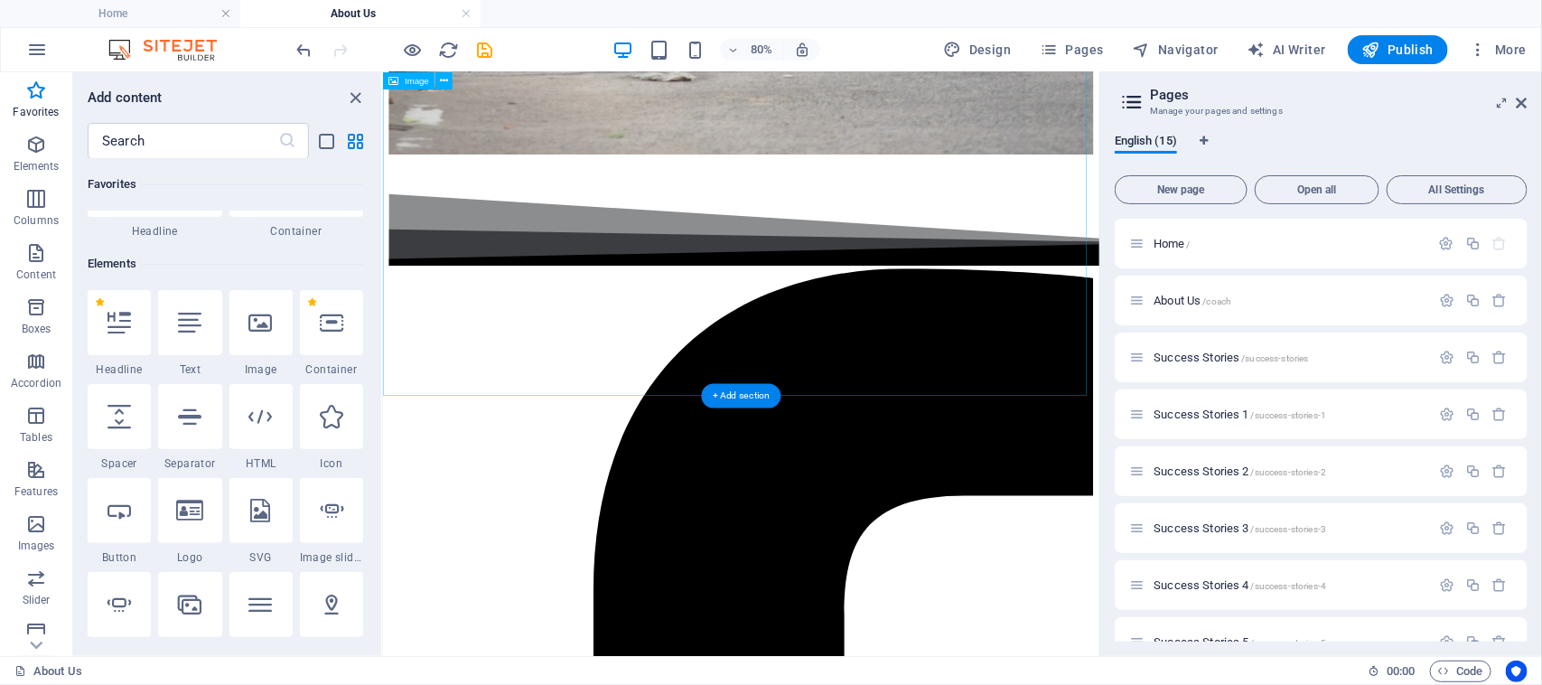
scroll to position [2376, 0]
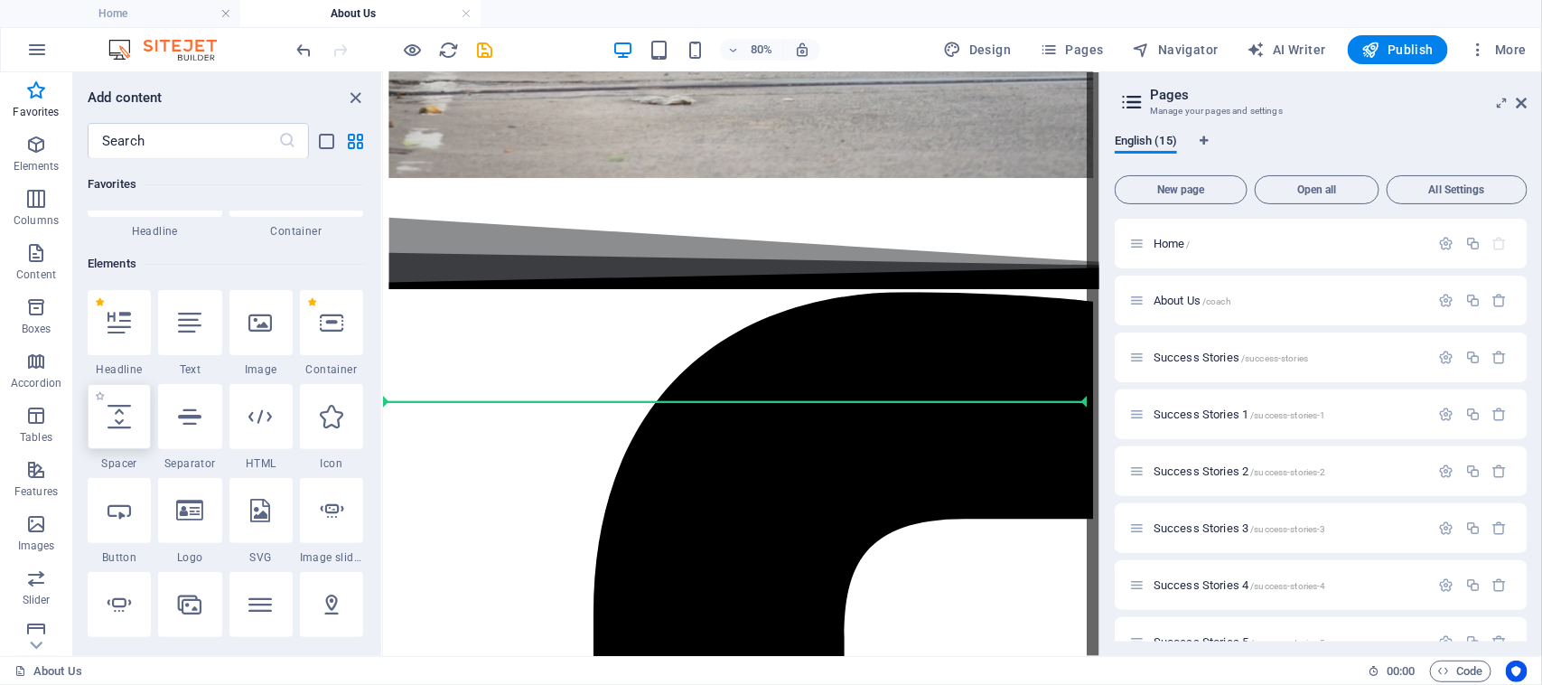
select select "px"
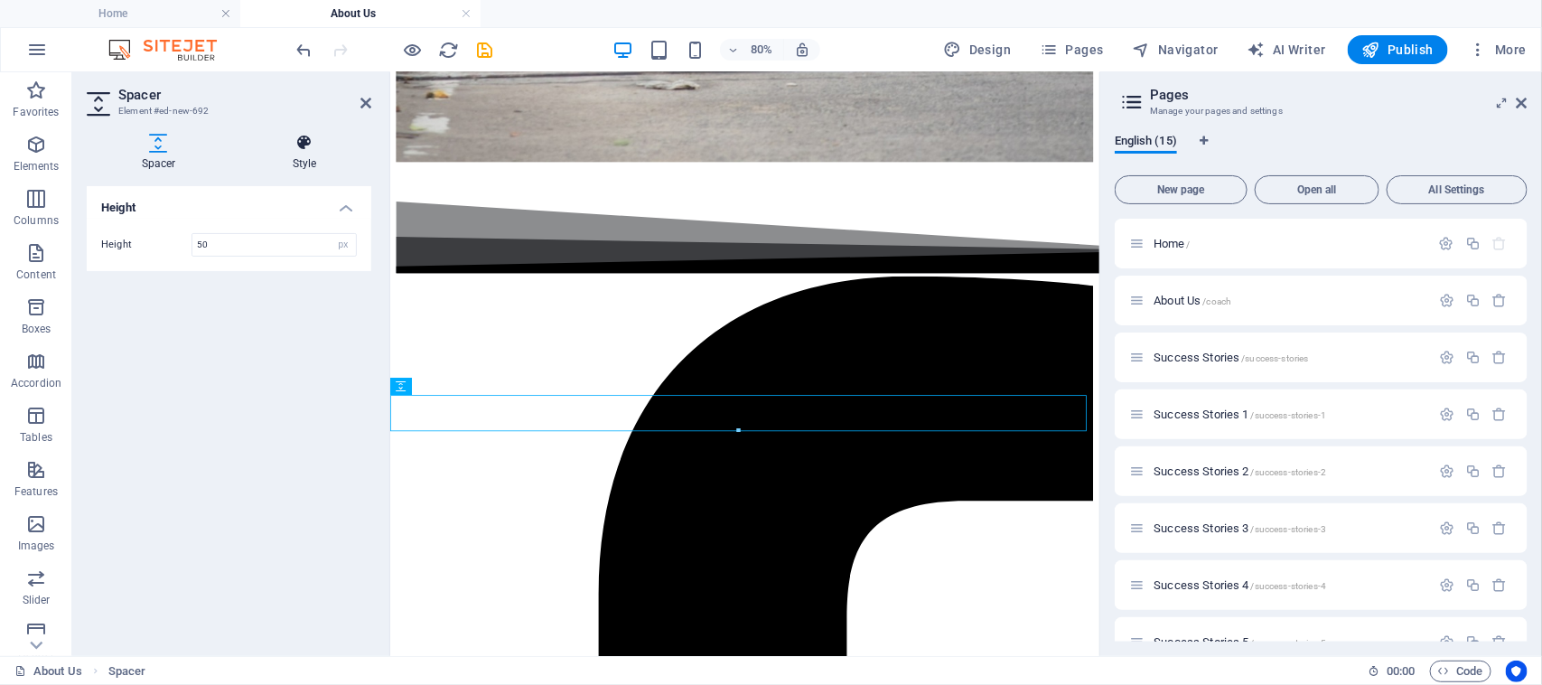
click at [305, 155] on h4 "Style" at bounding box center [305, 153] width 134 height 38
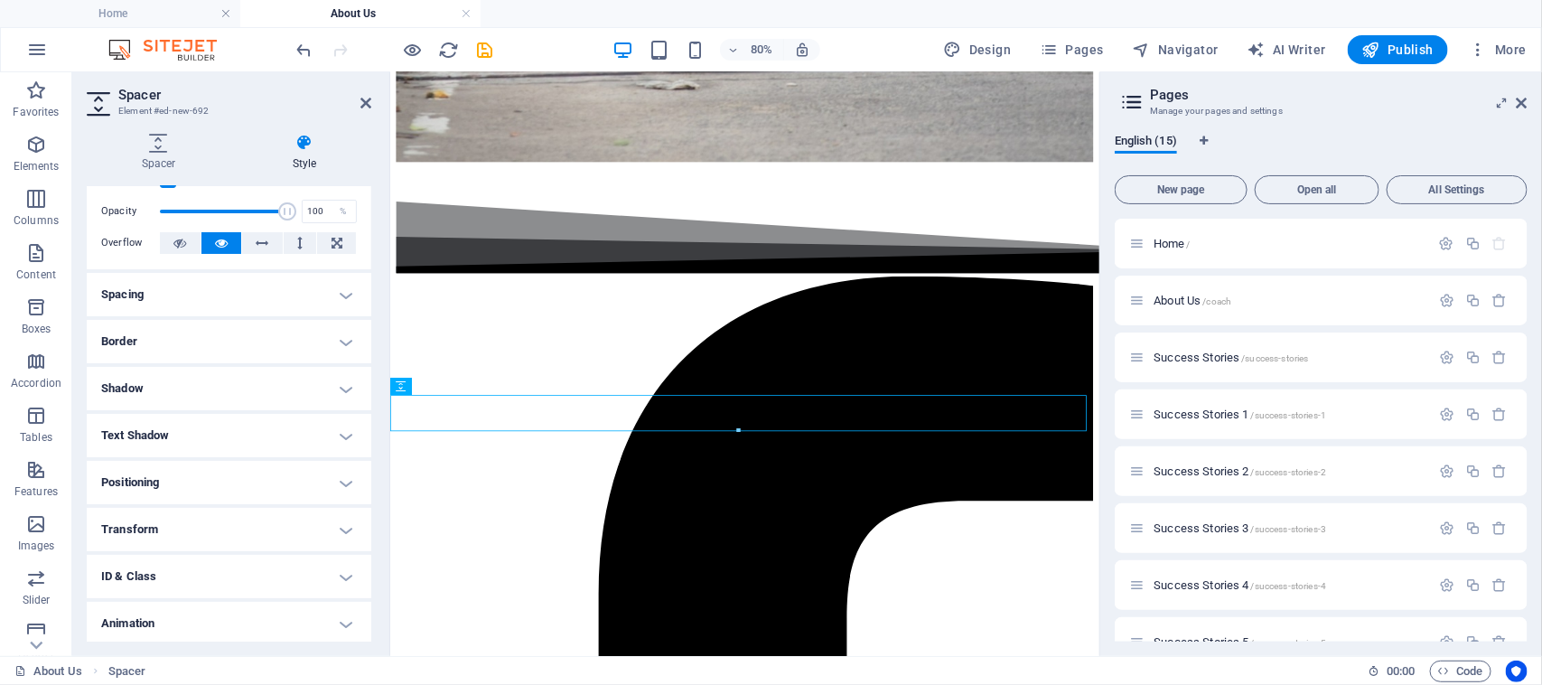
scroll to position [113, 0]
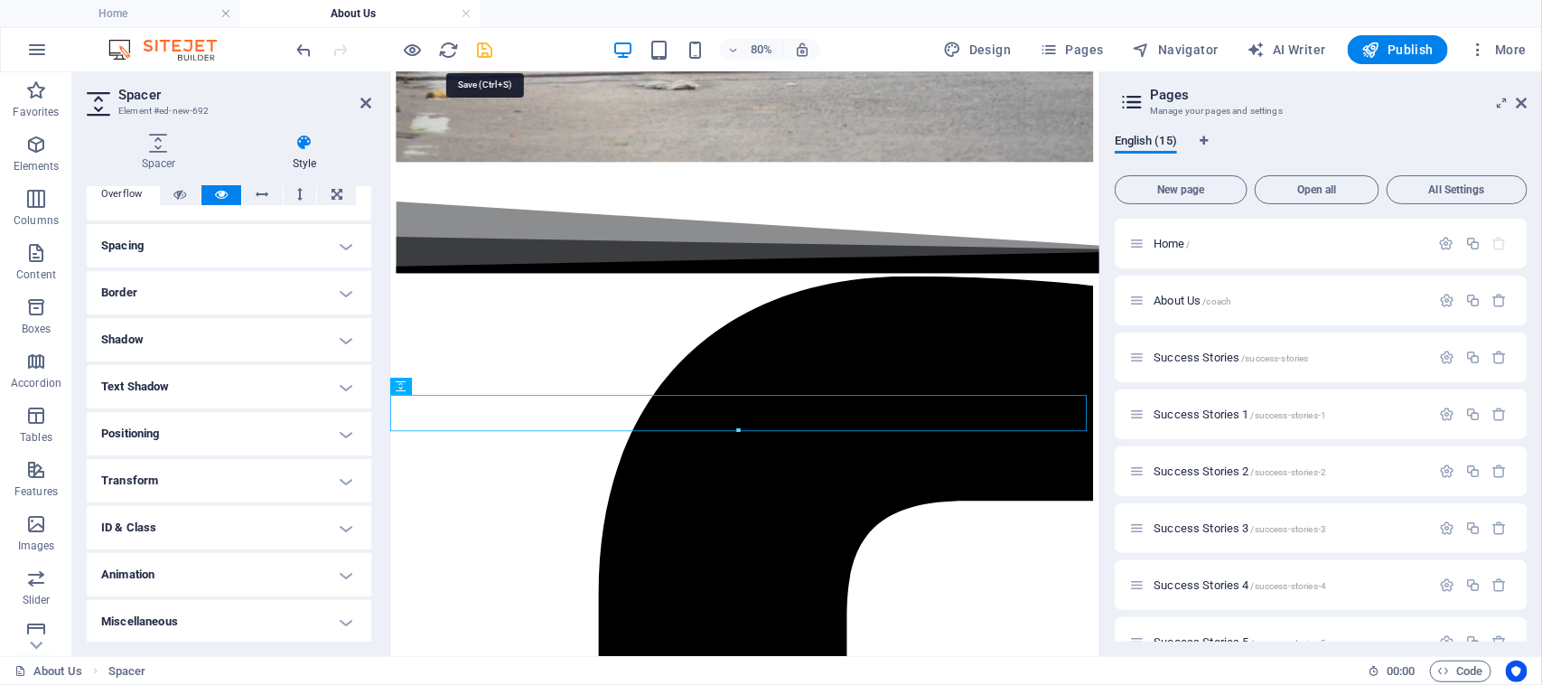
click at [494, 48] on icon "save" at bounding box center [485, 50] width 21 height 21
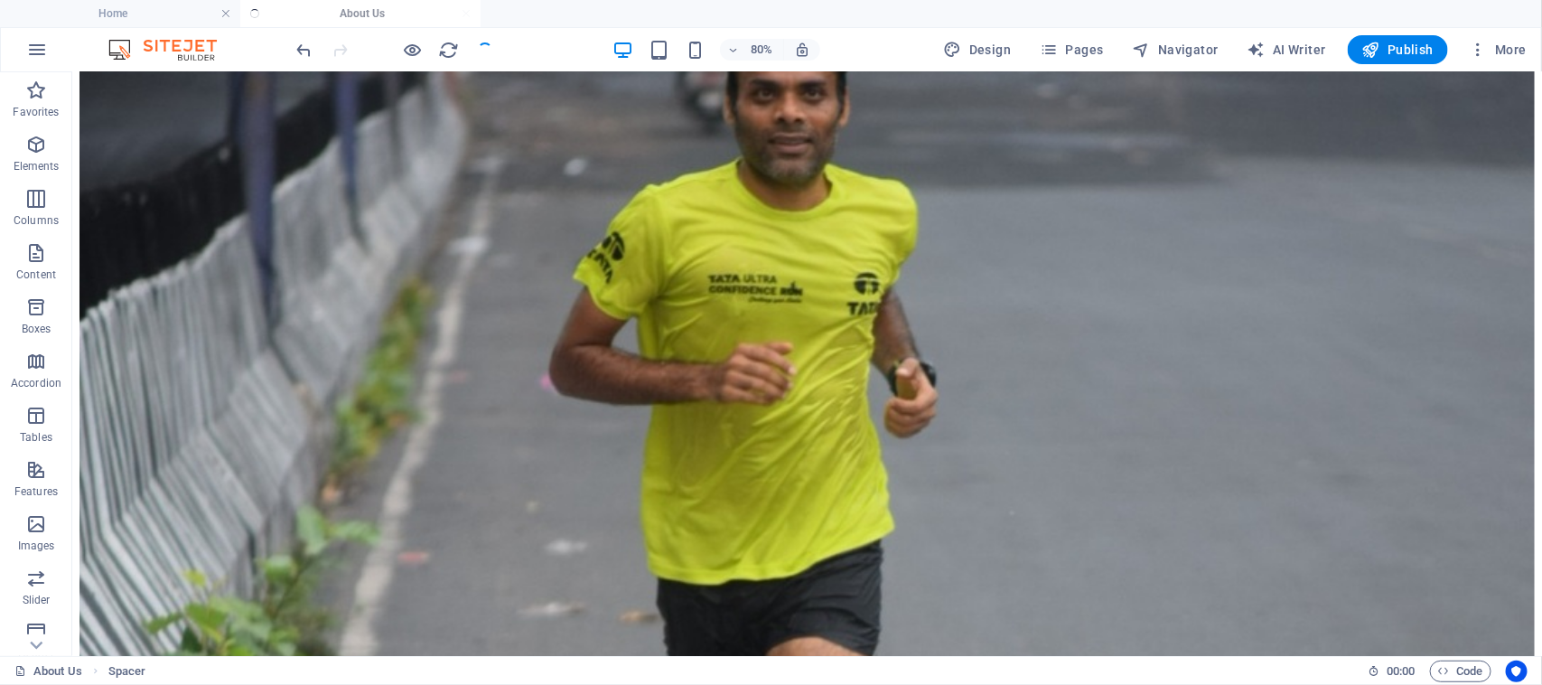
scroll to position [2368, 0]
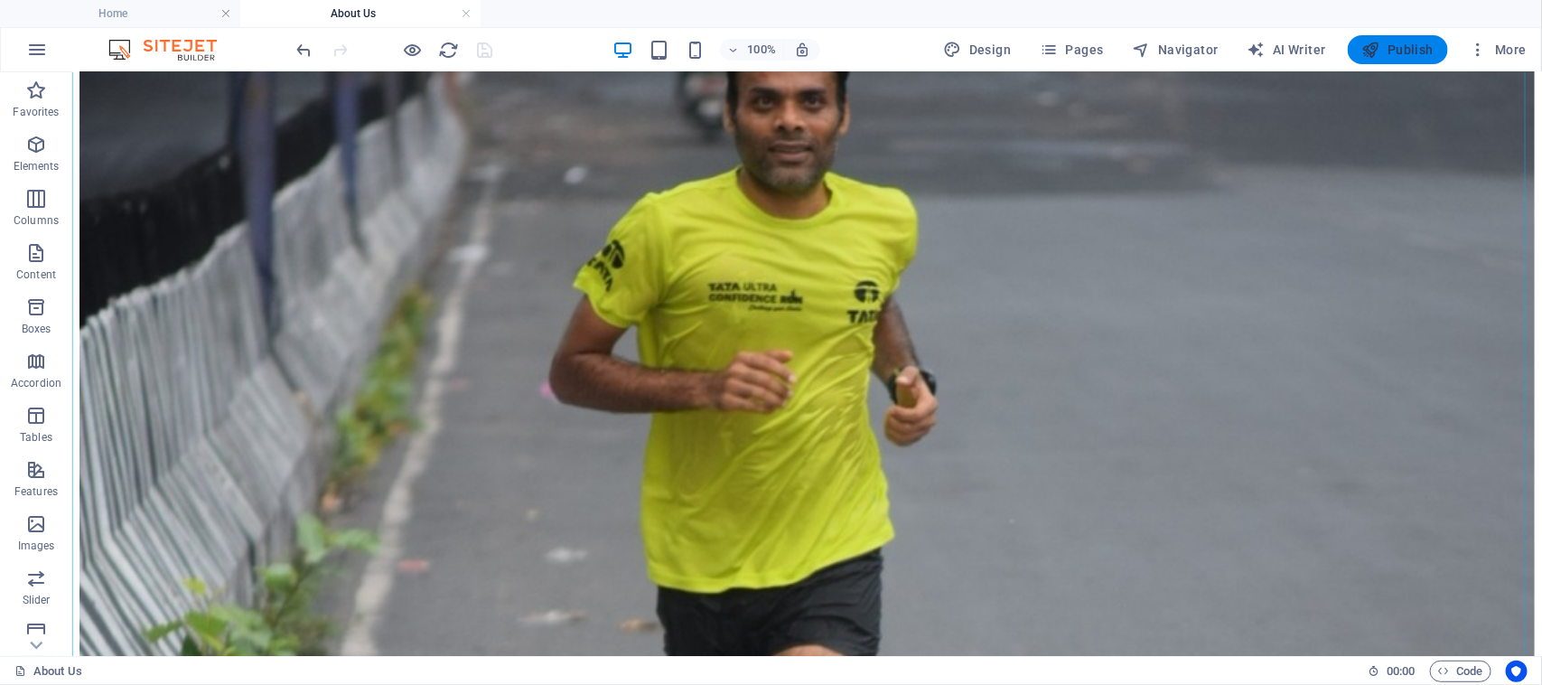
click at [1402, 47] on span "Publish" at bounding box center [1398, 50] width 71 height 18
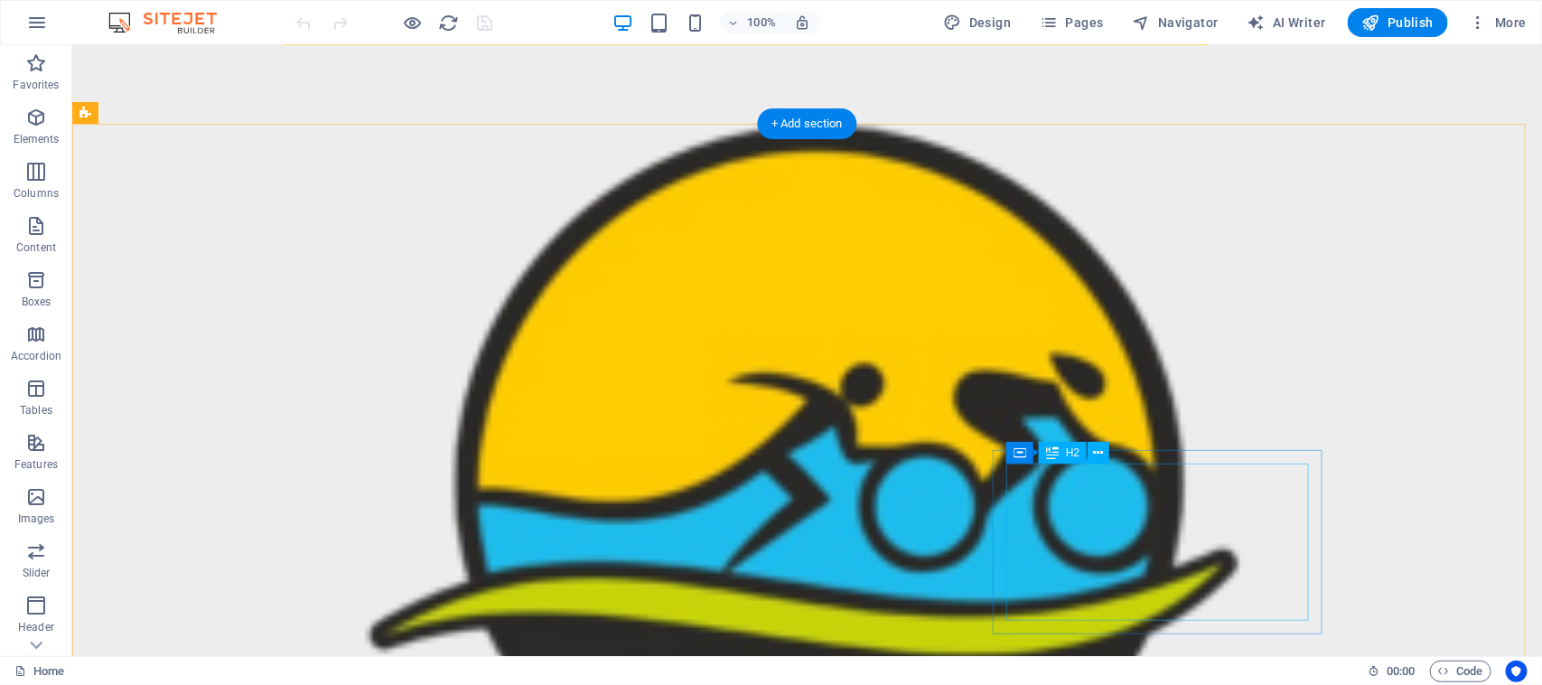
scroll to position [3614, 0]
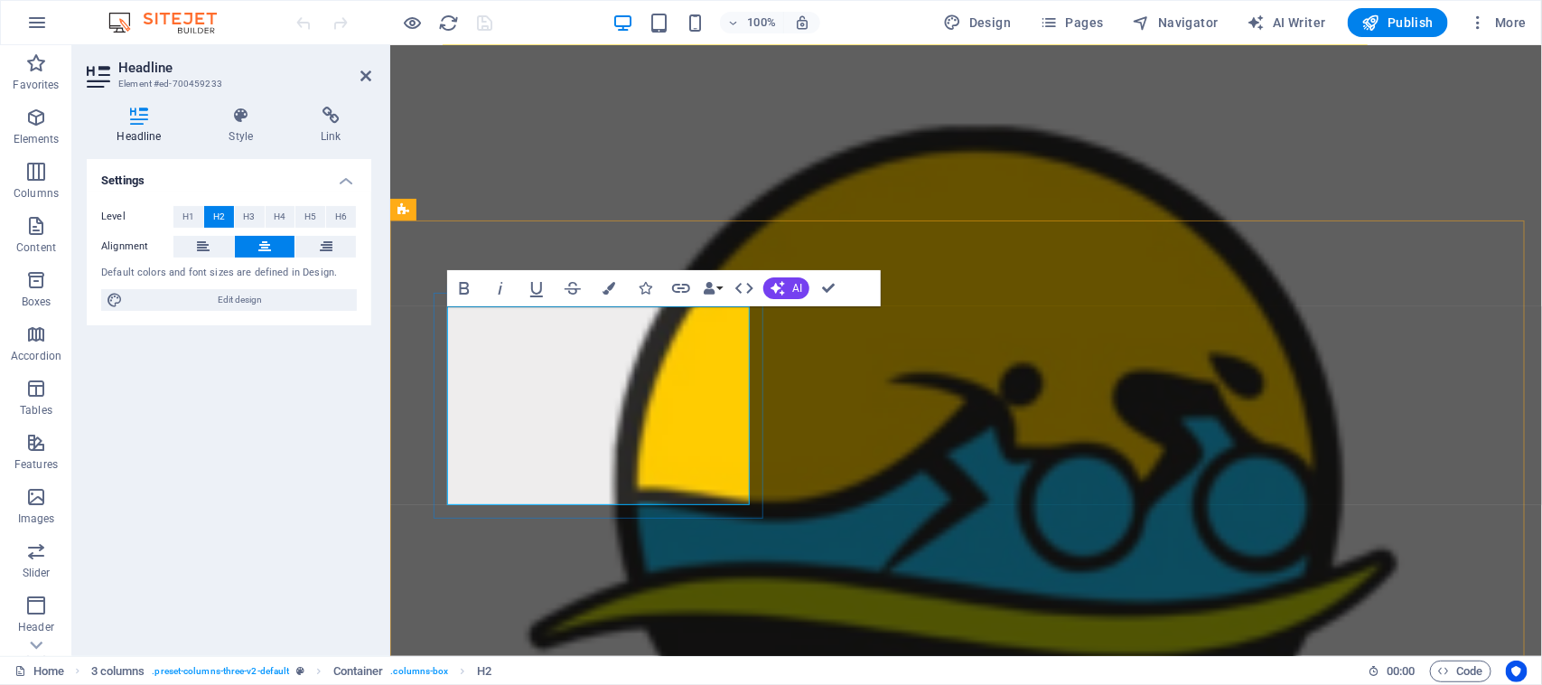
drag, startPoint x: 526, startPoint y: 340, endPoint x: 682, endPoint y: 340, distance: 156.3
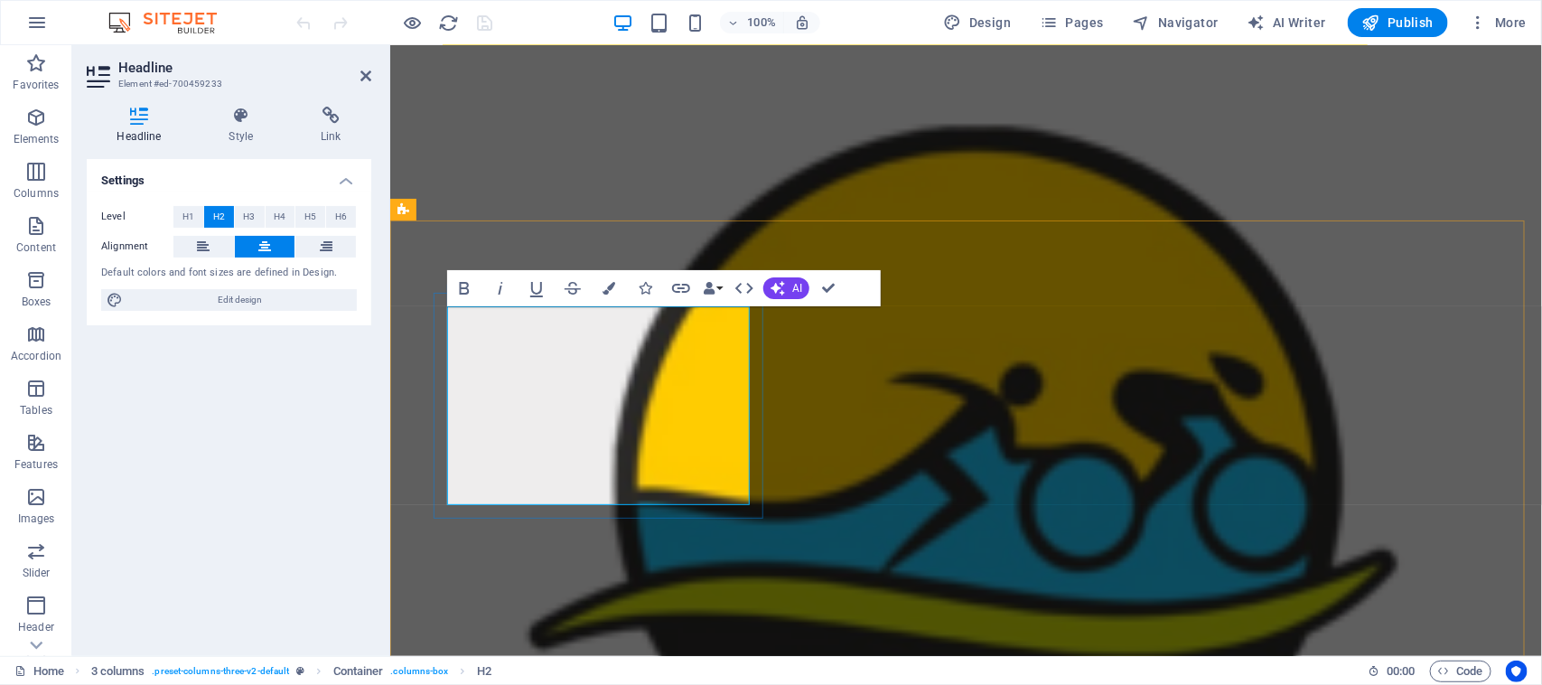
drag, startPoint x: 589, startPoint y: 425, endPoint x: 692, endPoint y: 451, distance: 106.3
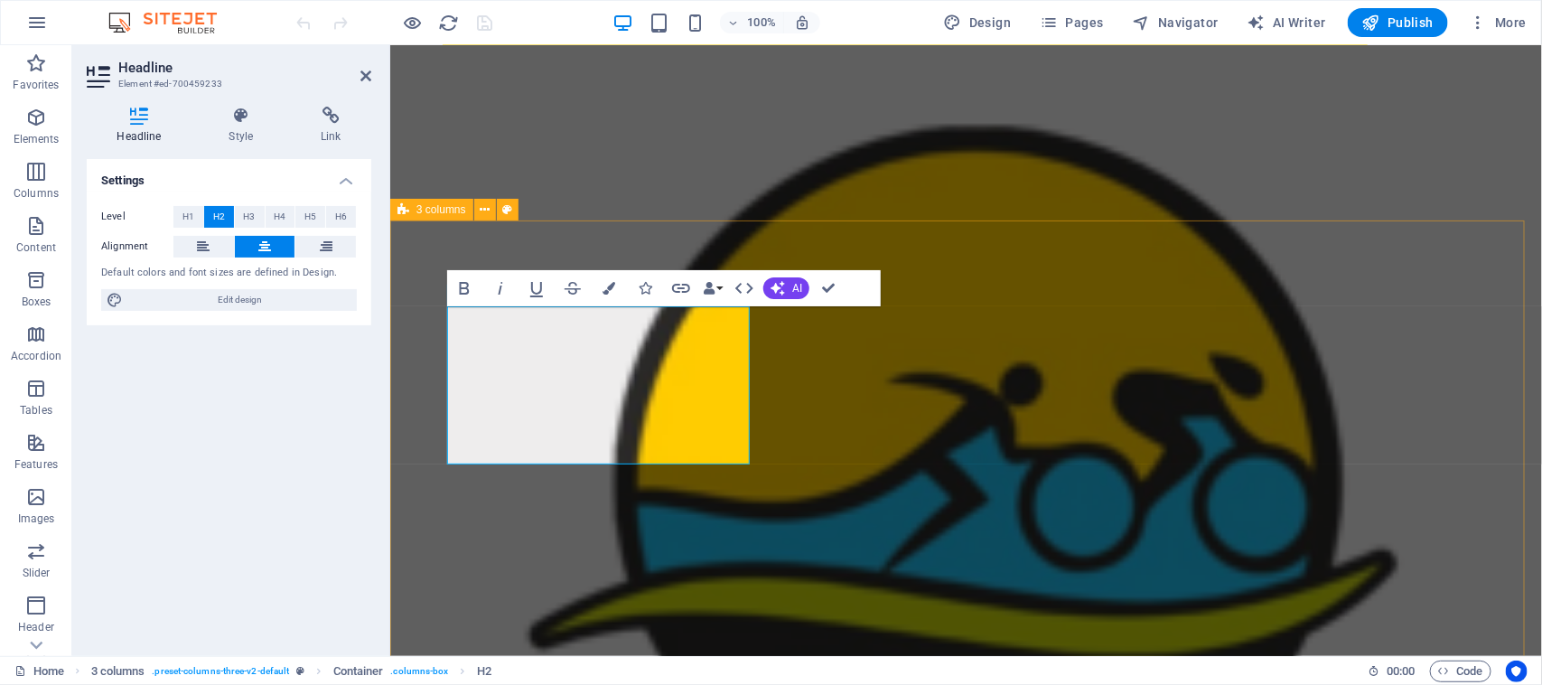
drag, startPoint x: 1098, startPoint y: 533, endPoint x: 1505, endPoint y: 573, distance: 409.5
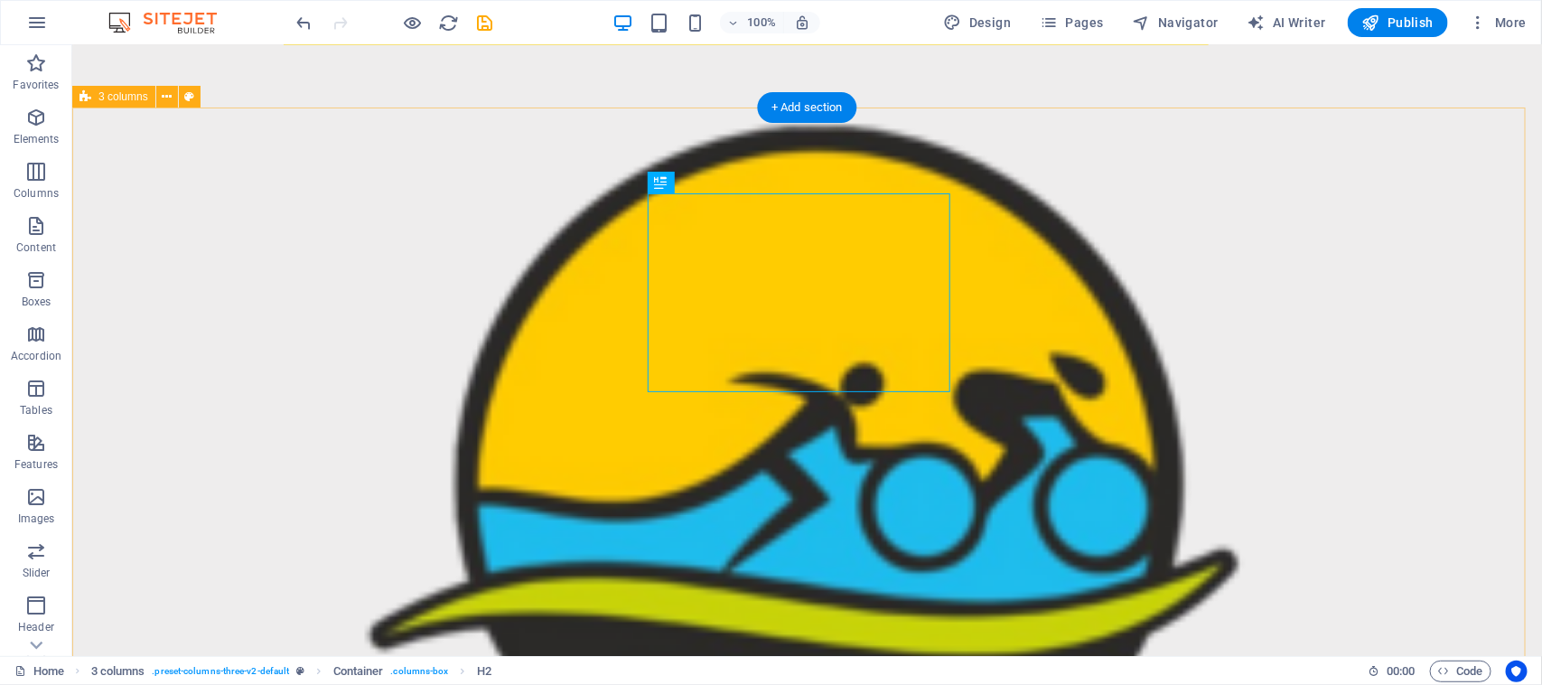
scroll to position [3501, 0]
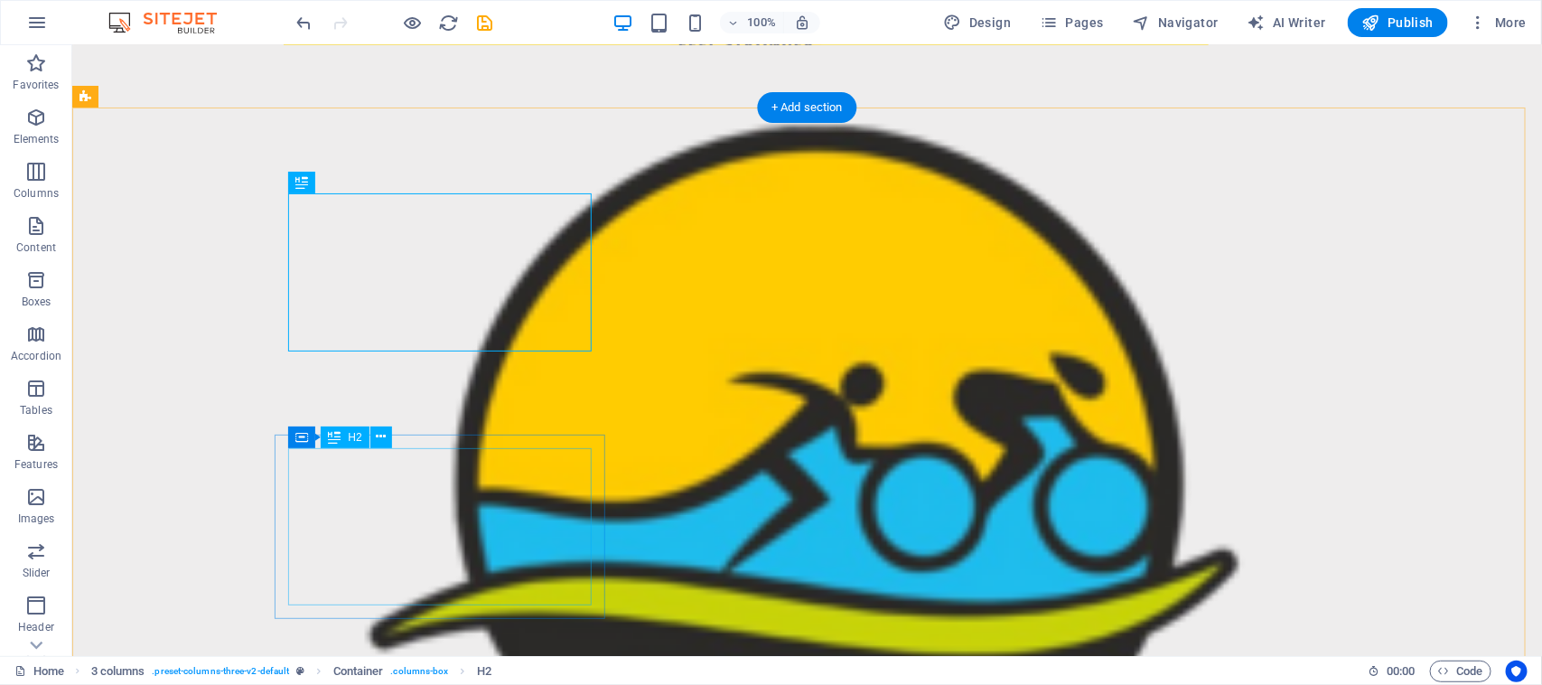
scroll to position [3727, 0]
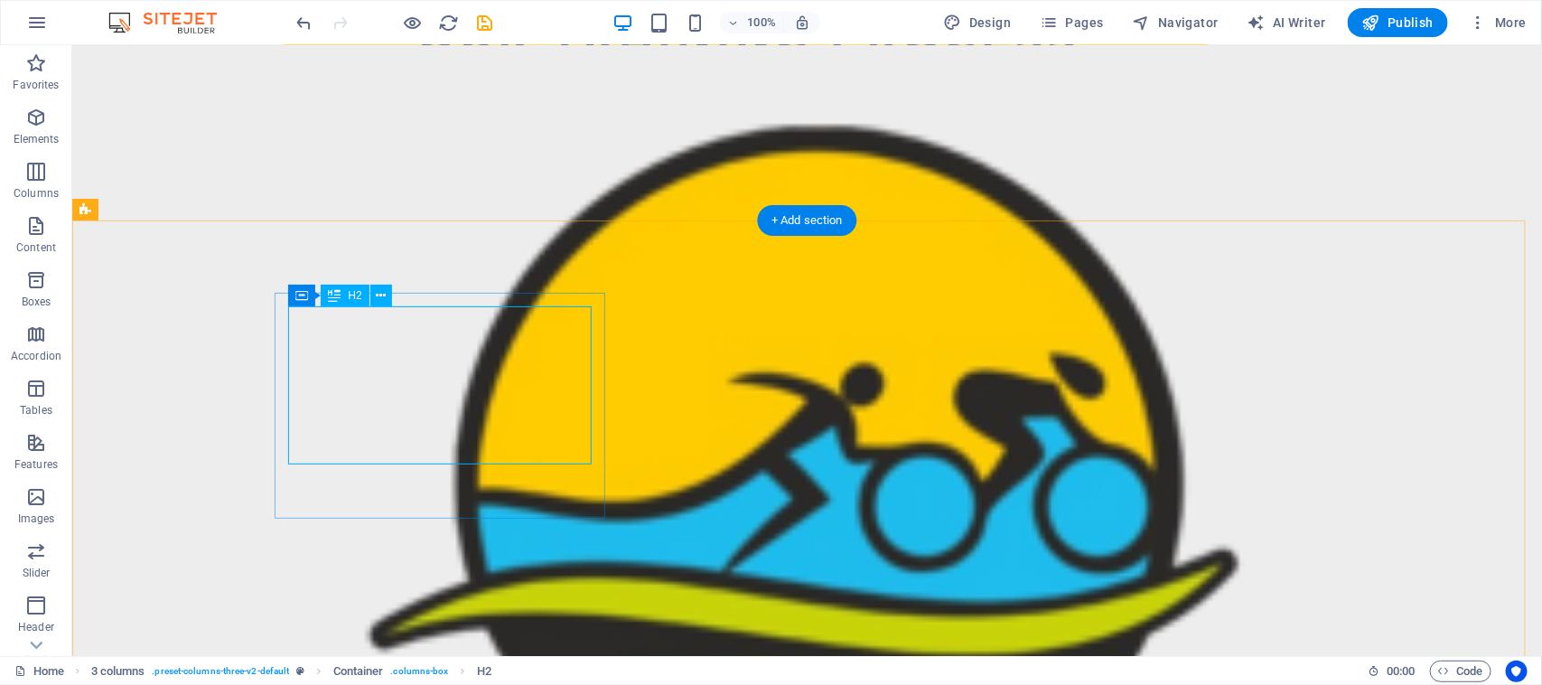
scroll to position [3614, 0]
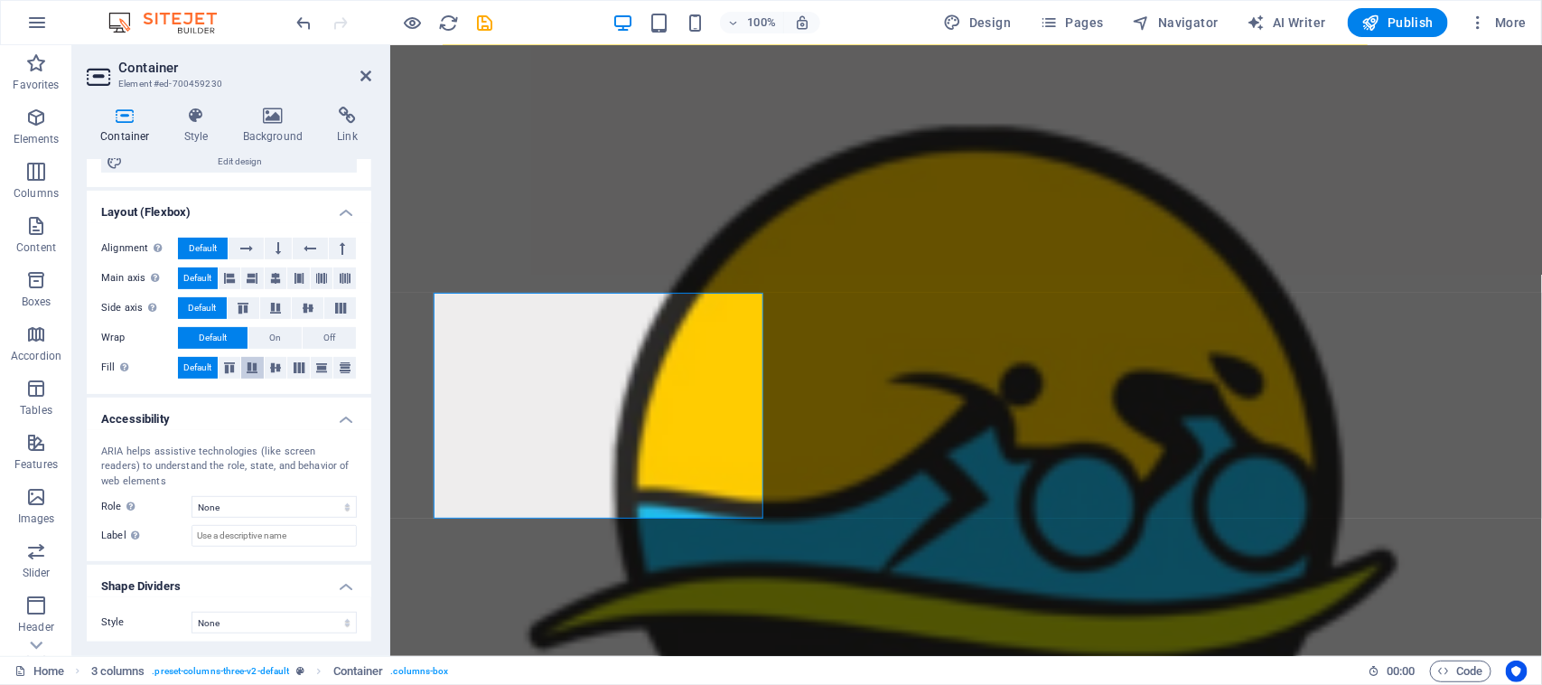
scroll to position [248, 0]
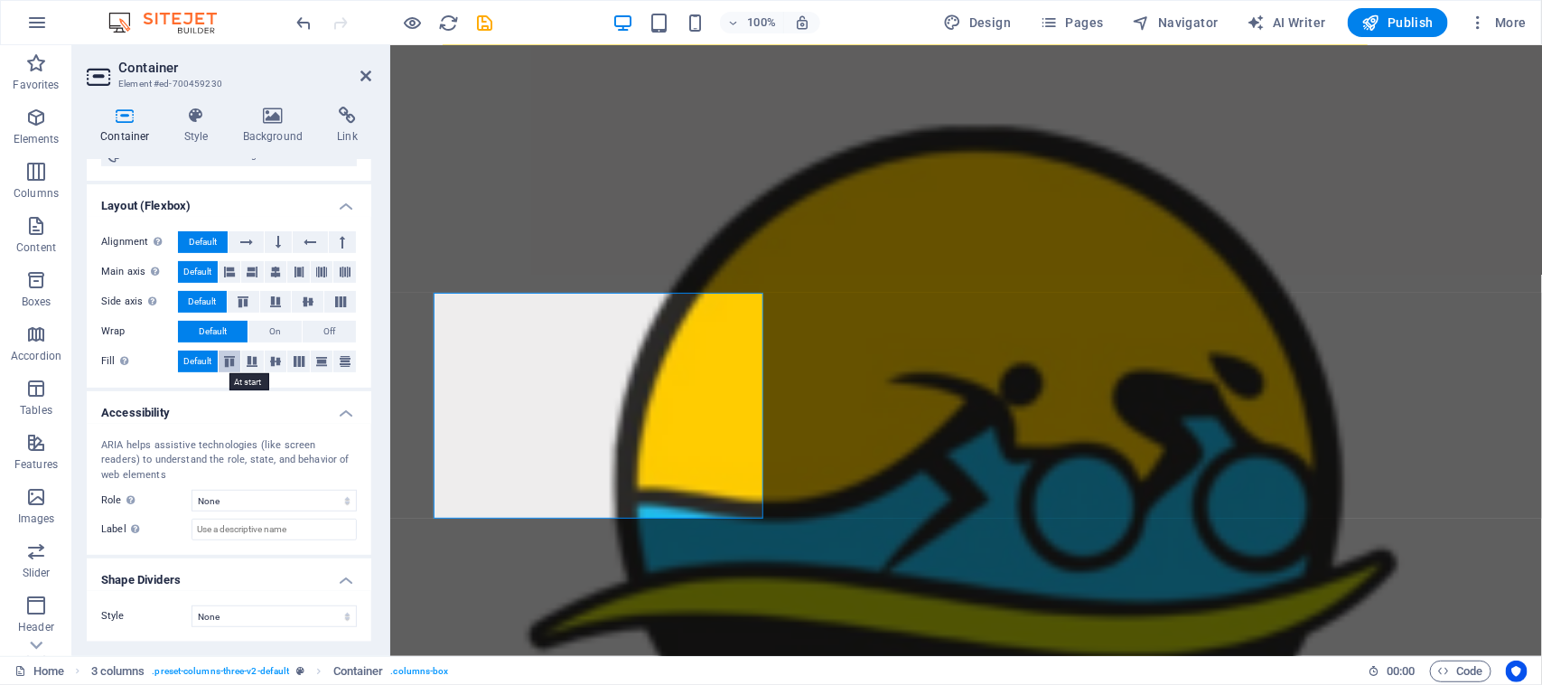
click at [230, 363] on icon at bounding box center [230, 361] width 22 height 11
click at [194, 359] on span "Default" at bounding box center [197, 362] width 28 height 22
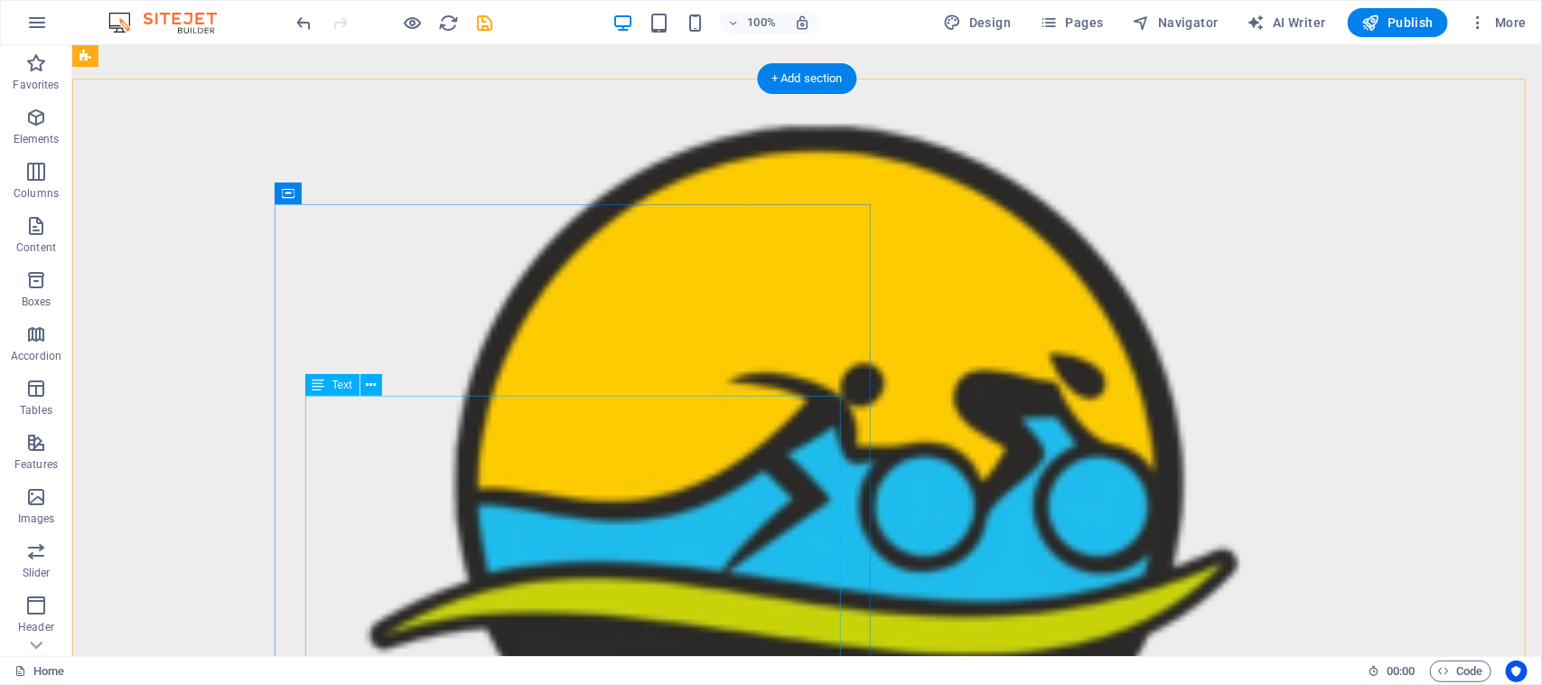
scroll to position [4405, 0]
drag, startPoint x: 524, startPoint y: 510, endPoint x: 647, endPoint y: 526, distance: 124.0
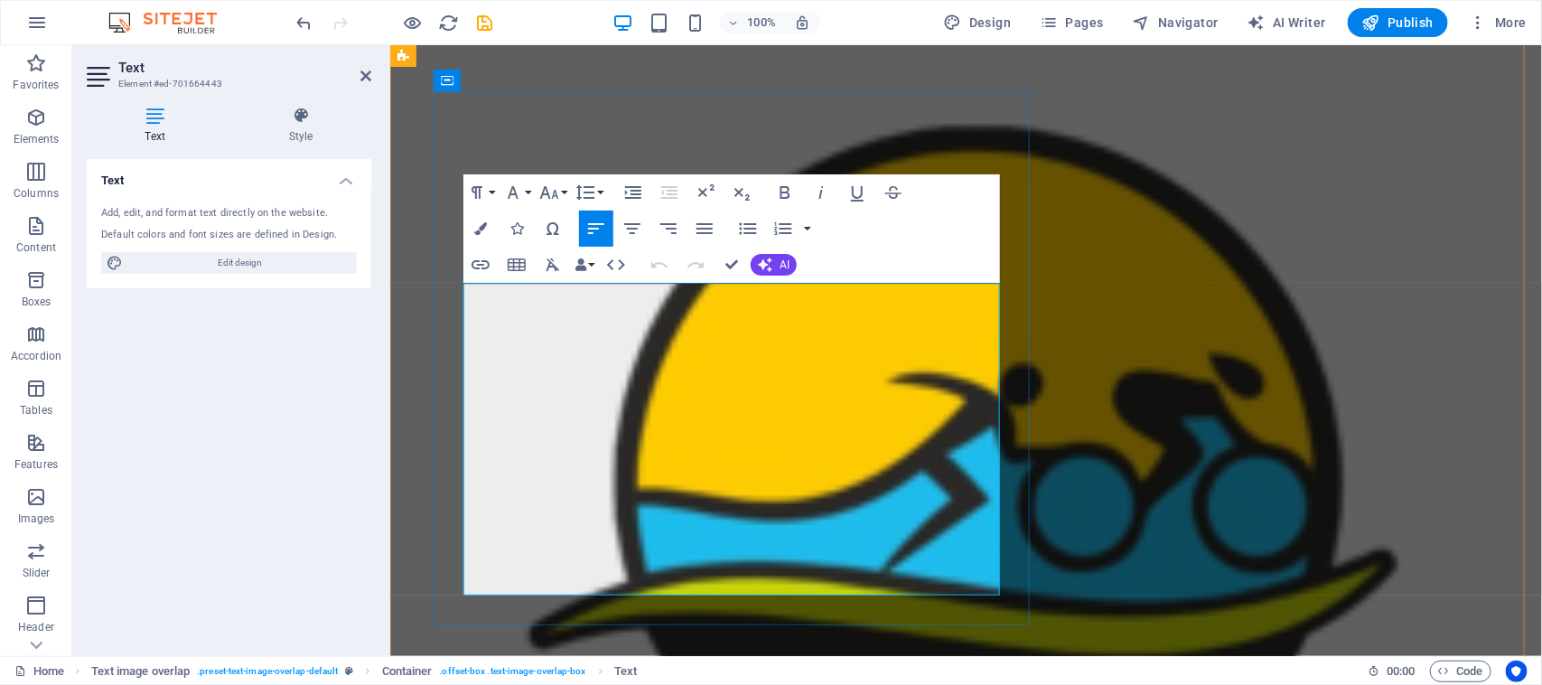
copy div "With over 10 years of running experience since [DATE], my journey began like ma…"
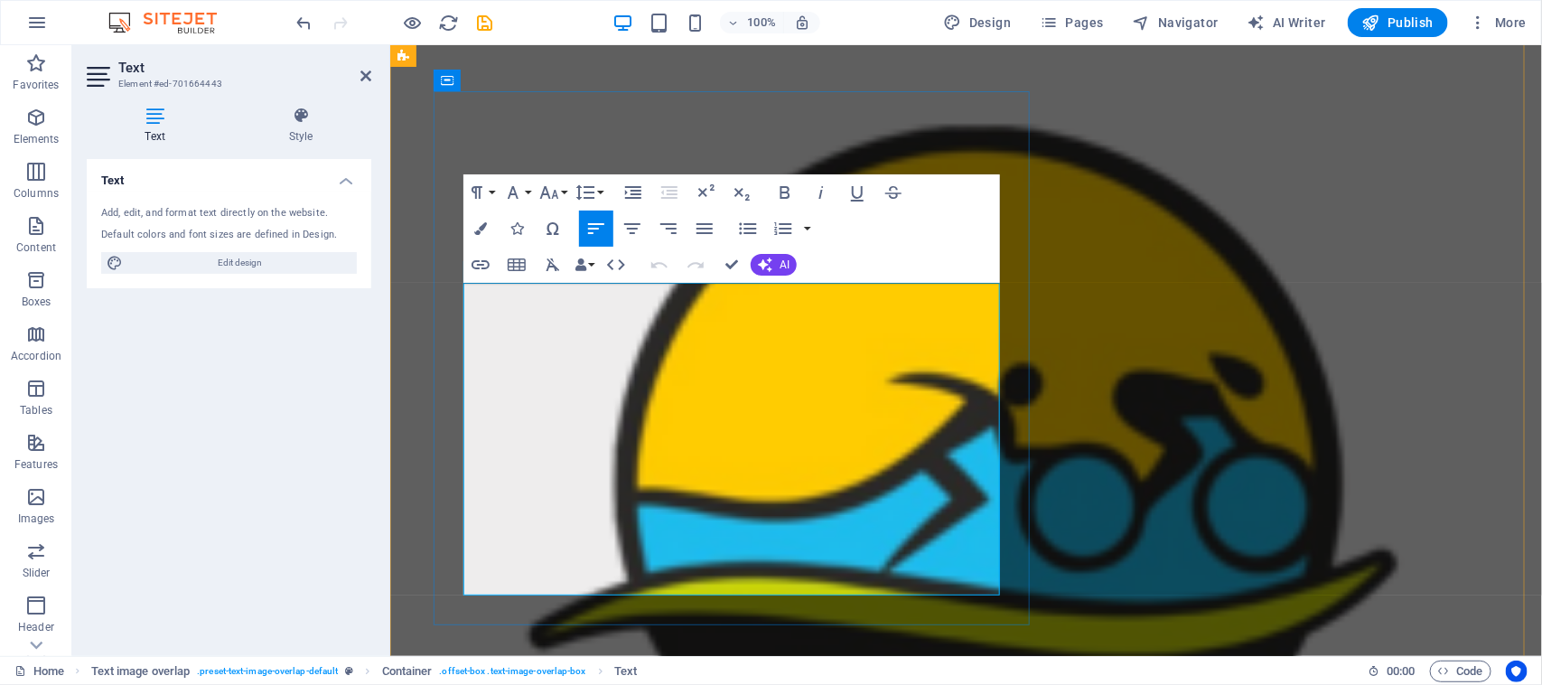
drag, startPoint x: 551, startPoint y: 478, endPoint x: 458, endPoint y: 303, distance: 198.5
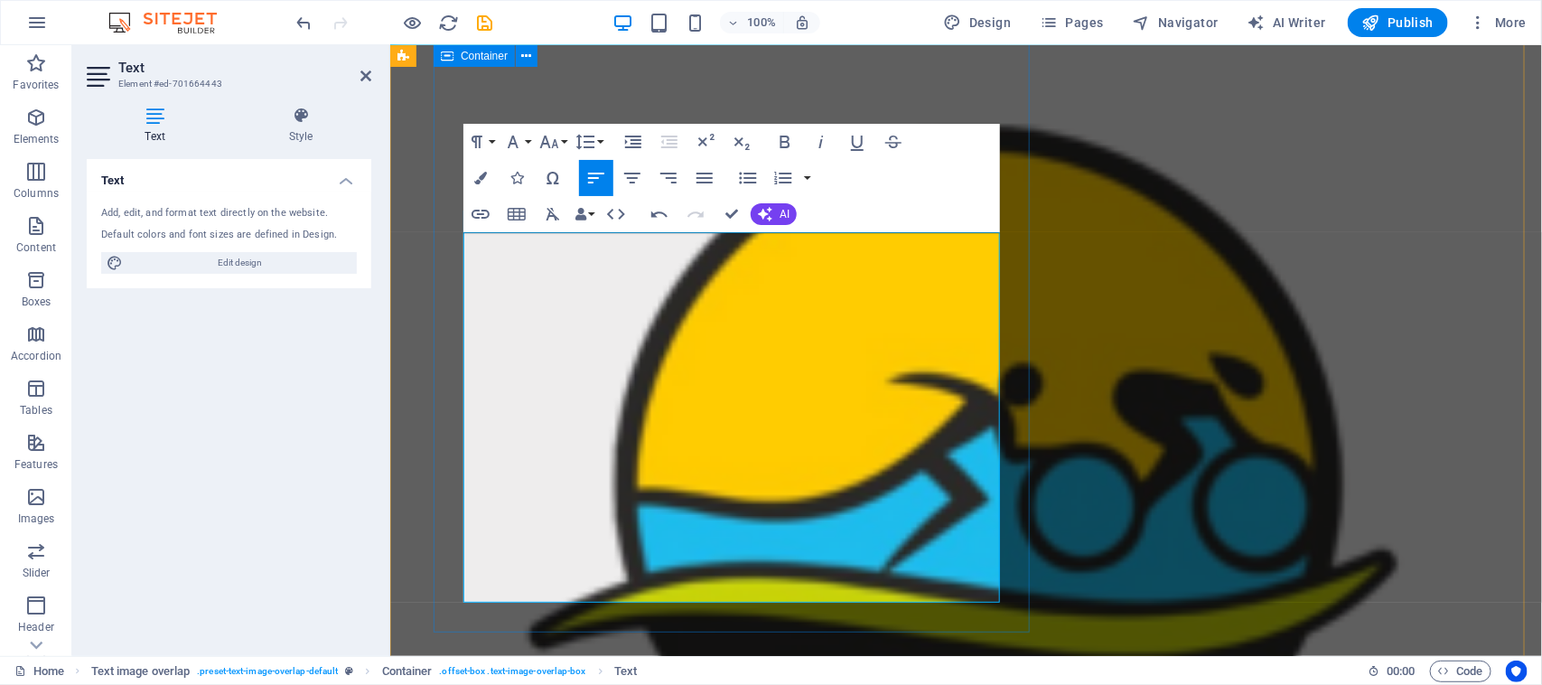
scroll to position [4489, 0]
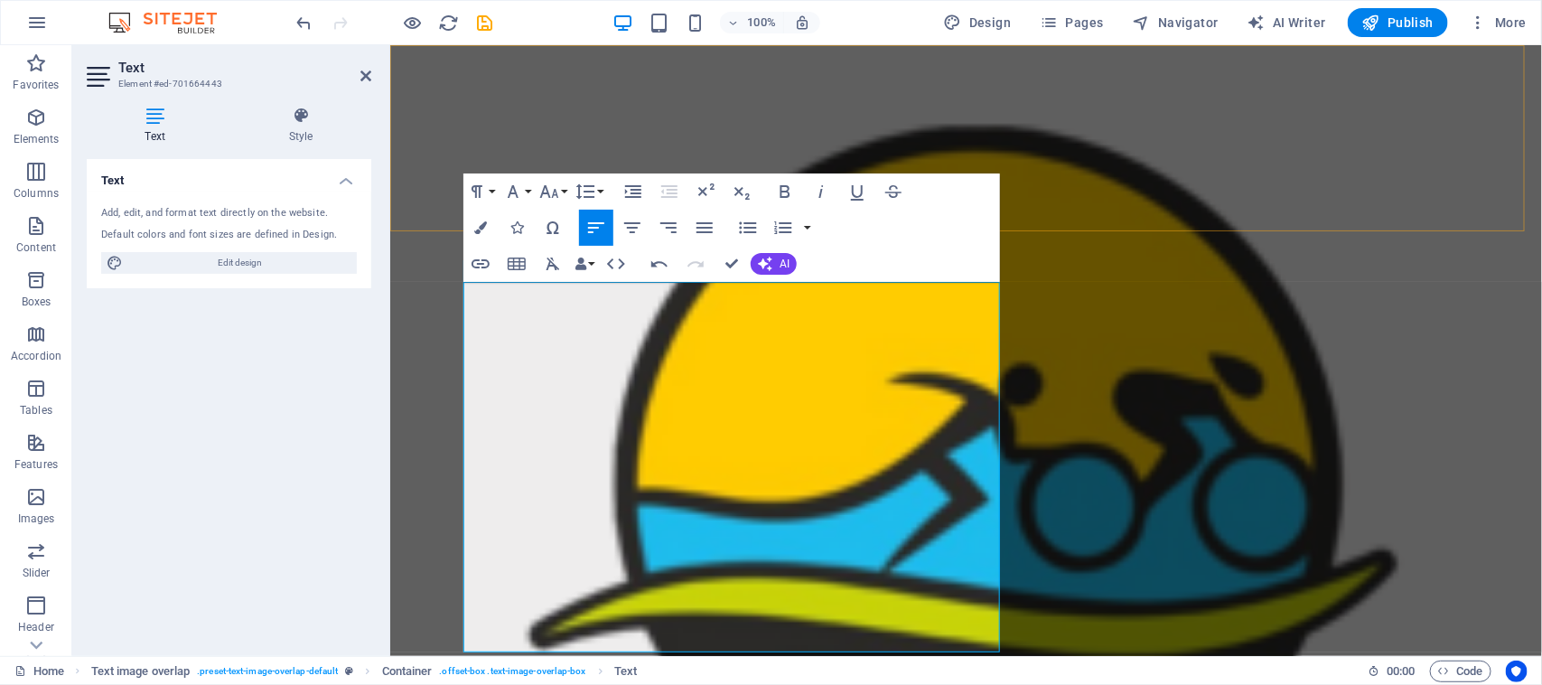
click at [1188, 186] on div "Home About Us Success Stories FAQ Gallery Contact Us" at bounding box center [965, 607] width 1152 height 1126
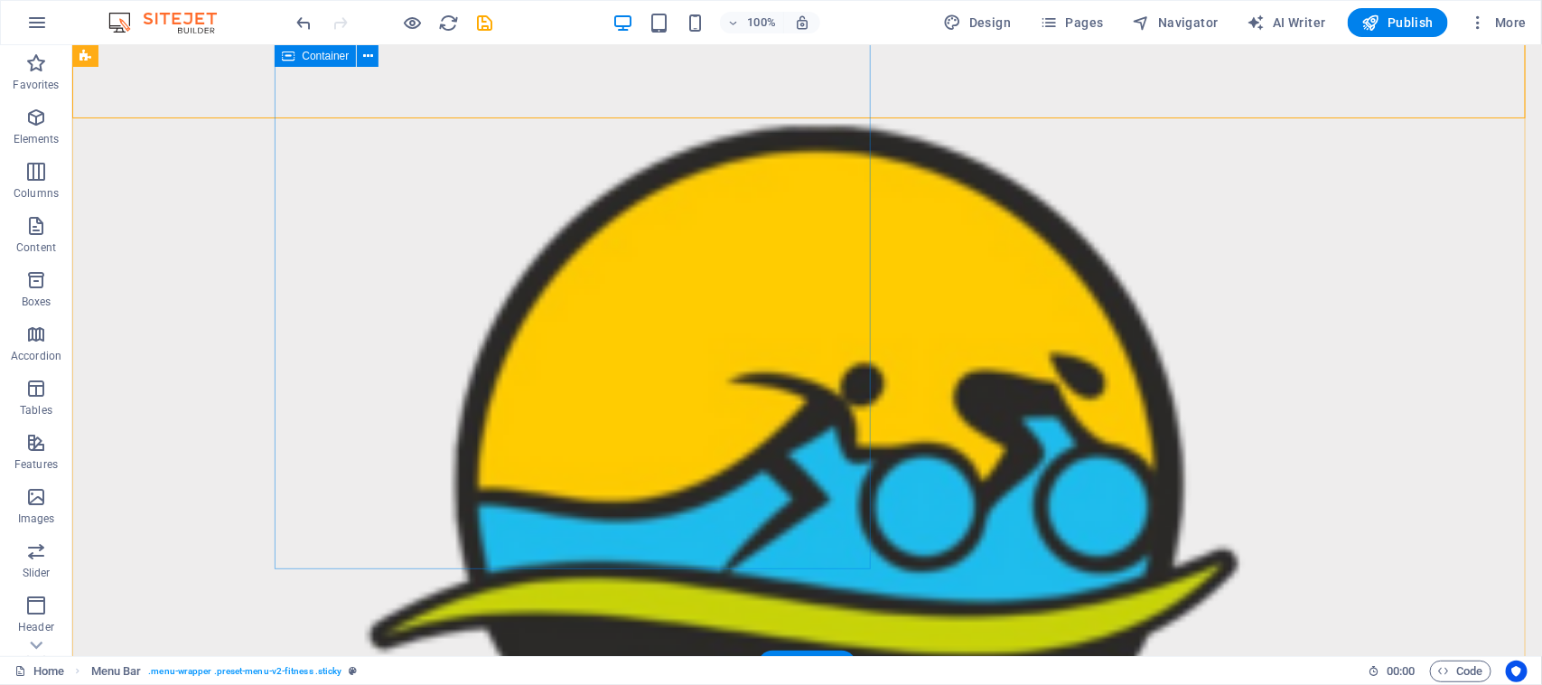
scroll to position [4602, 0]
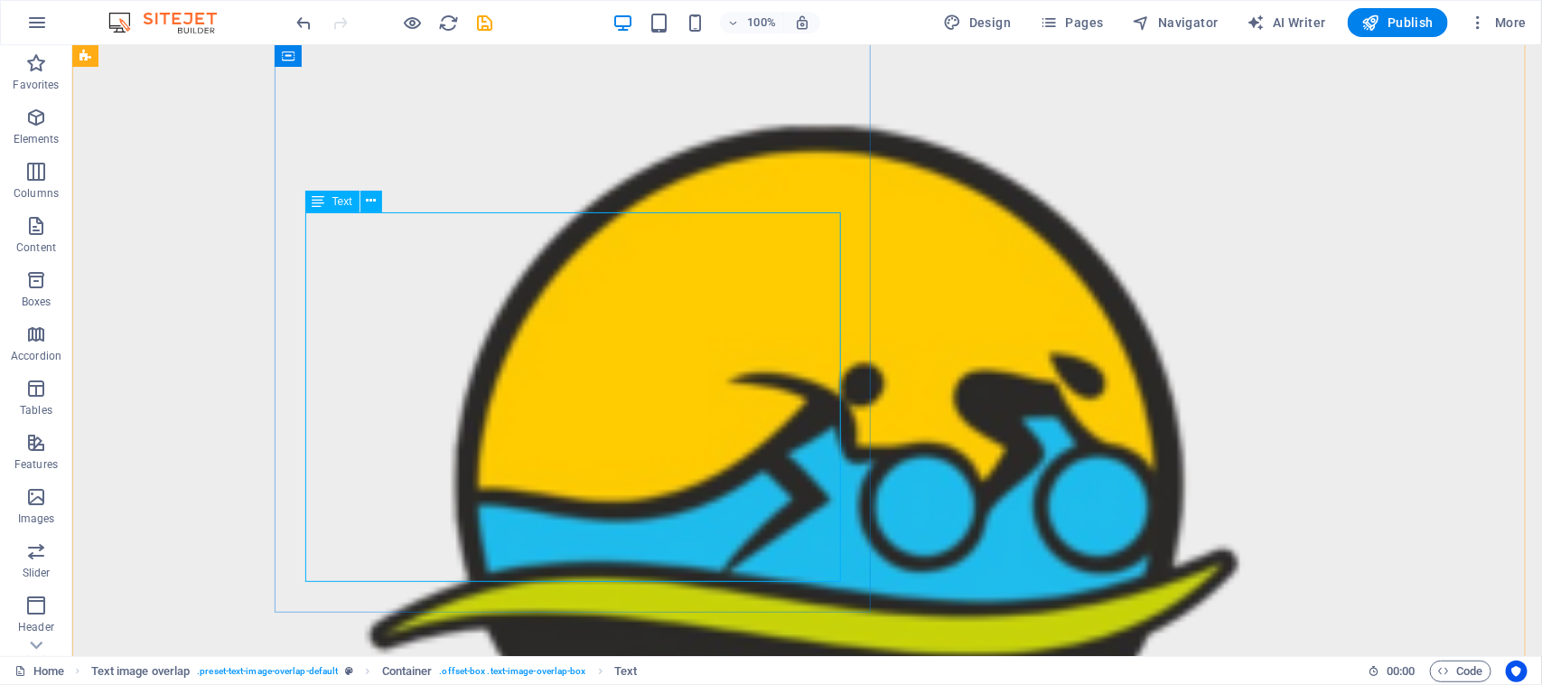
scroll to position [4489, 0]
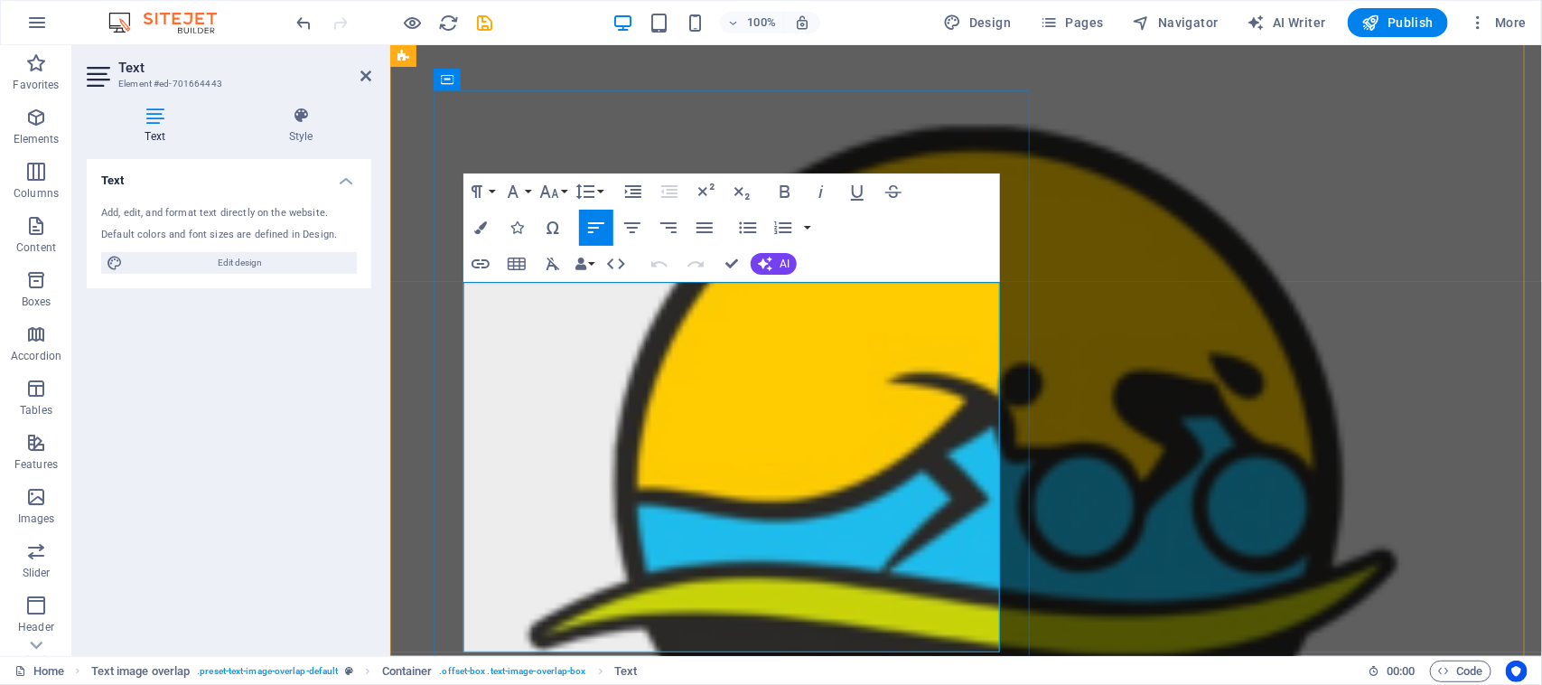
drag, startPoint x: 826, startPoint y: 478, endPoint x: 923, endPoint y: 480, distance: 97.6
click at [791, 187] on icon "button" at bounding box center [785, 192] width 22 height 22
drag, startPoint x: 657, startPoint y: 498, endPoint x: 464, endPoint y: 505, distance: 192.6
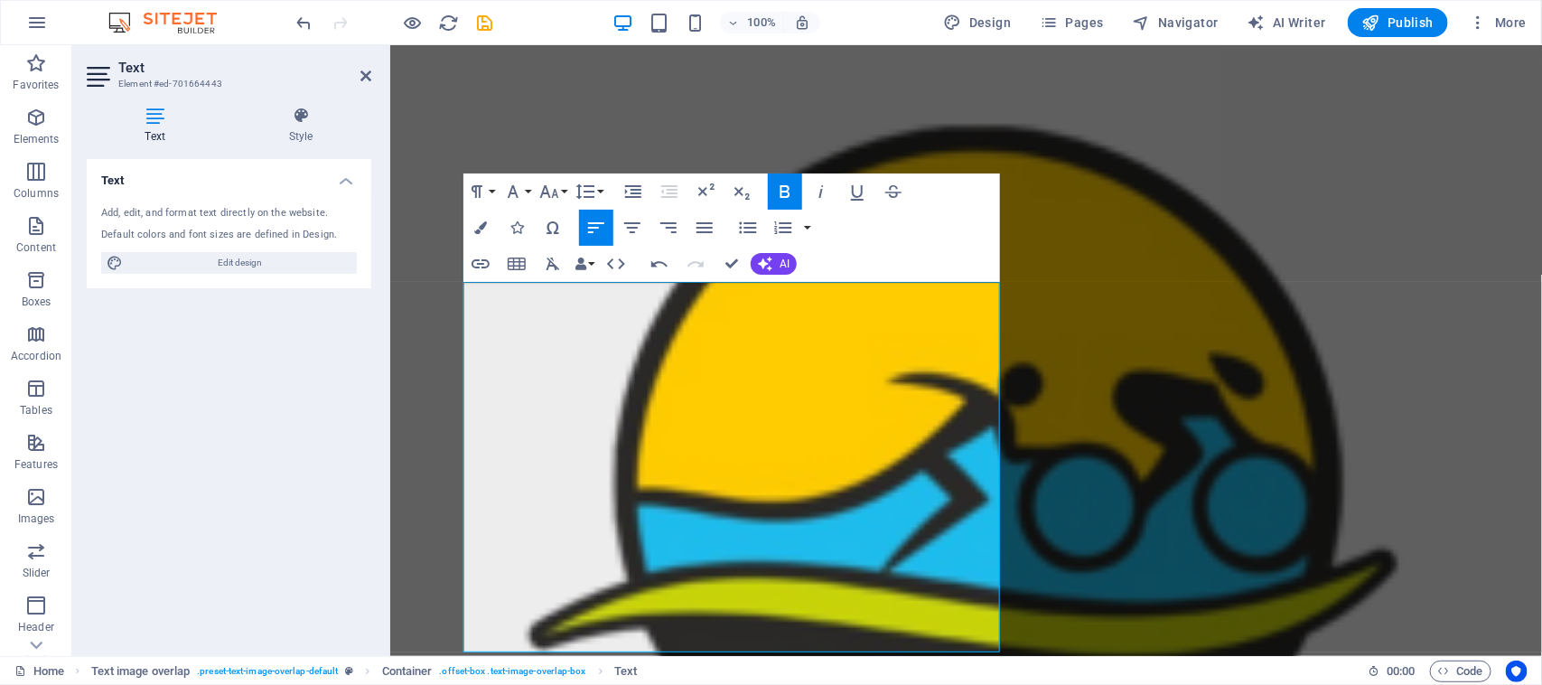
click at [786, 186] on icon "button" at bounding box center [786, 191] width 10 height 13
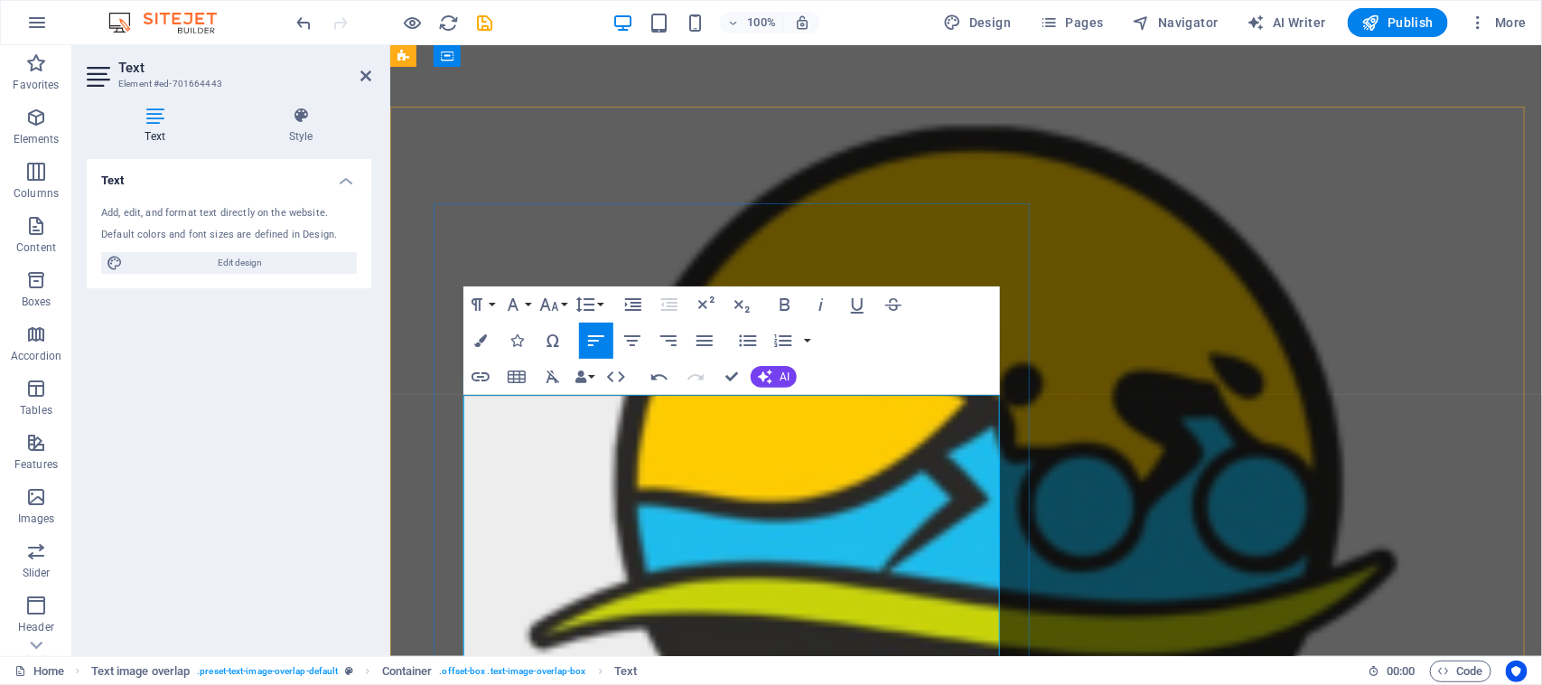
scroll to position [4376, 0]
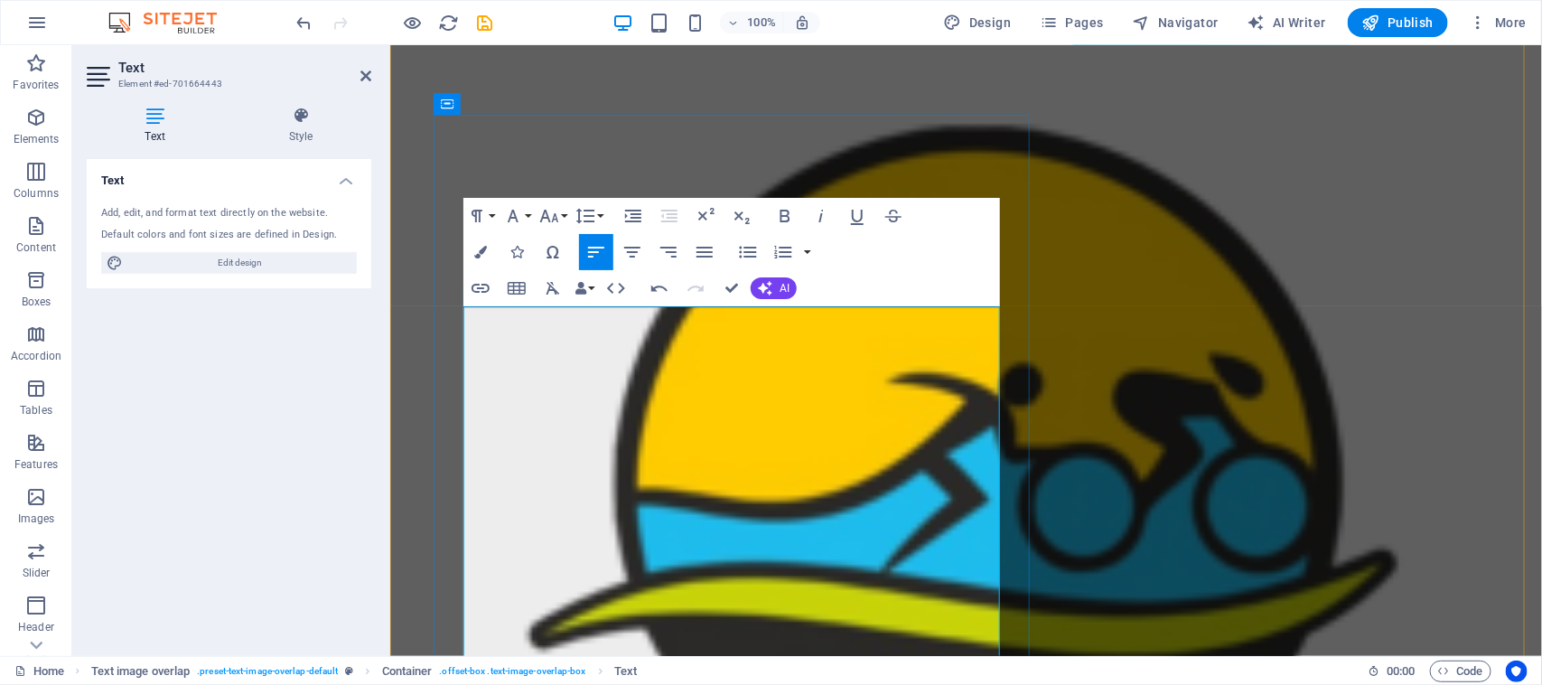
scroll to position [4489, 0]
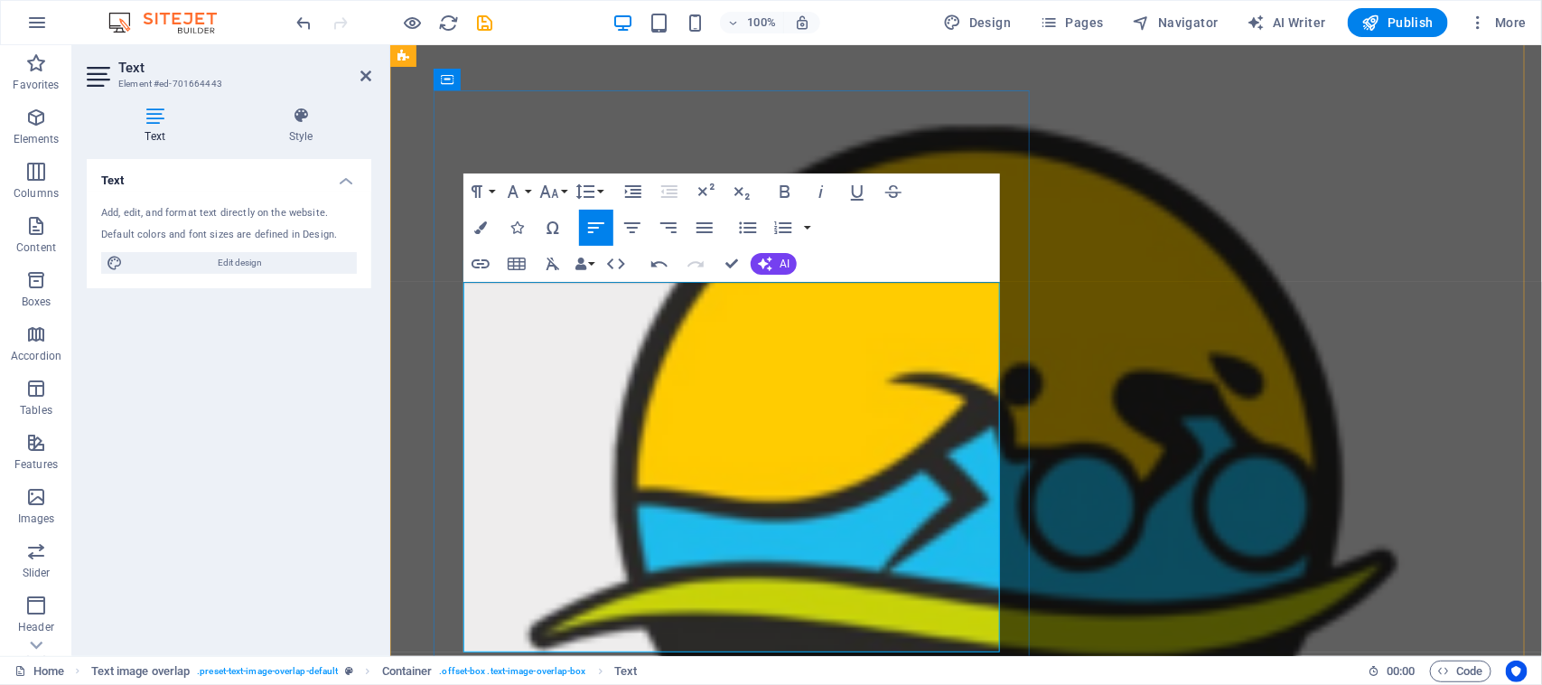
copy div "With over a decade of running experience since [DATE], my journey has evolved f…"
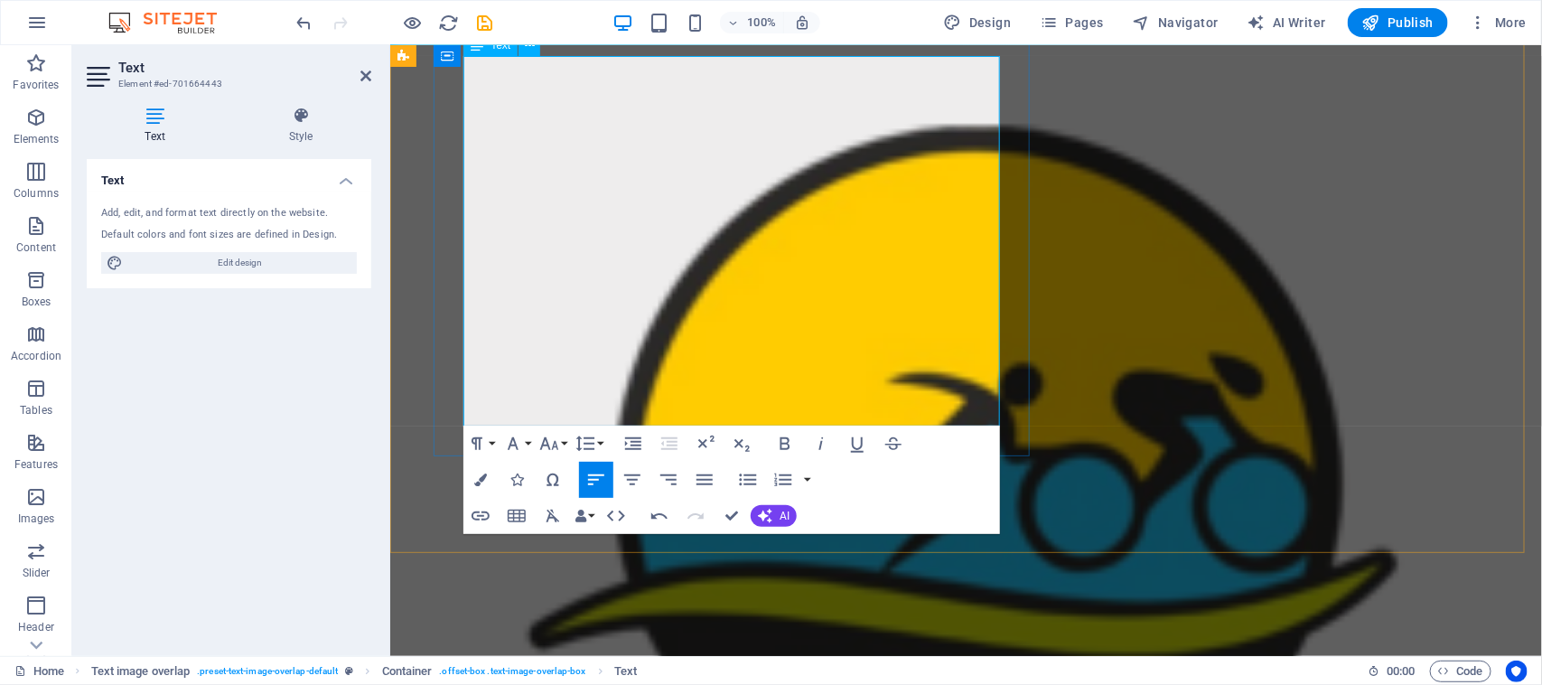
scroll to position [4715, 0]
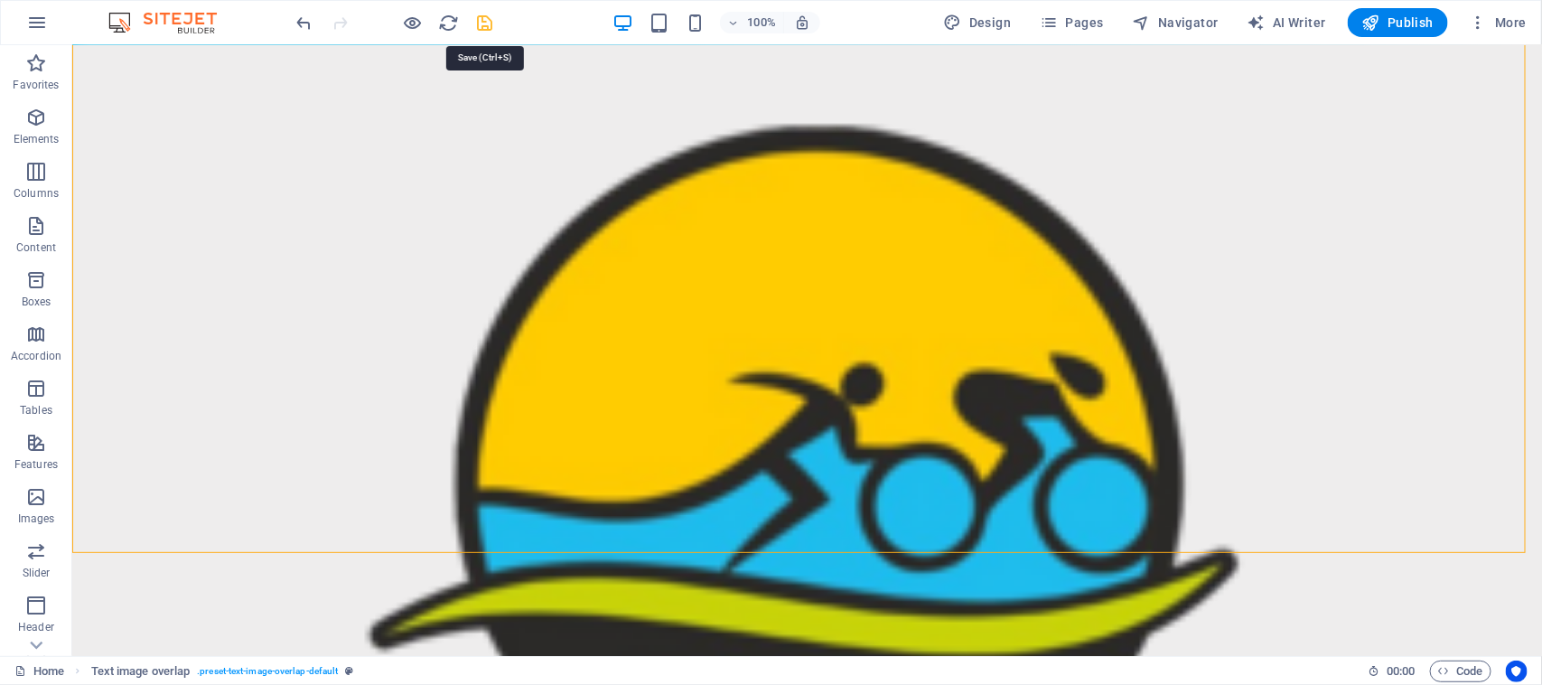
drag, startPoint x: 492, startPoint y: 21, endPoint x: 827, endPoint y: 294, distance: 431.6
click at [492, 21] on icon "save" at bounding box center [485, 23] width 21 height 21
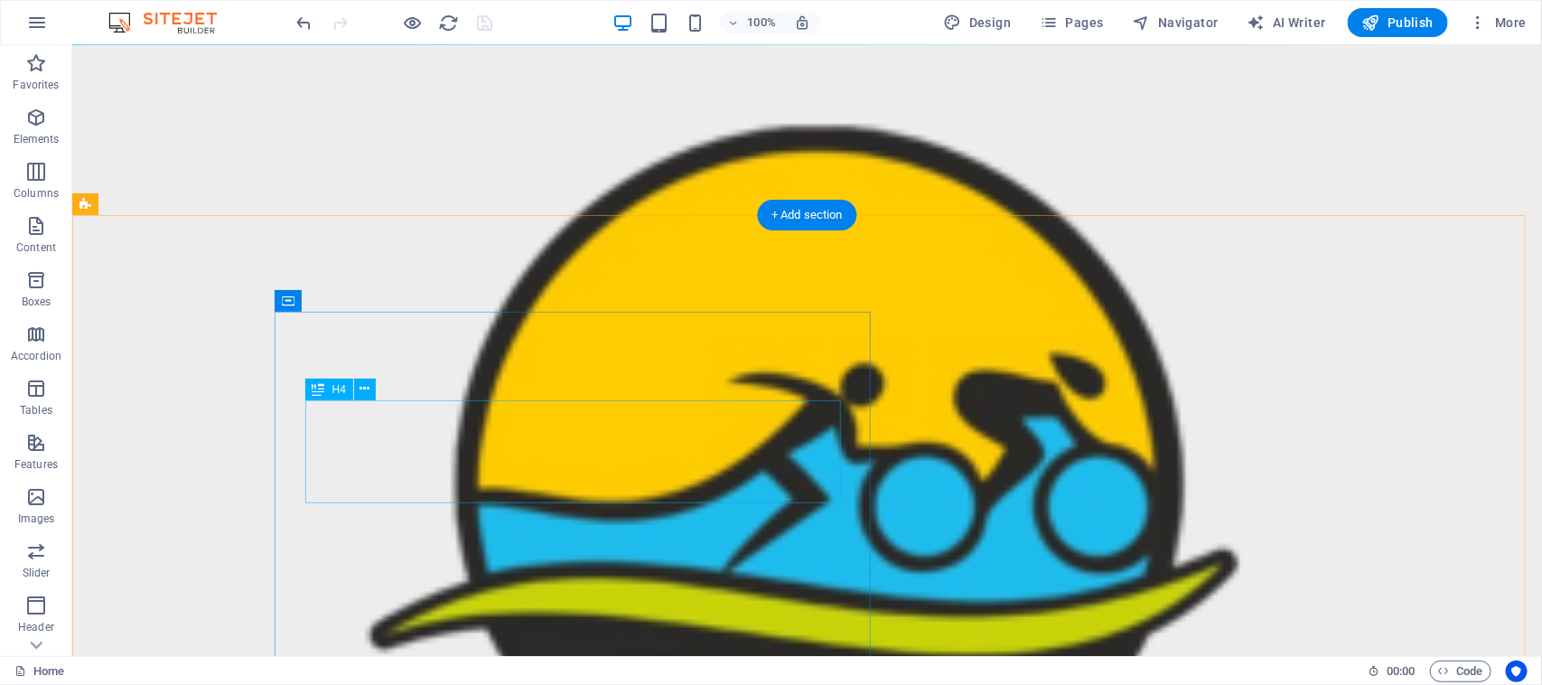
scroll to position [4828, 0]
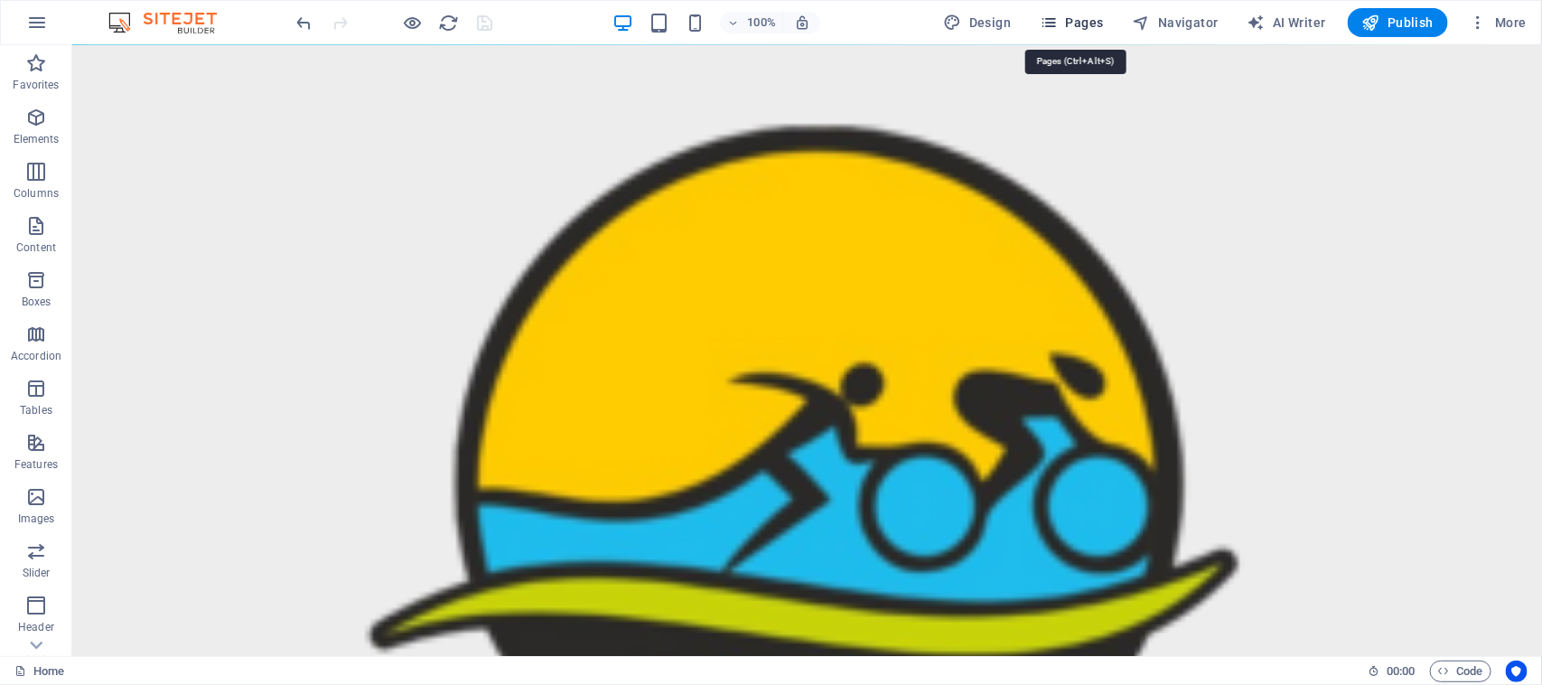
click at [1069, 21] on span "Pages" at bounding box center [1071, 23] width 63 height 18
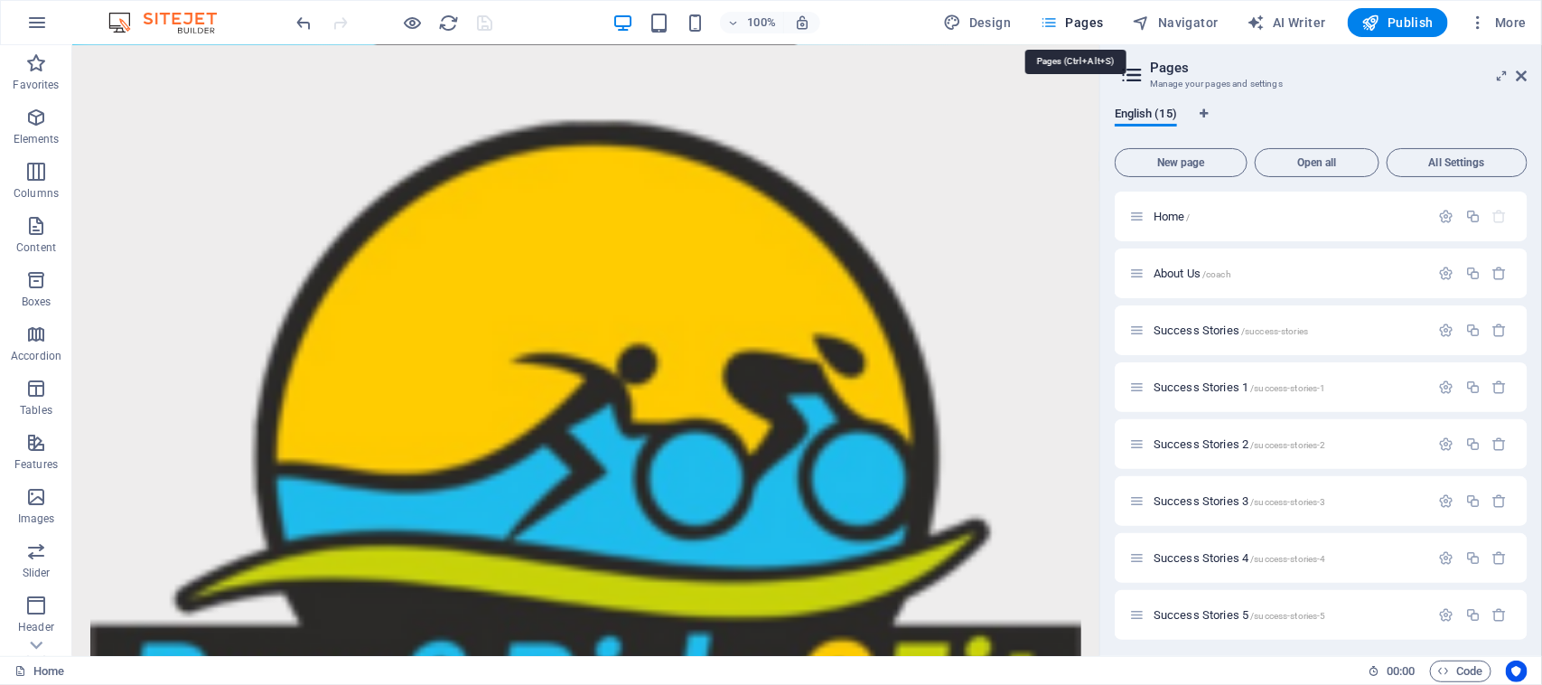
scroll to position [4939, 0]
click at [1180, 269] on span "About Us /coach" at bounding box center [1193, 274] width 78 height 14
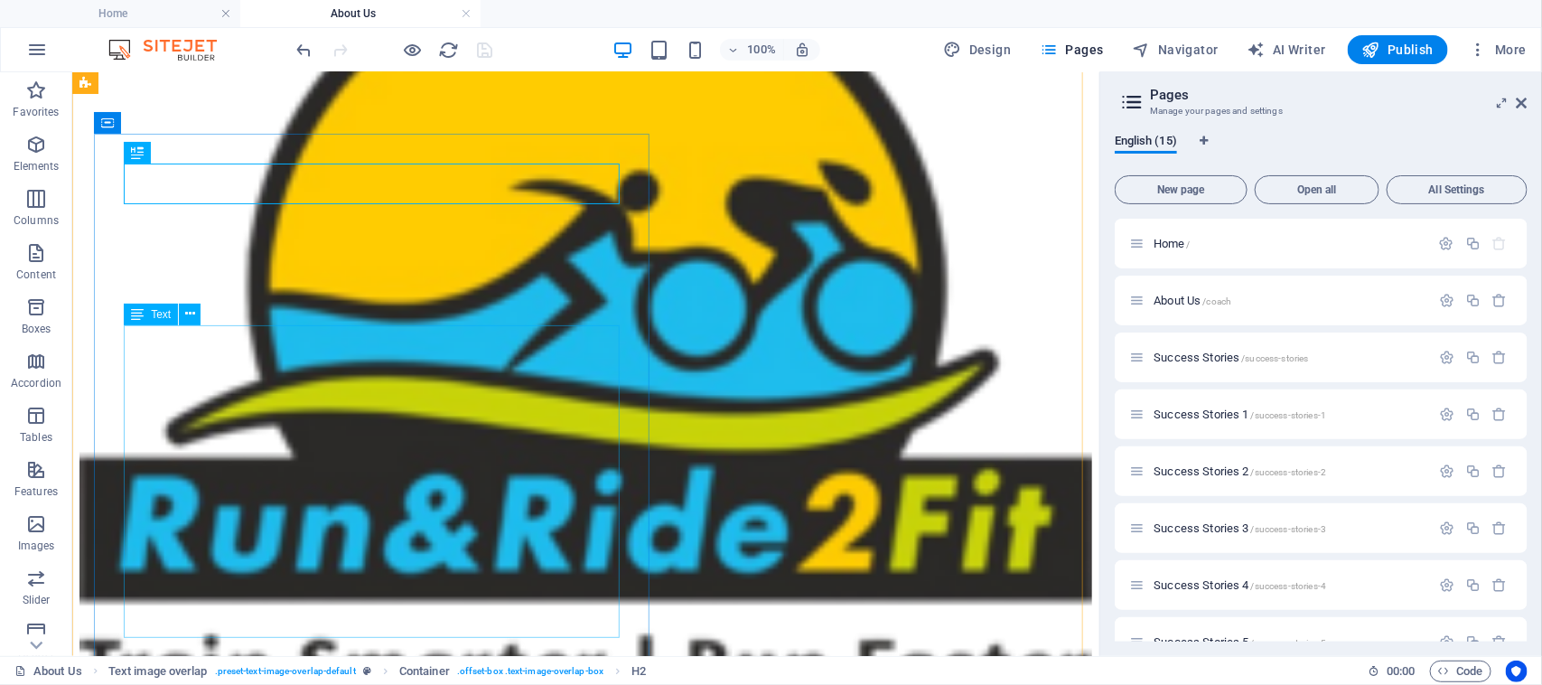
scroll to position [339, 0]
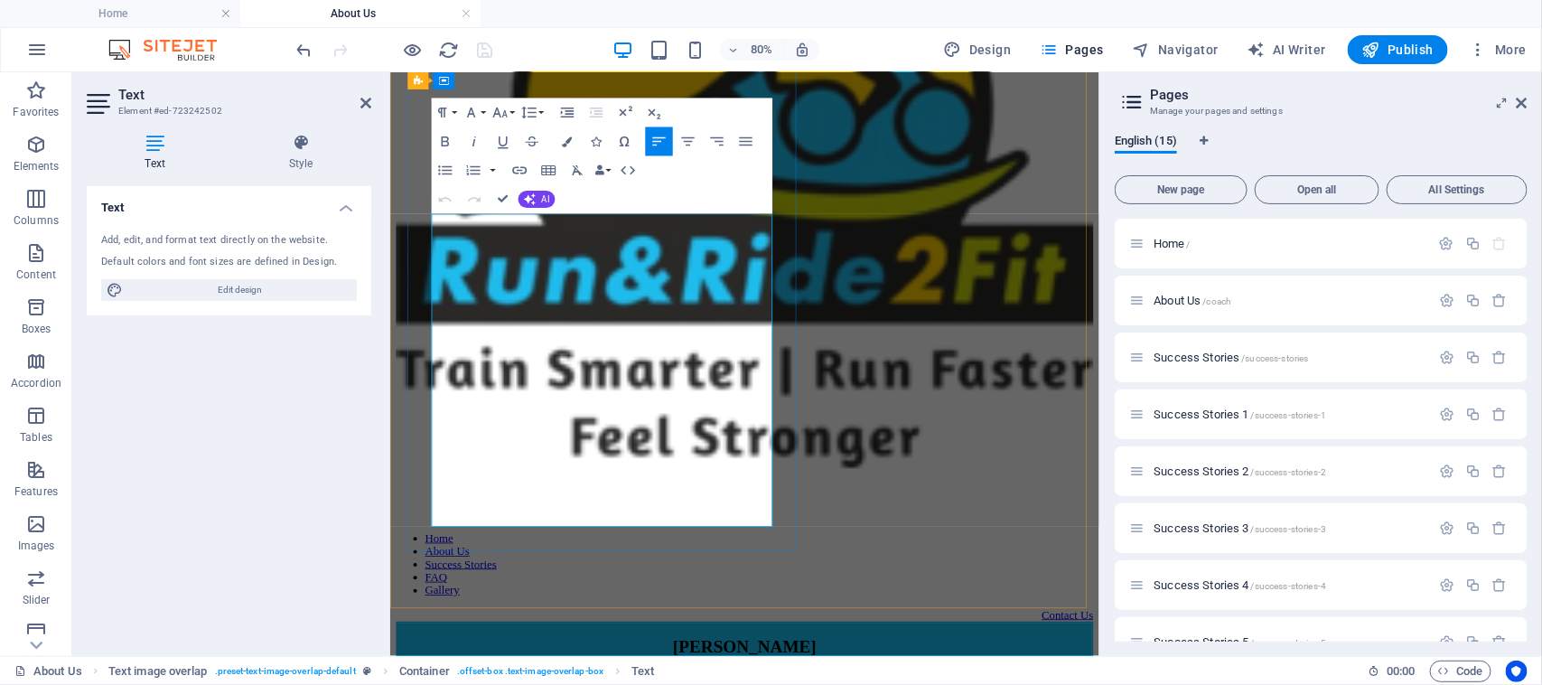
scroll to position [309, 0]
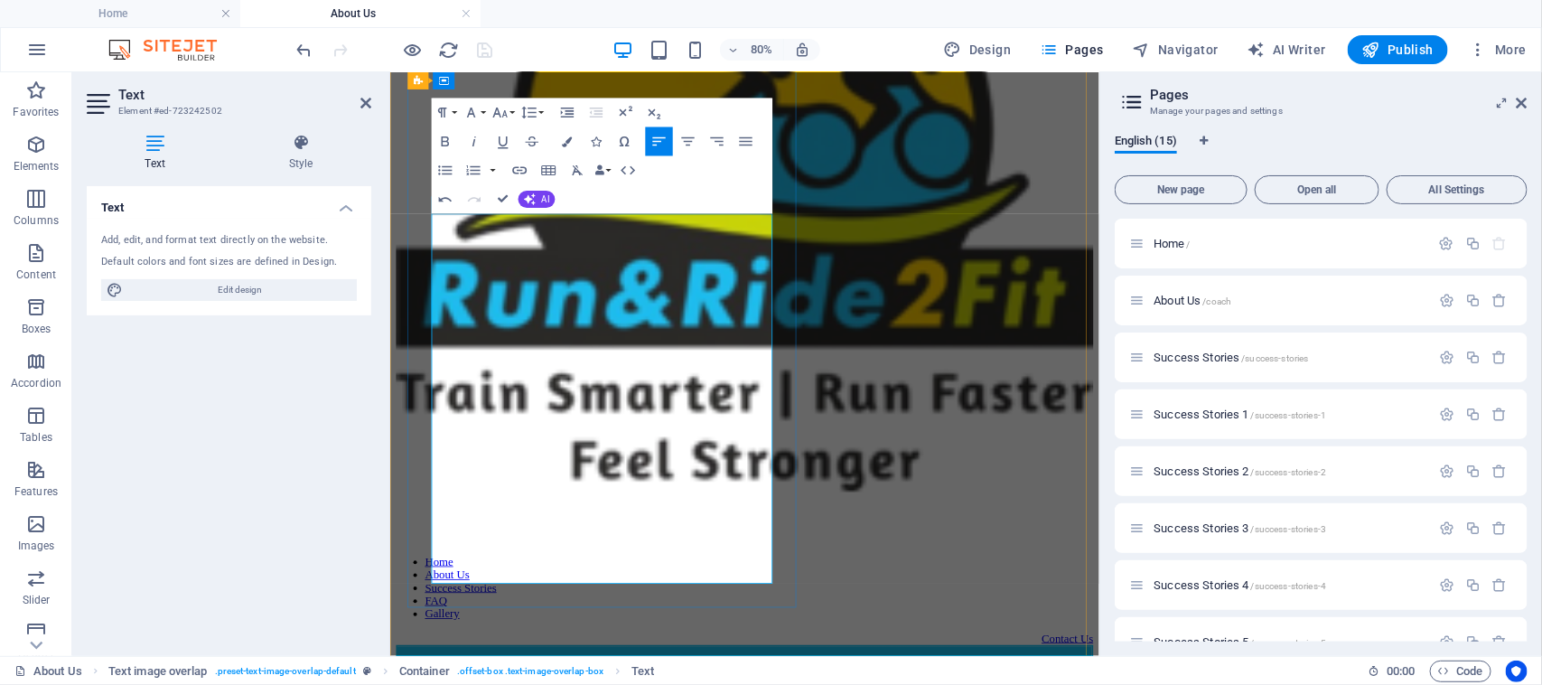
click at [876, 42] on div "80% Design Pages Navigator AI Writer Publish More" at bounding box center [914, 49] width 1241 height 29
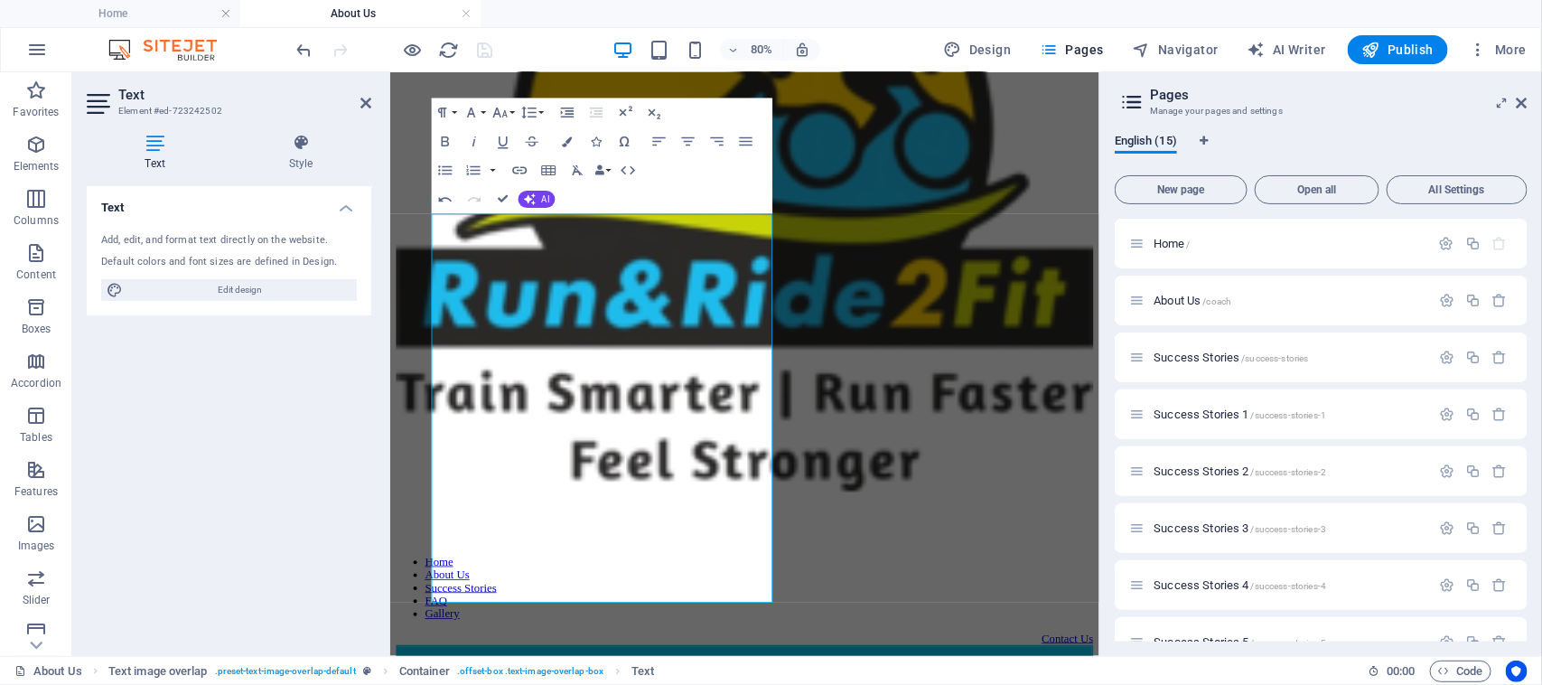
drag, startPoint x: 1523, startPoint y: 102, endPoint x: 998, endPoint y: 202, distance: 533.4
click at [1521, 101] on icon at bounding box center [1522, 103] width 11 height 14
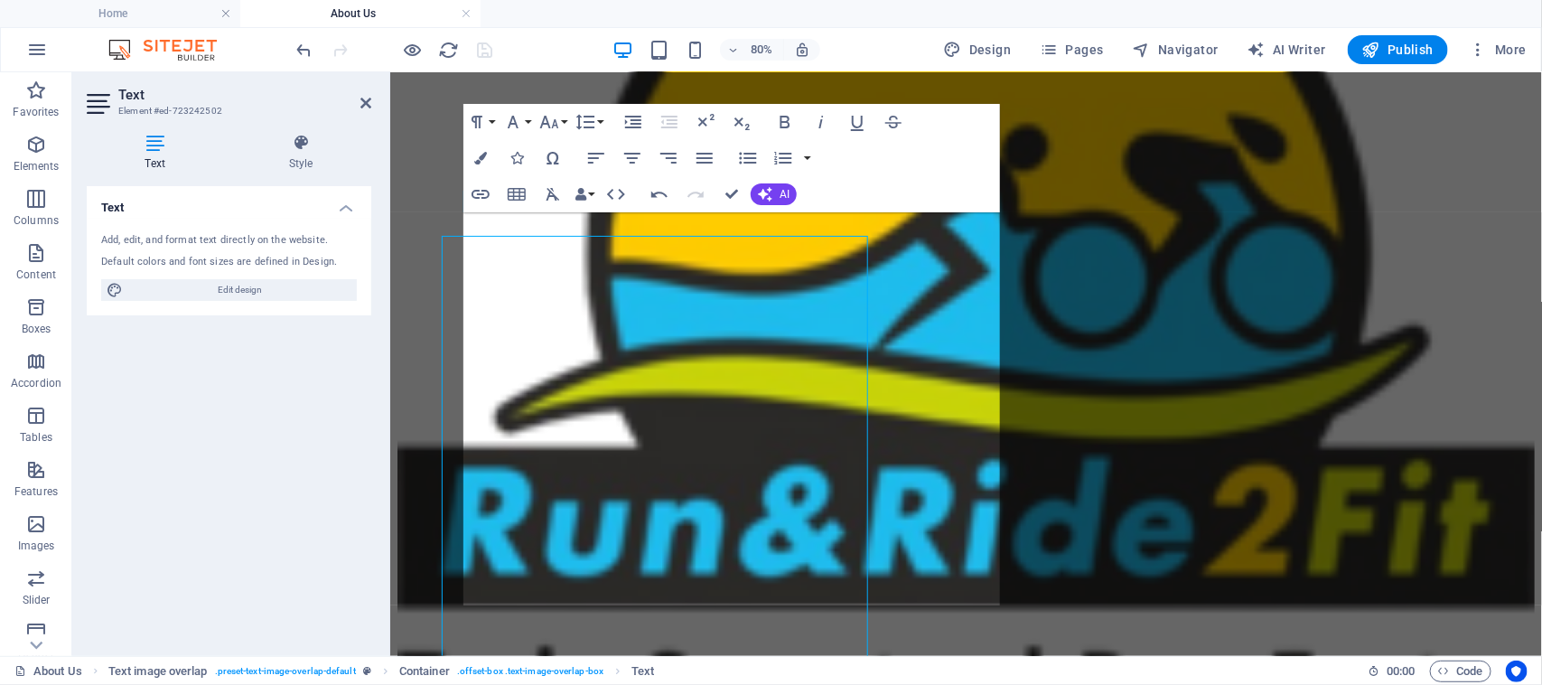
scroll to position [323, 0]
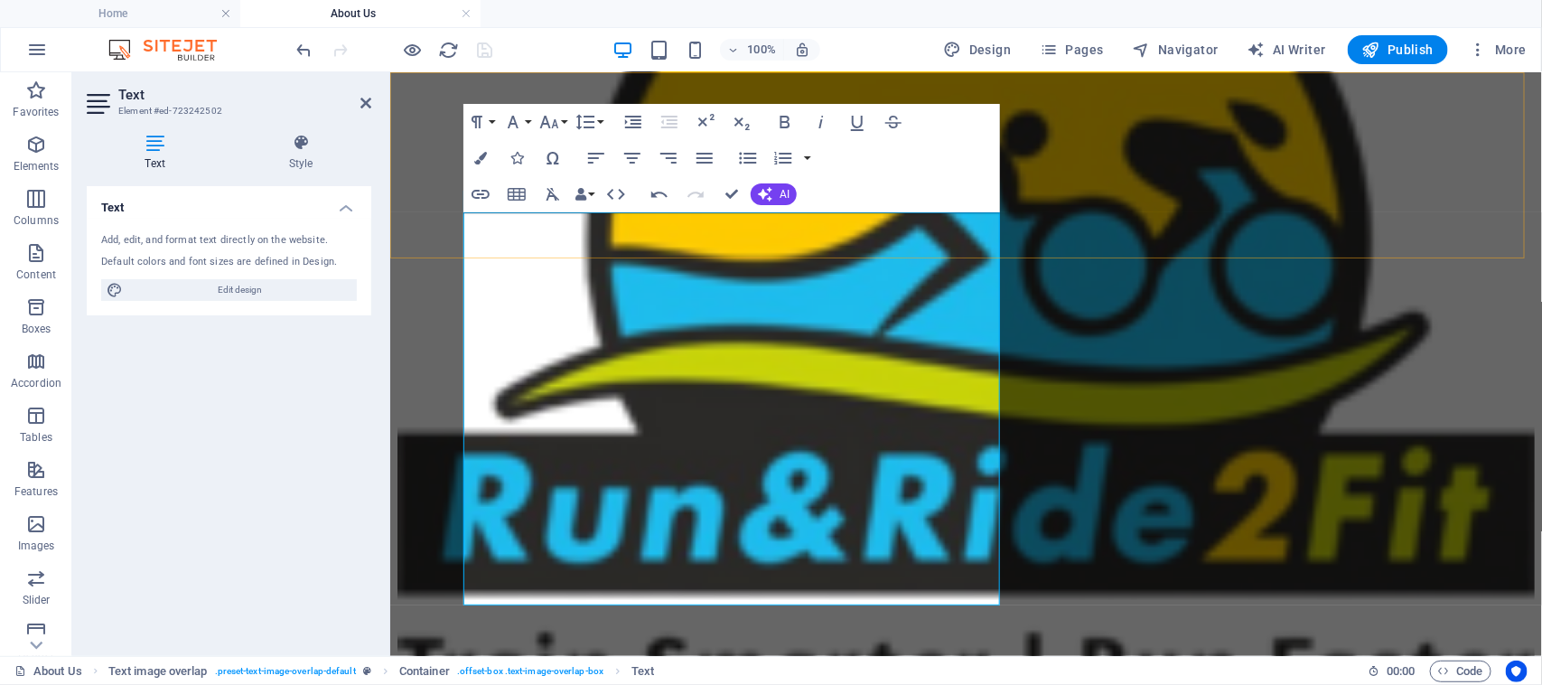
click at [1106, 205] on div "Home About Us Success Stories FAQ Gallery Contact Us" at bounding box center [966, 406] width 1138 height 1268
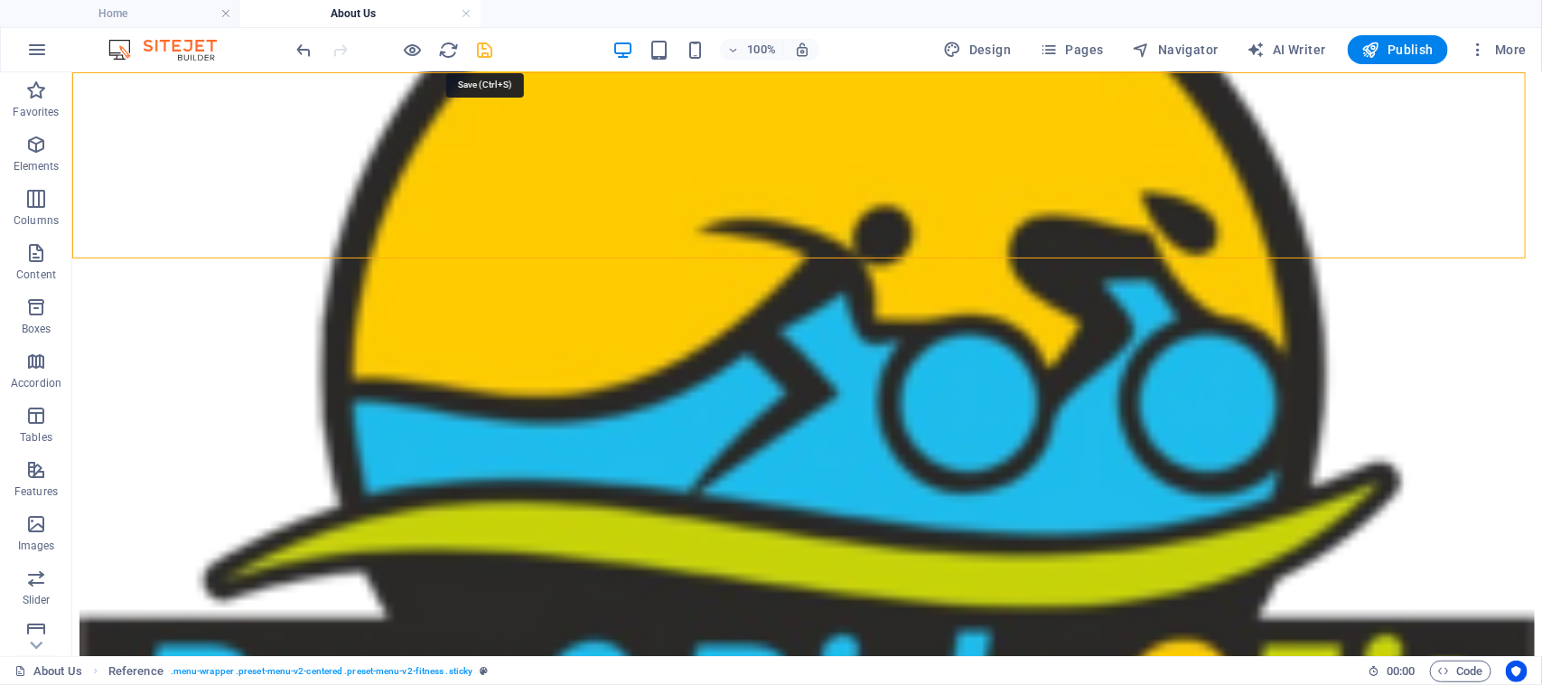
drag, startPoint x: 489, startPoint y: 45, endPoint x: 516, endPoint y: 95, distance: 56.6
click at [489, 45] on icon "save" at bounding box center [485, 50] width 21 height 21
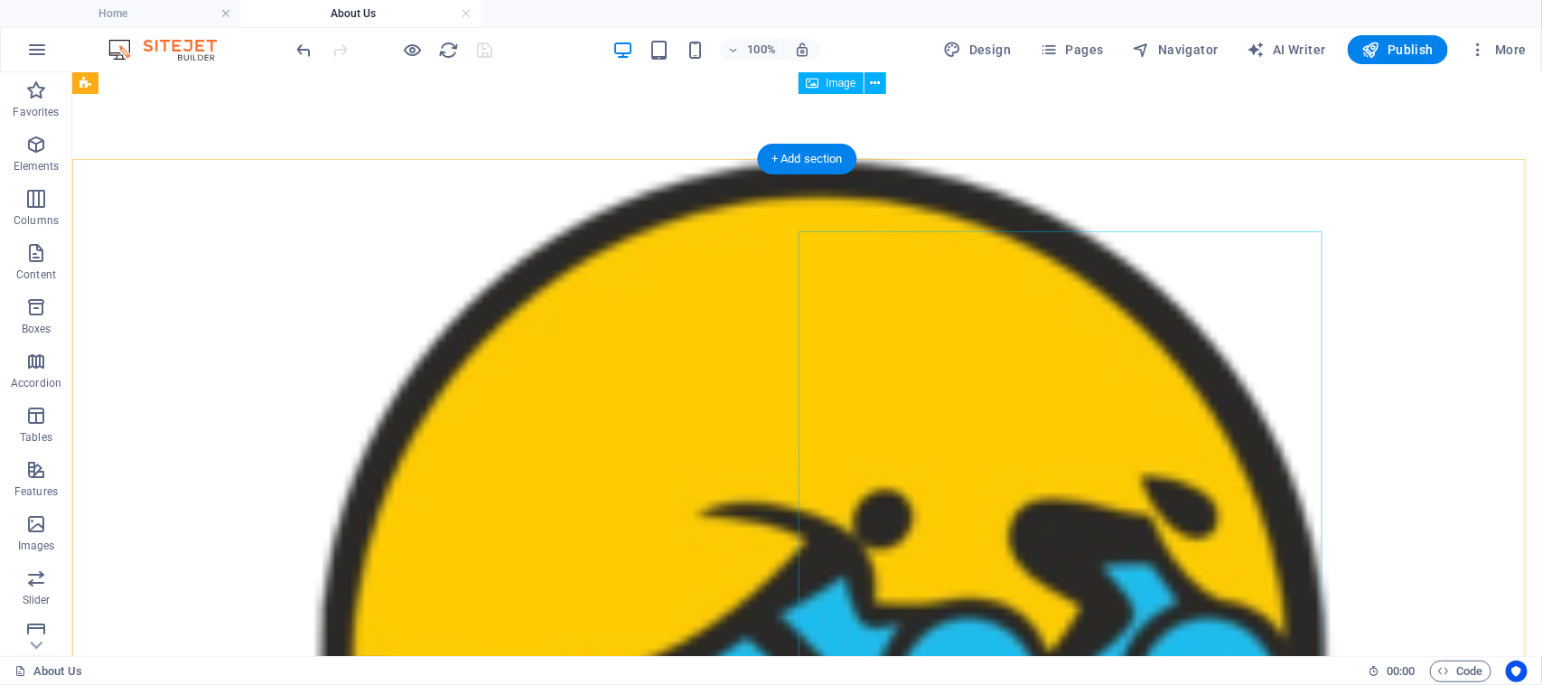
scroll to position [0, 0]
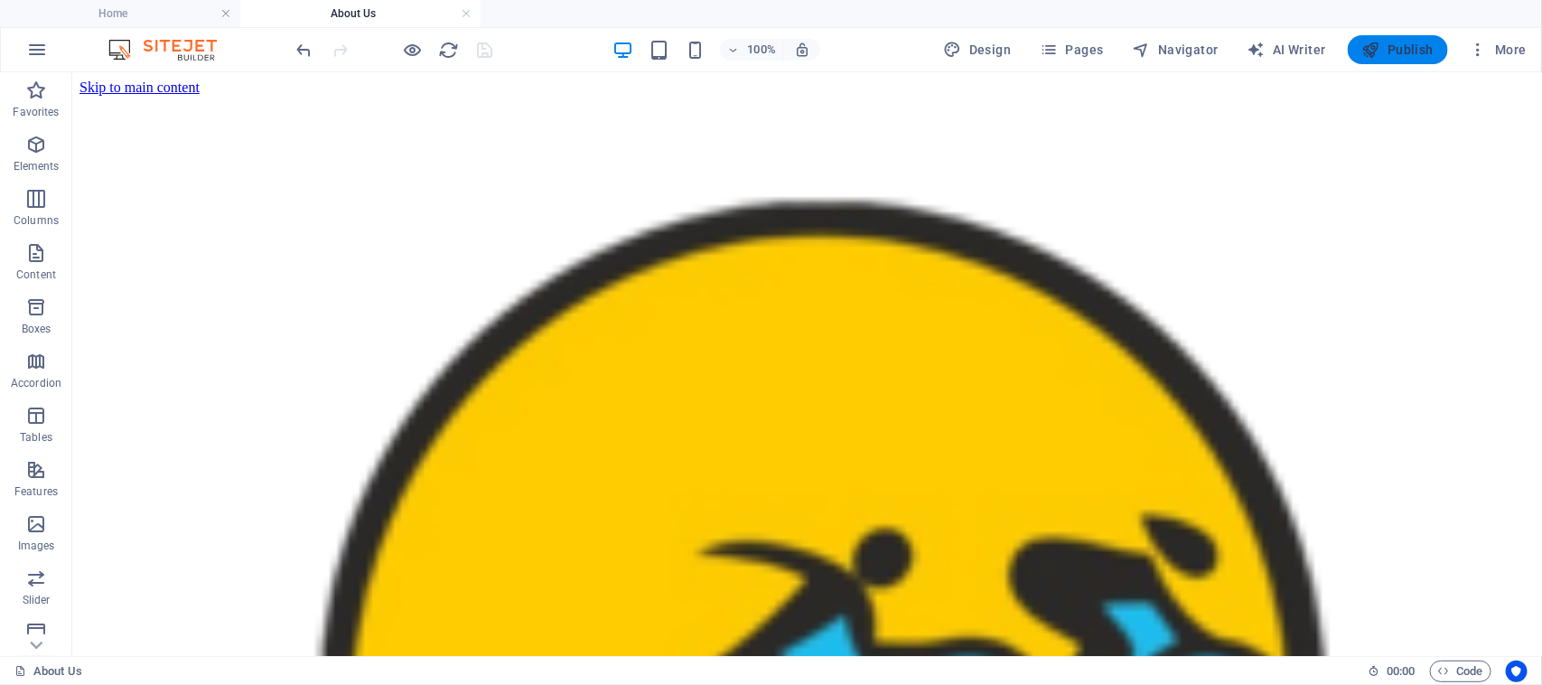
click at [1401, 41] on span "Publish" at bounding box center [1398, 50] width 71 height 18
